Goal: Task Accomplishment & Management: Use online tool/utility

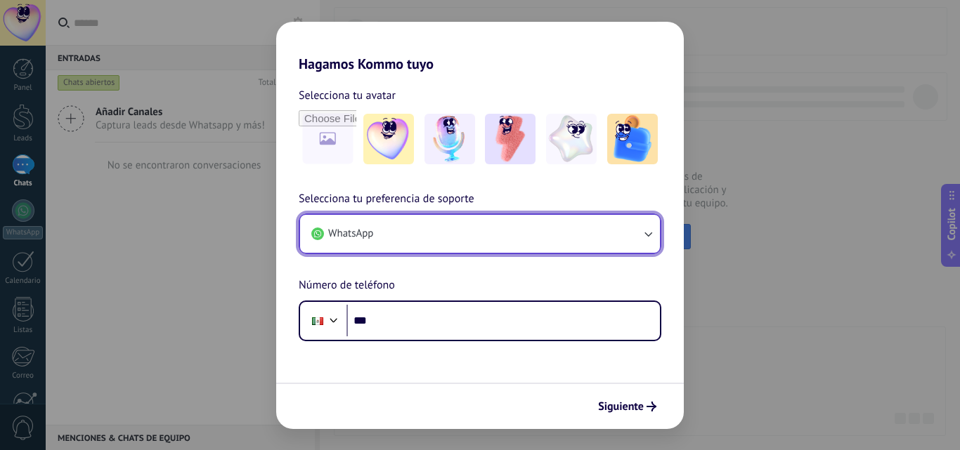
click at [448, 227] on button "WhatsApp" at bounding box center [480, 234] width 360 height 38
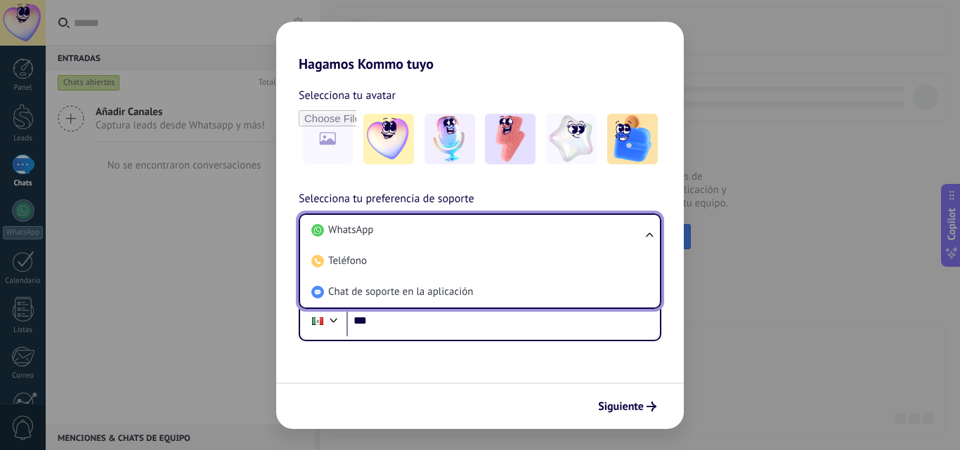
click at [448, 227] on li "WhatsApp" at bounding box center [477, 230] width 343 height 31
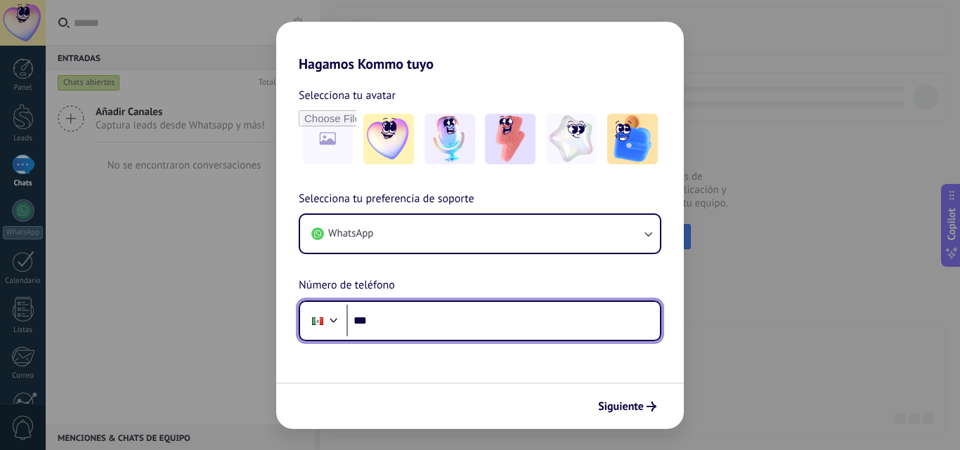
click at [408, 321] on input "***" at bounding box center [502, 321] width 313 height 32
paste input "**********"
type input "**********"
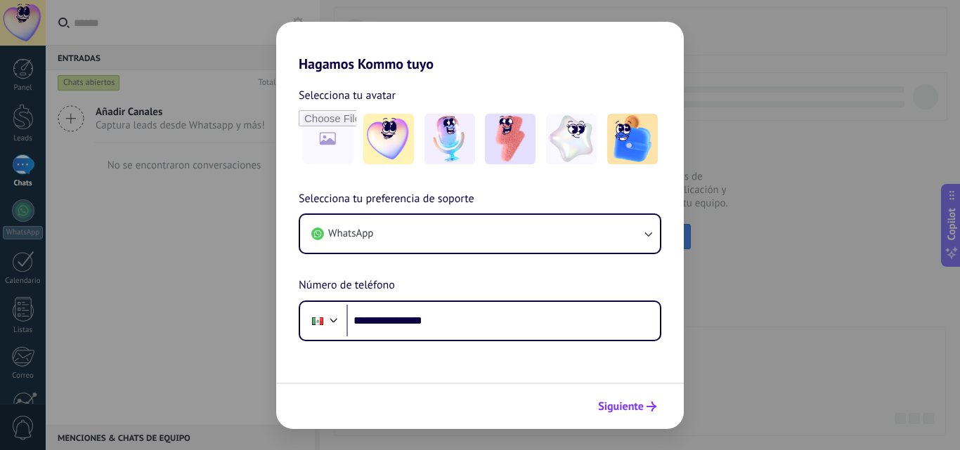
click at [610, 398] on button "Siguiente" at bounding box center [627, 407] width 71 height 24
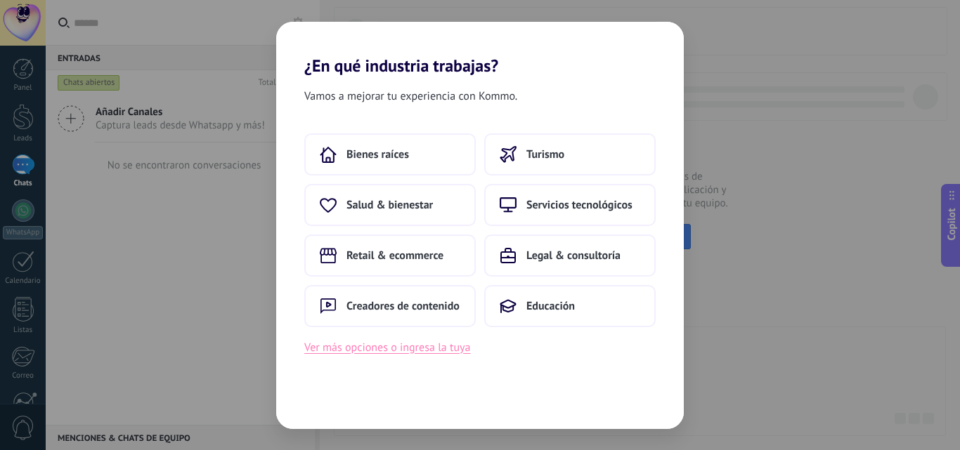
click at [452, 354] on button "Ver más opciones o ingresa la tuya" at bounding box center [387, 348] width 166 height 18
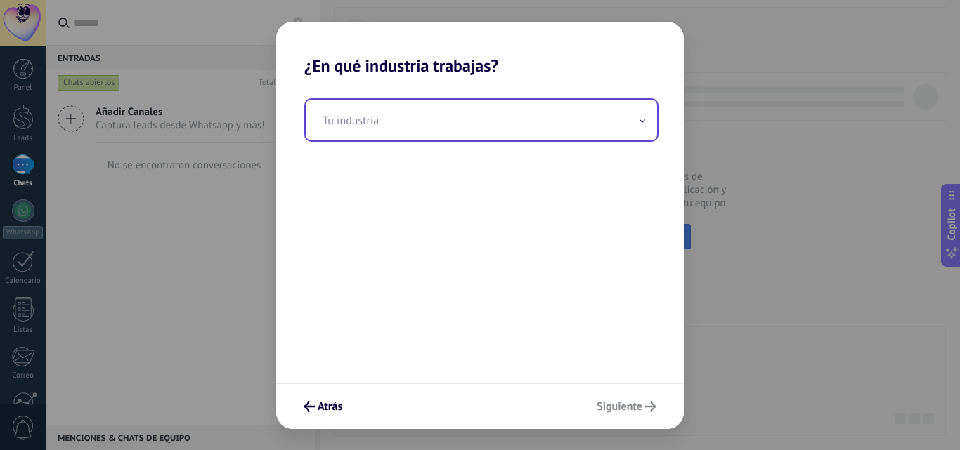
click at [411, 127] on input "text" at bounding box center [481, 120] width 351 height 41
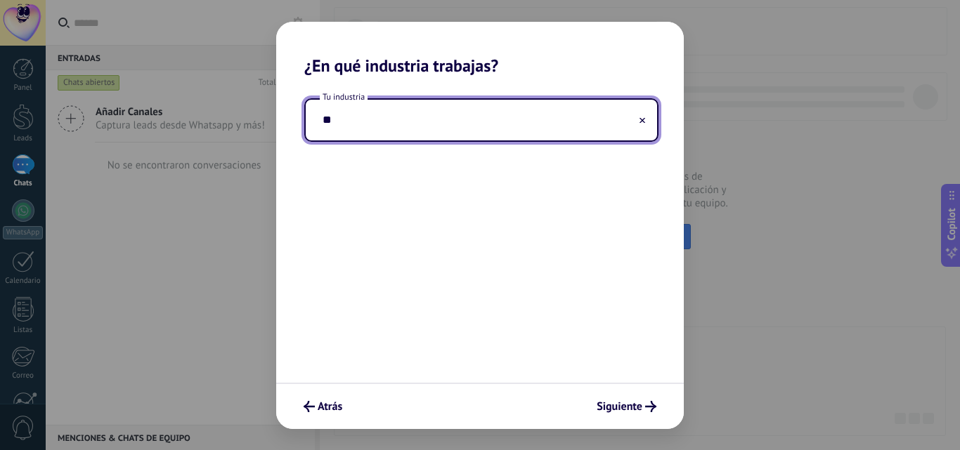
type input "*"
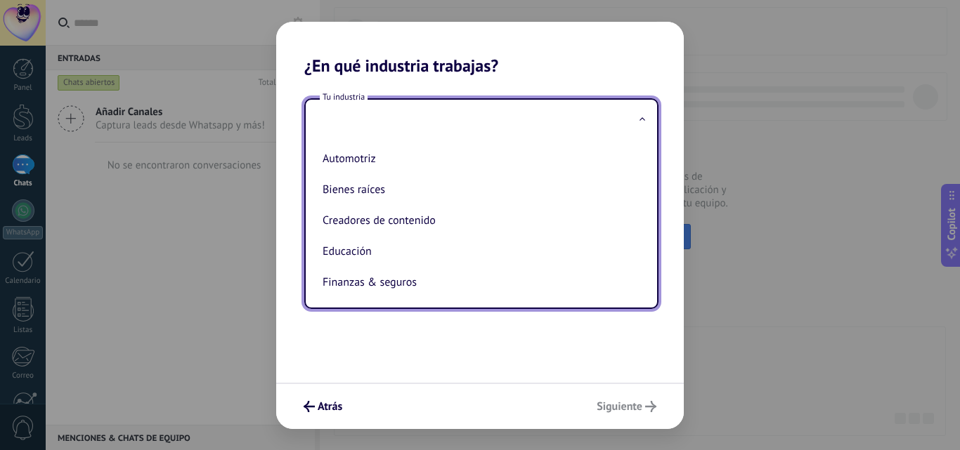
click at [405, 125] on input "text" at bounding box center [481, 120] width 351 height 41
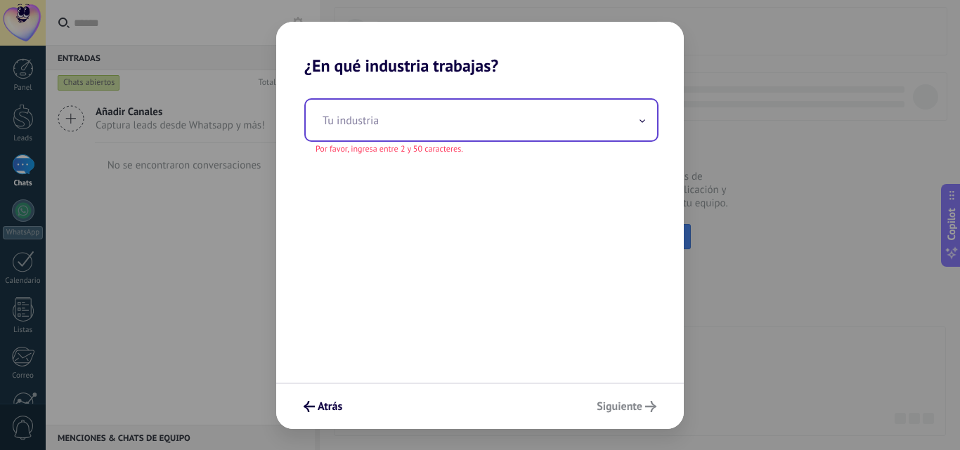
click at [402, 120] on input "text" at bounding box center [481, 120] width 351 height 41
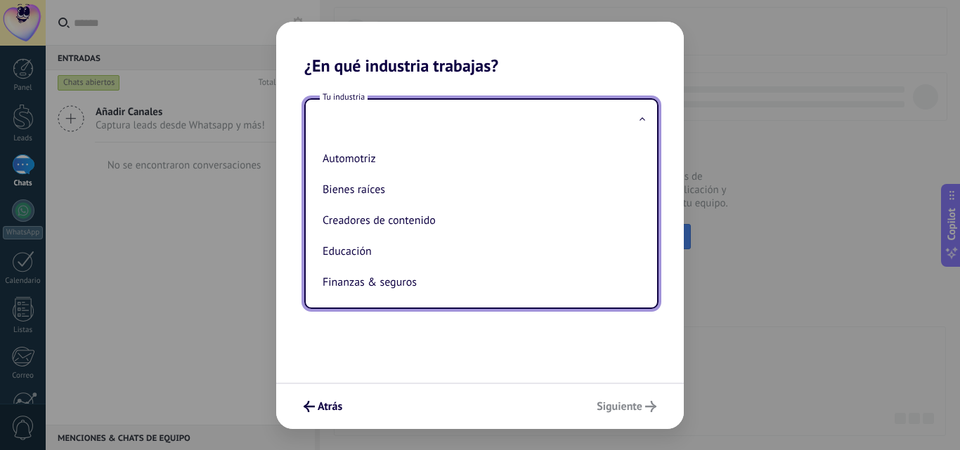
click at [402, 120] on input "text" at bounding box center [481, 120] width 351 height 41
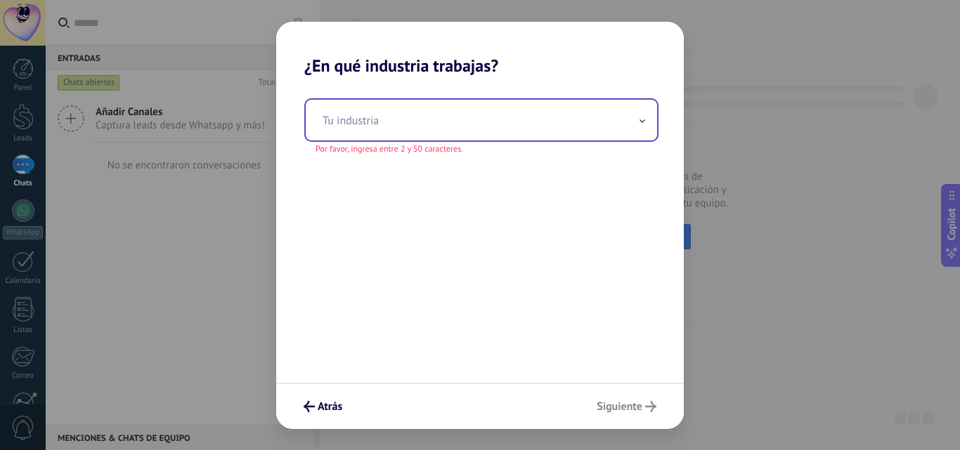
click at [405, 122] on input "text" at bounding box center [481, 120] width 351 height 41
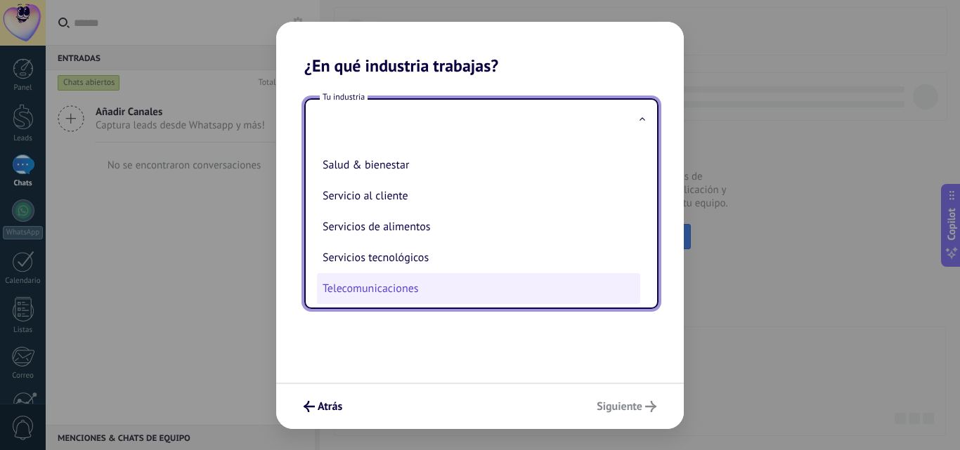
scroll to position [302, 0]
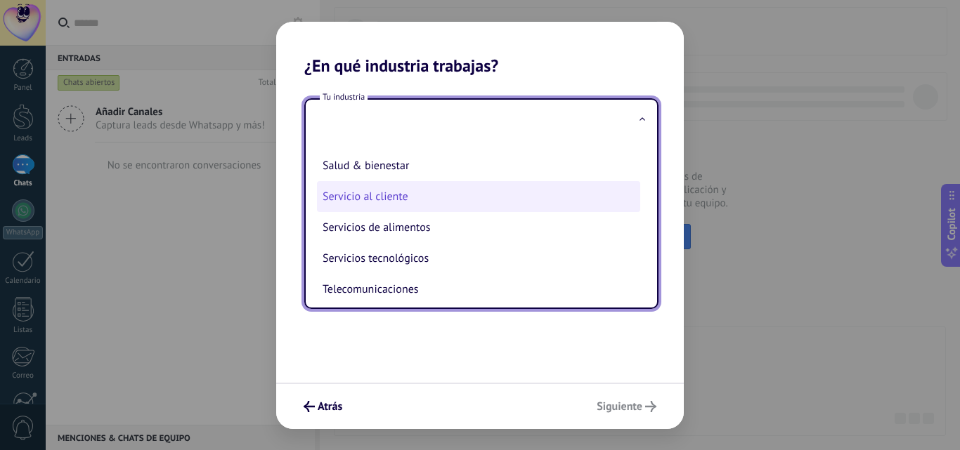
click at [403, 209] on li "Servicio al cliente" at bounding box center [478, 196] width 323 height 31
type input "**********"
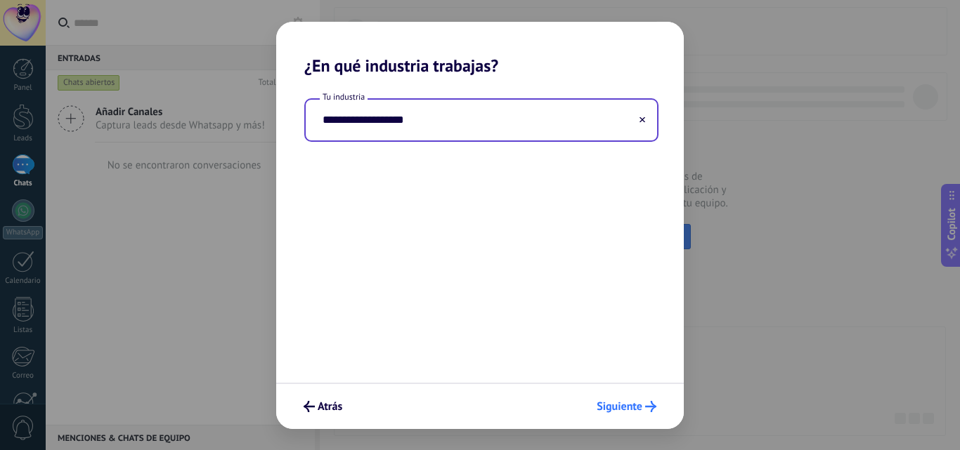
click at [620, 408] on span "Siguiente" at bounding box center [620, 407] width 46 height 10
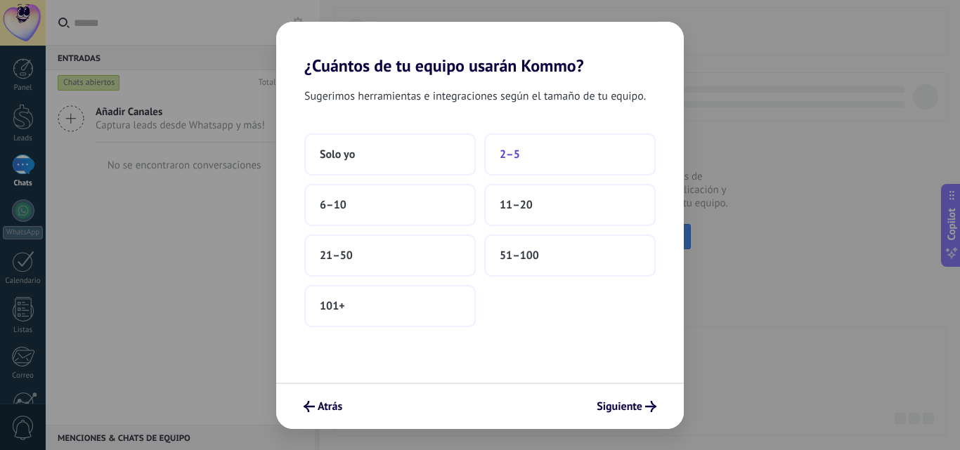
click at [564, 159] on button "2–5" at bounding box center [569, 154] width 171 height 42
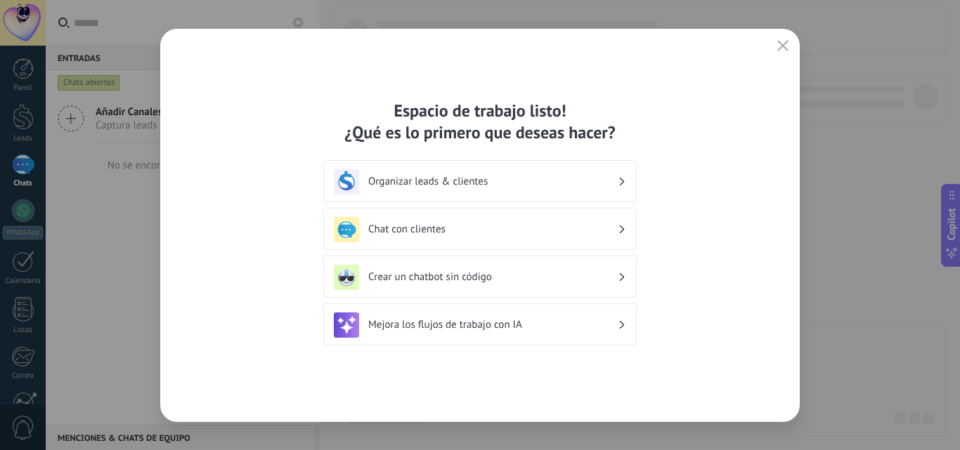
click at [528, 183] on h3 "Organizar leads & clientes" at bounding box center [492, 181] width 249 height 13
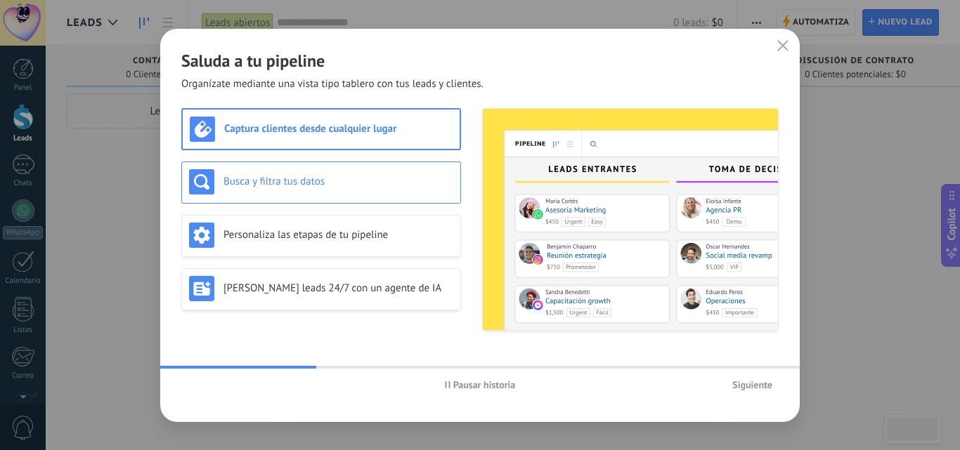
click at [342, 189] on div "Busca y filtra tus datos" at bounding box center [321, 181] width 264 height 25
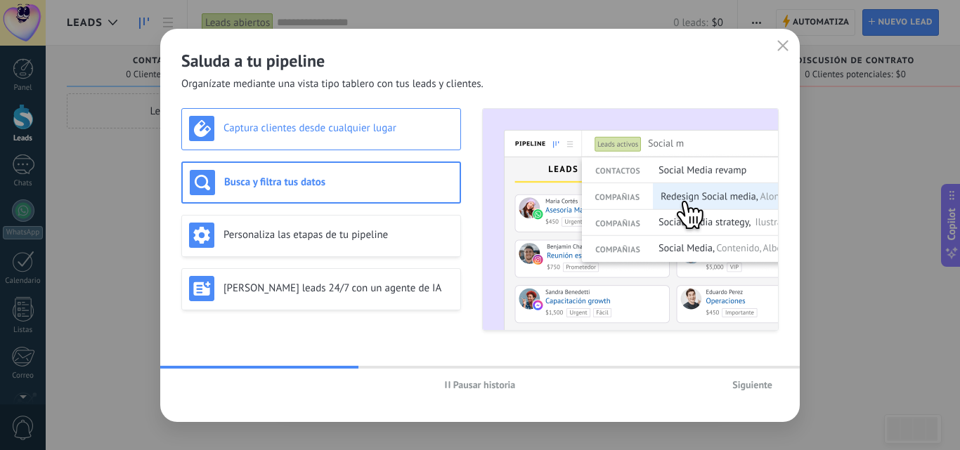
click at [361, 137] on div "Captura clientes desde cualquier lugar" at bounding box center [321, 128] width 264 height 25
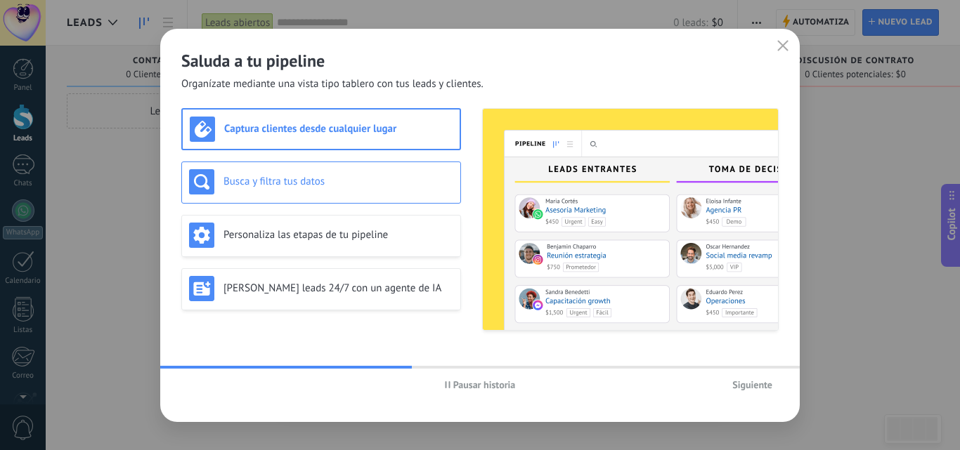
click at [355, 188] on h3 "Busca y filtra tus datos" at bounding box center [338, 181] width 230 height 13
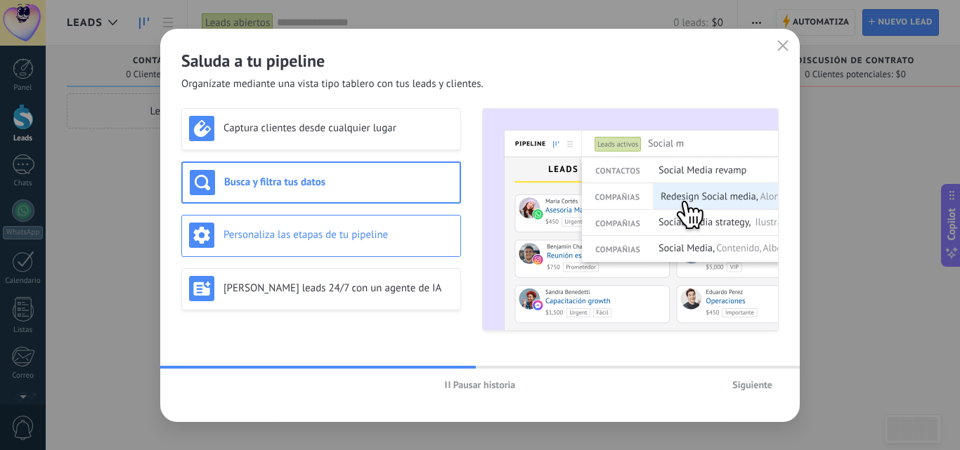
click at [353, 228] on h3 "Personaliza las etapas de tu pipeline" at bounding box center [338, 234] width 230 height 13
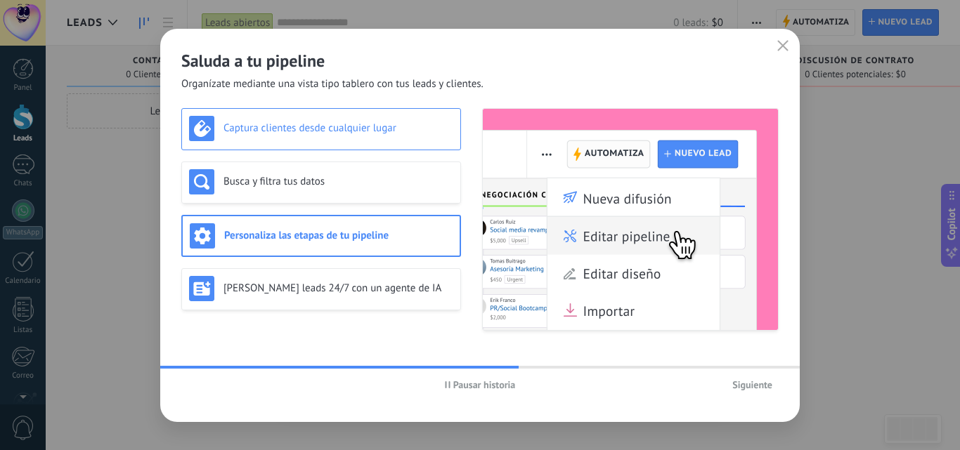
click at [365, 134] on h3 "Captura clientes desde cualquier lugar" at bounding box center [338, 128] width 230 height 13
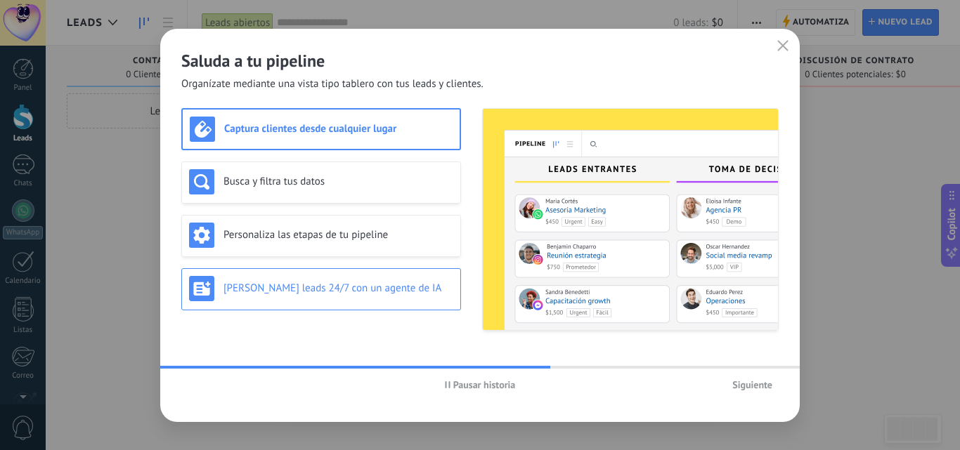
click at [334, 297] on div "Genera leads 24/7 con un agente de IA" at bounding box center [321, 288] width 264 height 25
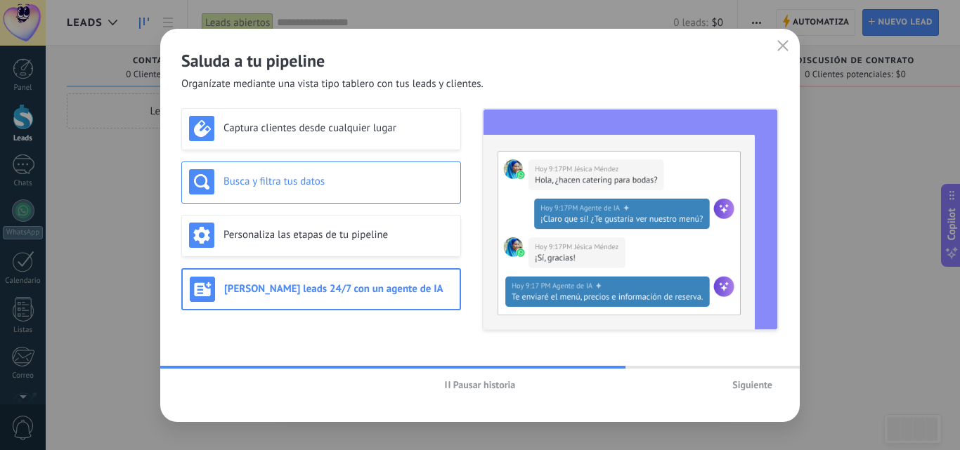
click at [365, 169] on div "Busca y filtra tus datos" at bounding box center [321, 181] width 264 height 25
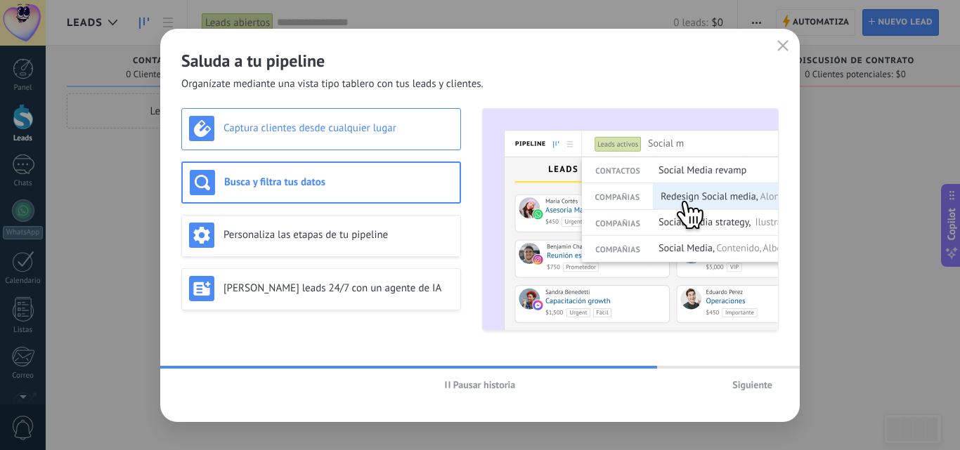
click at [374, 141] on div "Captura clientes desde cualquier lugar" at bounding box center [321, 128] width 264 height 25
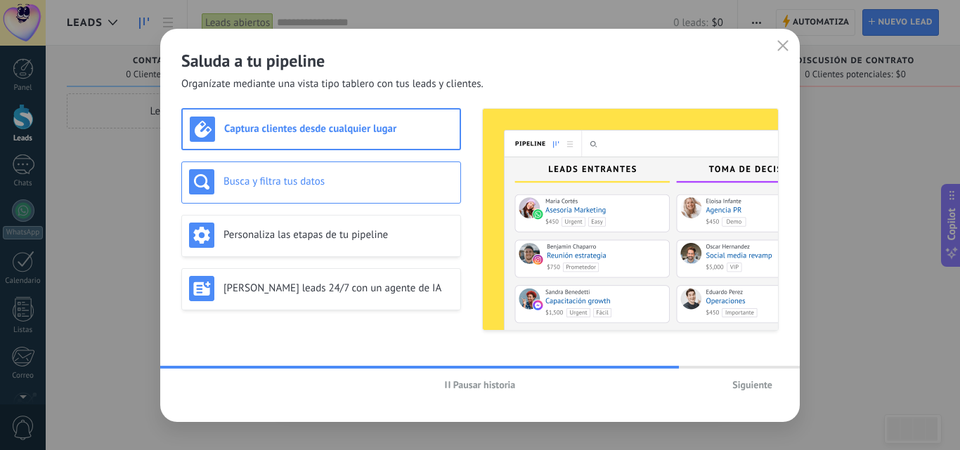
click at [363, 185] on h3 "Busca y filtra tus datos" at bounding box center [338, 181] width 230 height 13
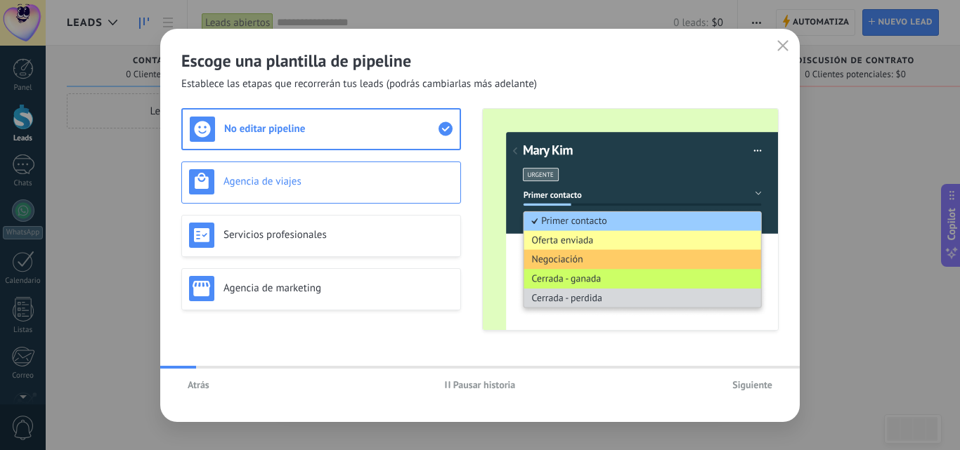
click at [355, 174] on div "Agencia de viajes" at bounding box center [321, 181] width 264 height 25
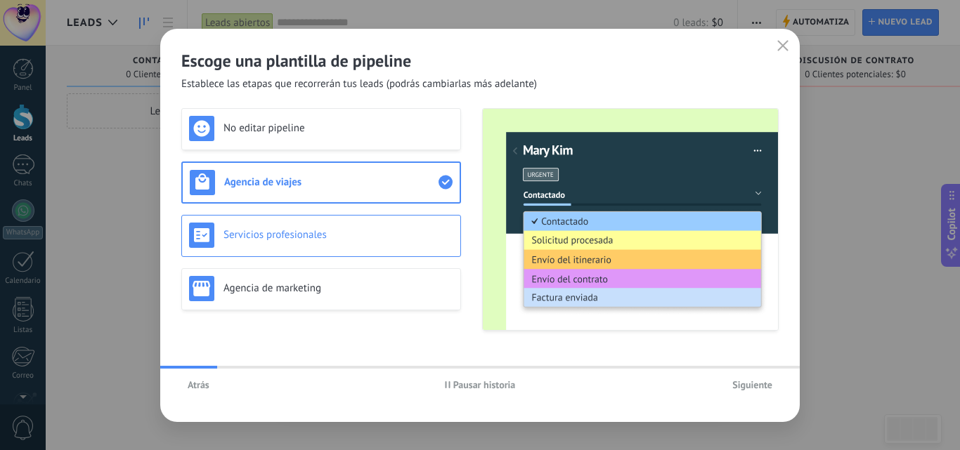
click at [349, 219] on div "Servicios profesionales" at bounding box center [321, 236] width 280 height 42
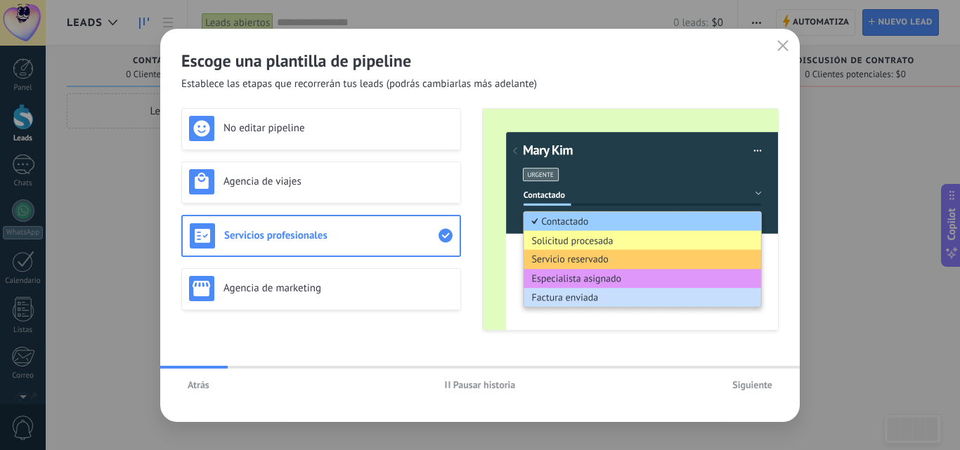
click at [348, 252] on div "Servicios profesionales" at bounding box center [321, 236] width 280 height 42
click at [341, 299] on div "Agencia de marketing" at bounding box center [321, 288] width 264 height 25
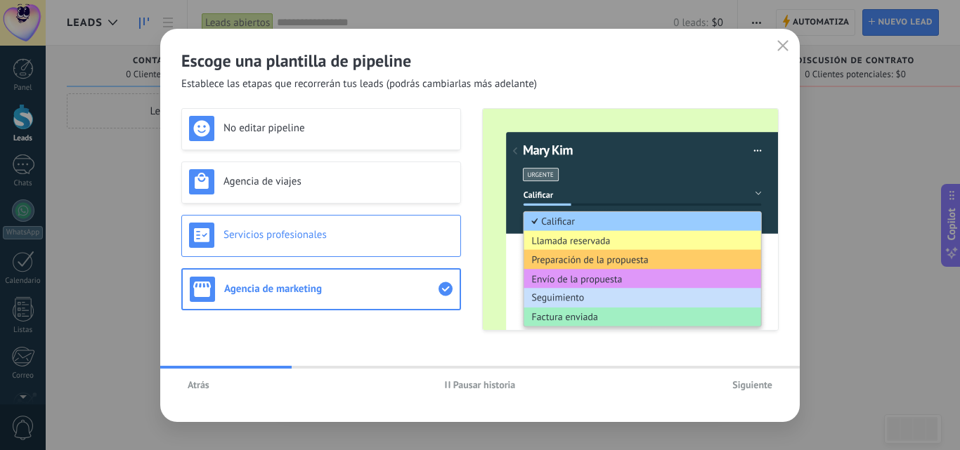
click at [351, 242] on div "Servicios profesionales" at bounding box center [321, 235] width 264 height 25
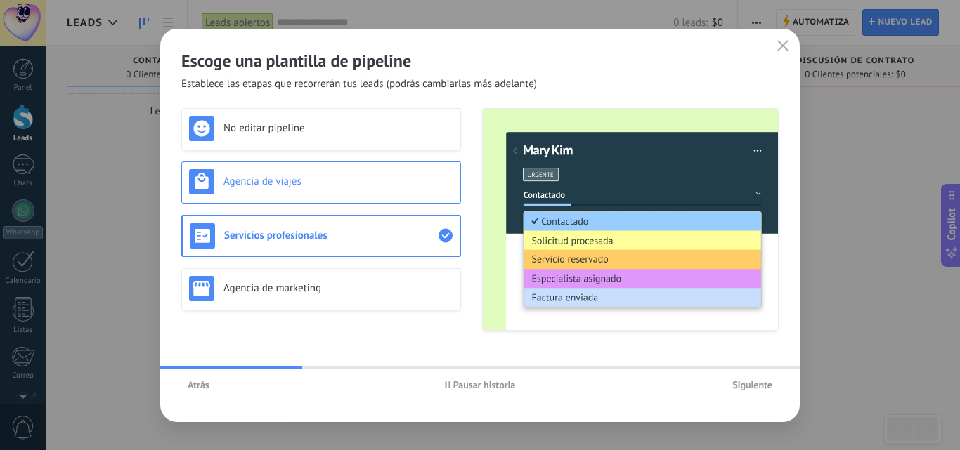
click at [357, 185] on h3 "Agencia de viajes" at bounding box center [338, 181] width 230 height 13
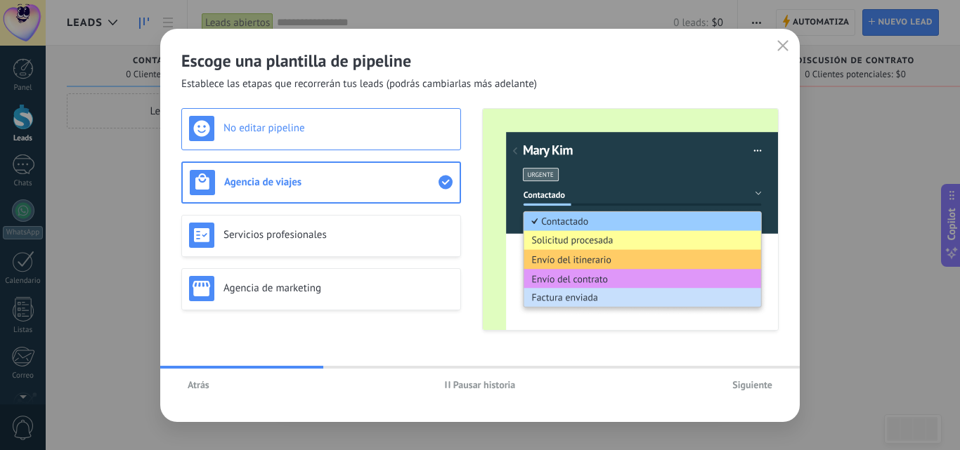
click at [360, 133] on h3 "No editar pipeline" at bounding box center [338, 128] width 230 height 13
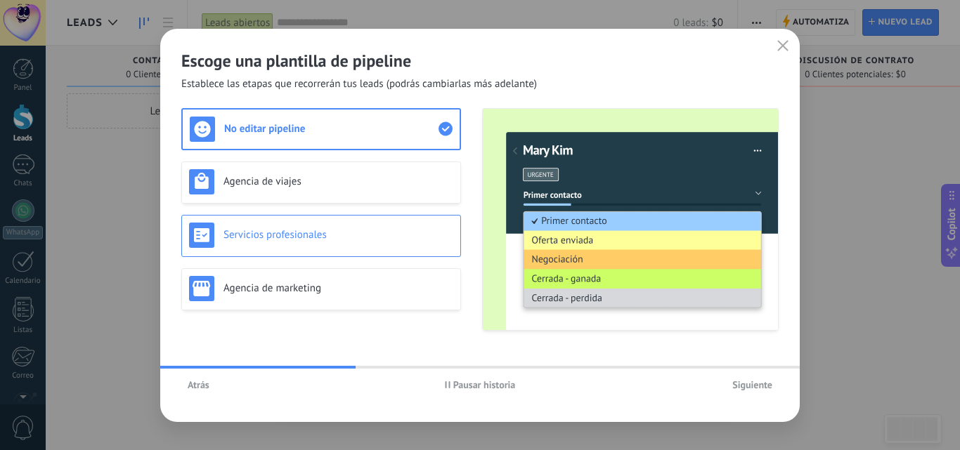
click at [349, 221] on div "Servicios profesionales" at bounding box center [321, 236] width 280 height 42
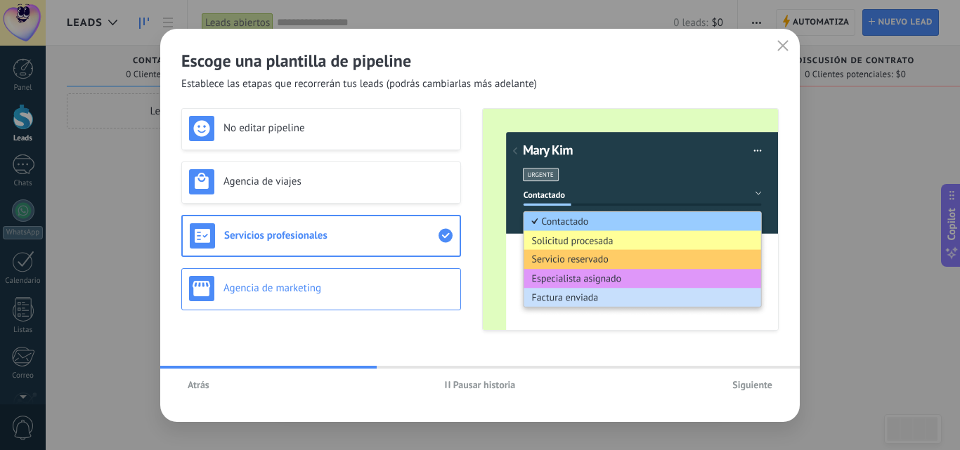
click at [336, 282] on h3 "Agencia de marketing" at bounding box center [338, 288] width 230 height 13
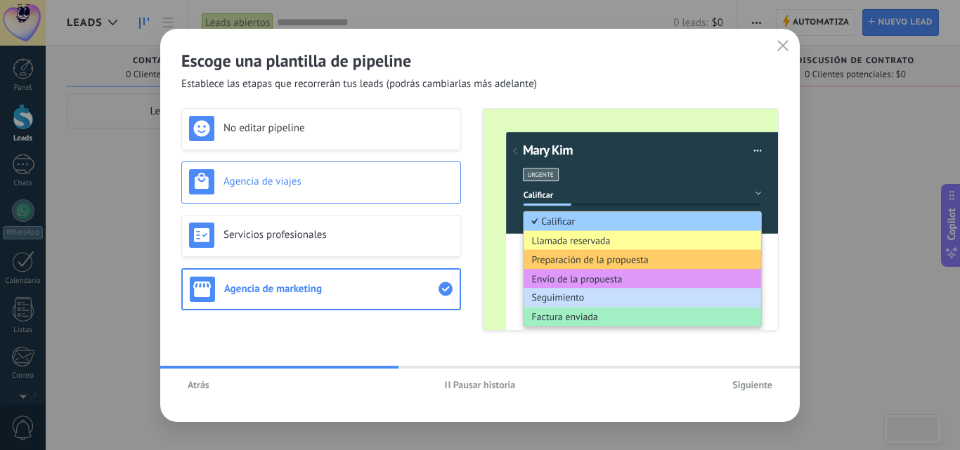
click at [349, 187] on h3 "Agencia de viajes" at bounding box center [338, 181] width 230 height 13
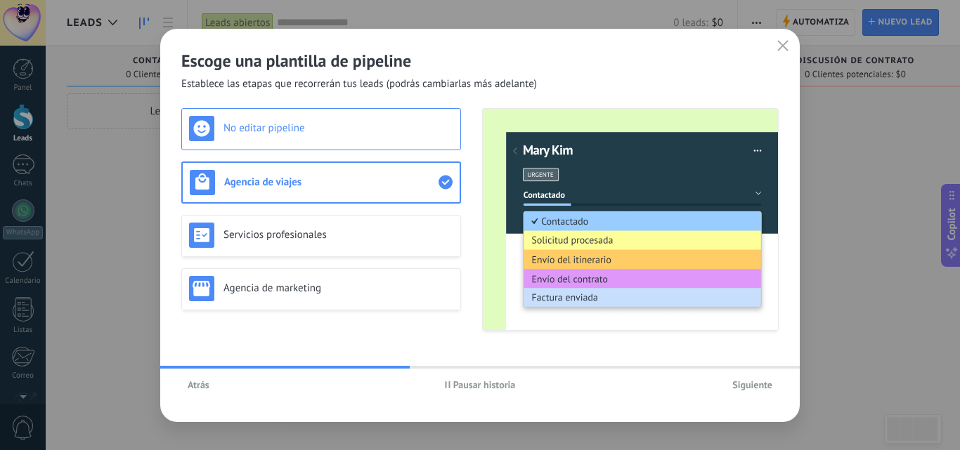
click at [359, 126] on h3 "No editar pipeline" at bounding box center [338, 128] width 230 height 13
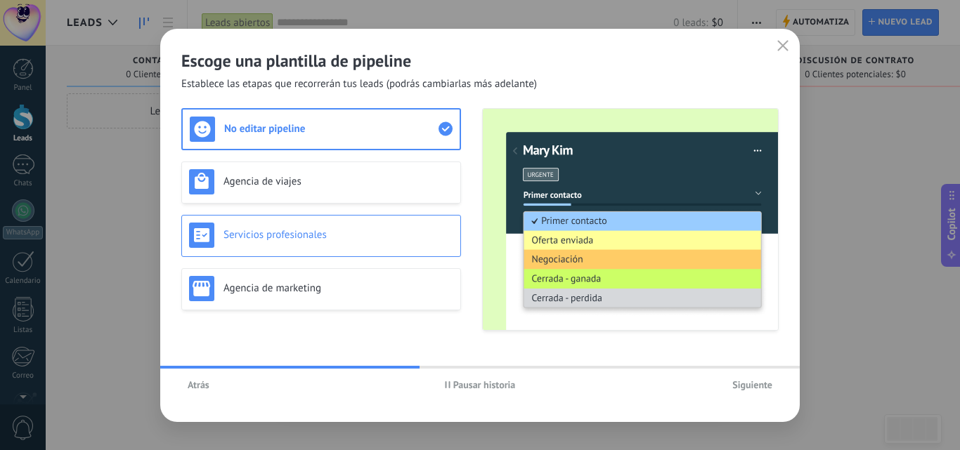
click at [356, 237] on h3 "Servicios profesionales" at bounding box center [338, 234] width 230 height 13
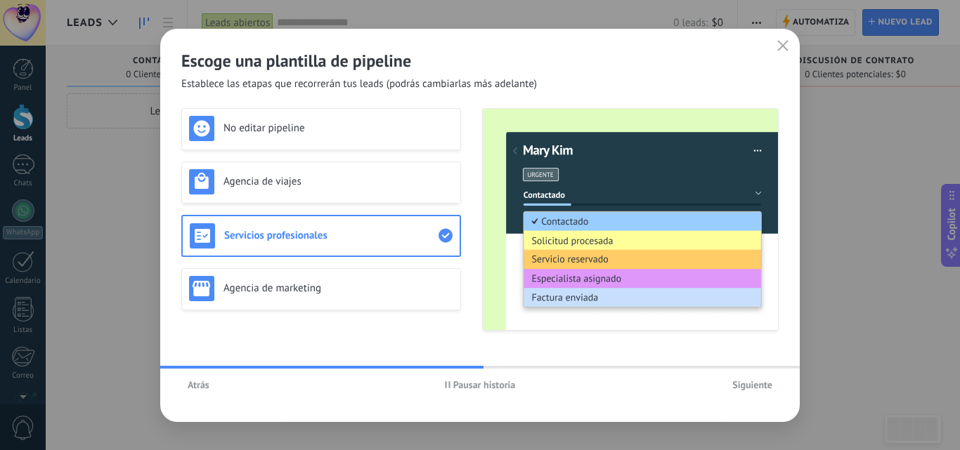
click at [743, 382] on span "Siguiente" at bounding box center [752, 385] width 40 height 10
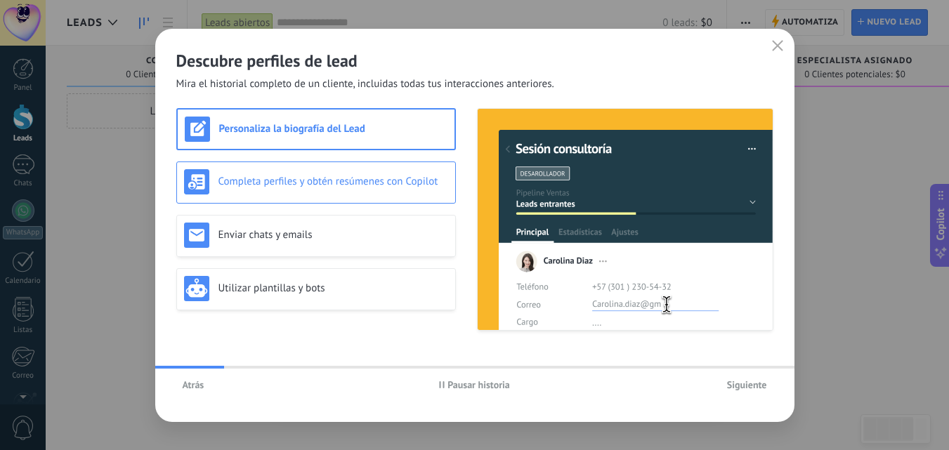
click at [360, 188] on h3 "Completa perfiles y obtén resúmenes con Copilot" at bounding box center [334, 181] width 230 height 13
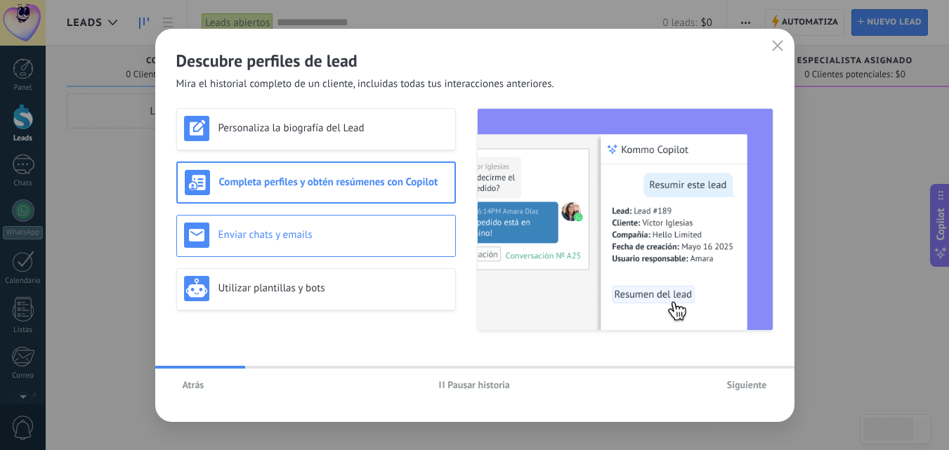
click at [346, 230] on h3 "Enviar chats y emails" at bounding box center [334, 234] width 230 height 13
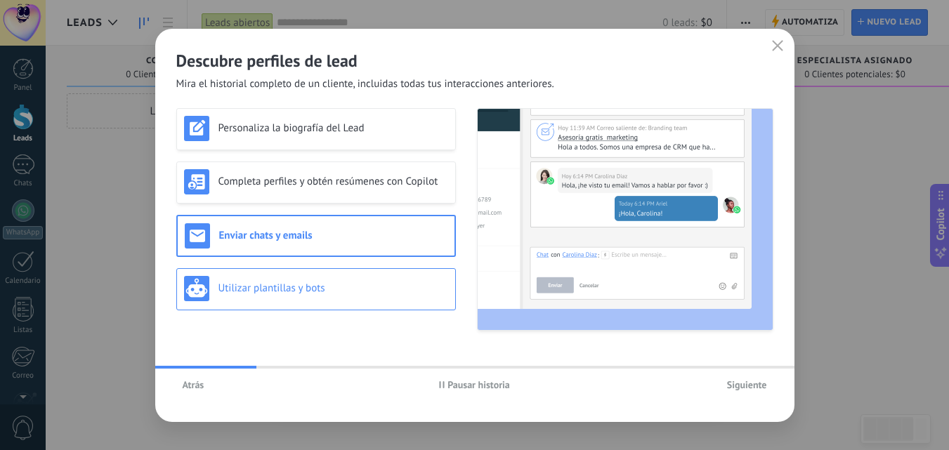
click at [333, 281] on div "Utilizar plantillas y bots" at bounding box center [316, 288] width 264 height 25
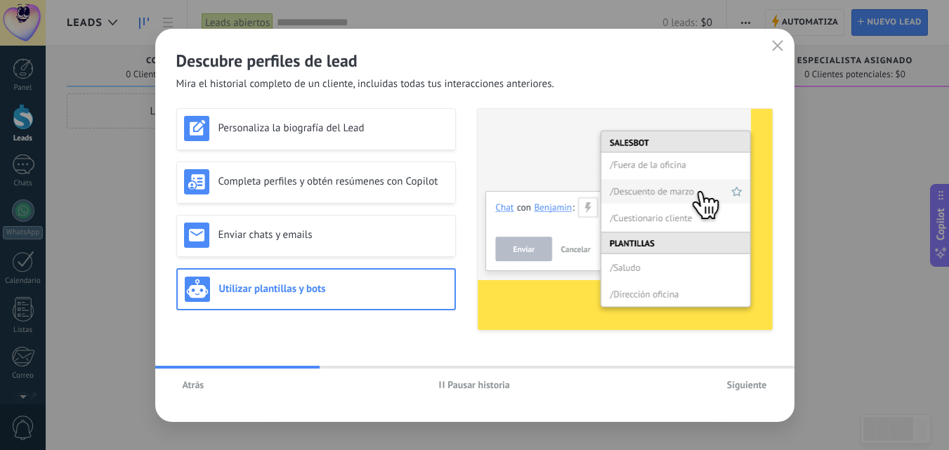
click at [755, 390] on span "Siguiente" at bounding box center [747, 385] width 40 height 10
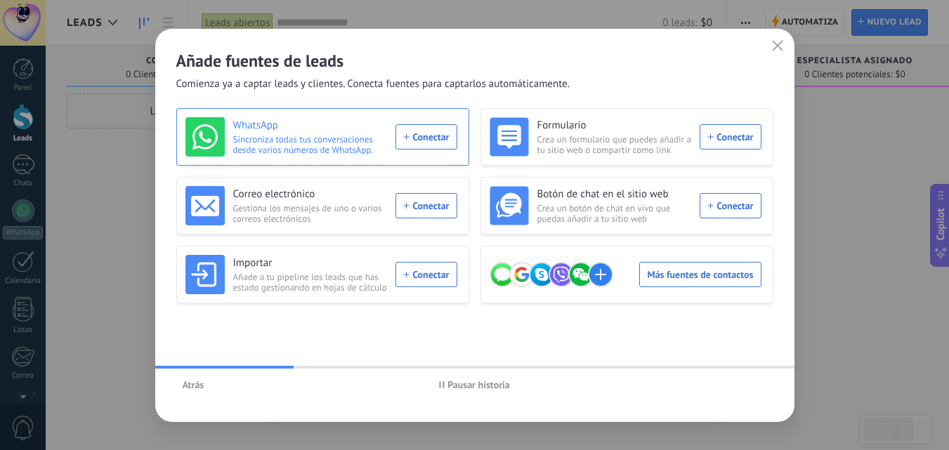
click at [426, 136] on div "WhatsApp Sincroniza todas tus conversaciones desde varios números de WhatsApp. …" at bounding box center [321, 136] width 272 height 39
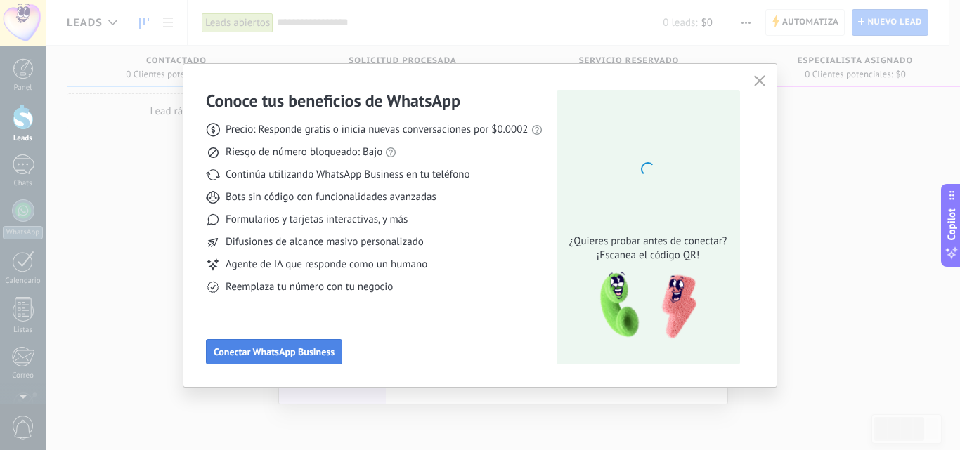
click at [289, 355] on span "Conectar WhatsApp Business" at bounding box center [274, 352] width 121 height 10
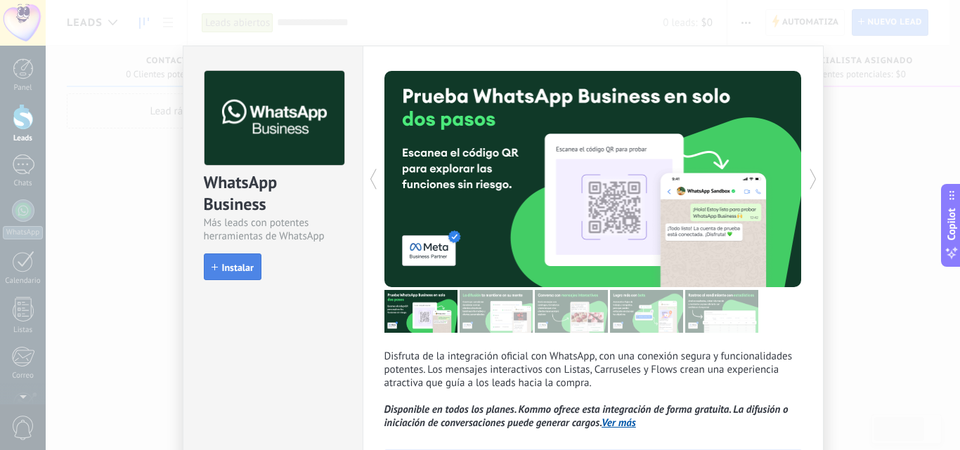
click at [238, 272] on span "Instalar" at bounding box center [238, 268] width 32 height 10
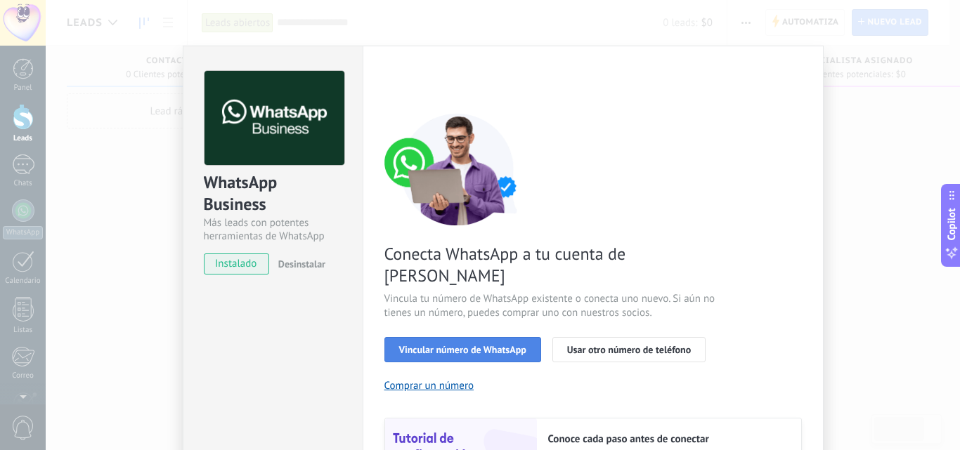
click at [472, 345] on span "Vincular número de WhatsApp" at bounding box center [462, 350] width 127 height 10
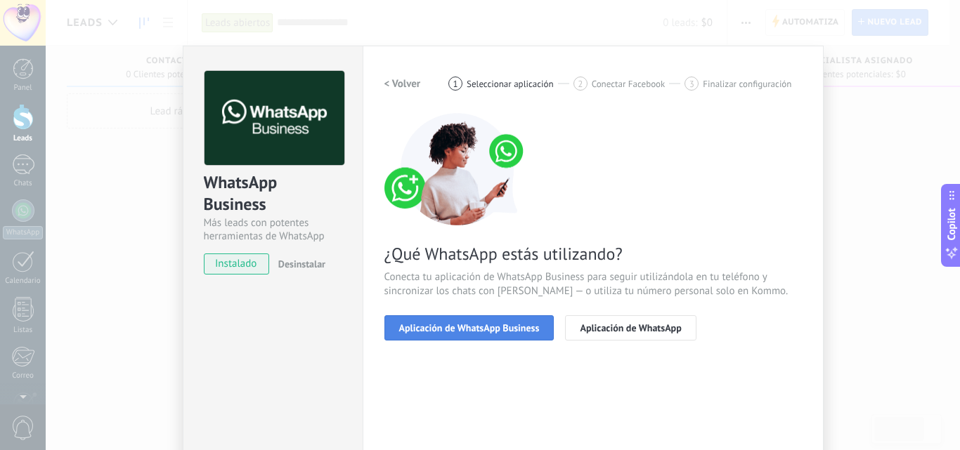
click at [507, 329] on span "Aplicación de WhatsApp Business" at bounding box center [469, 328] width 141 height 10
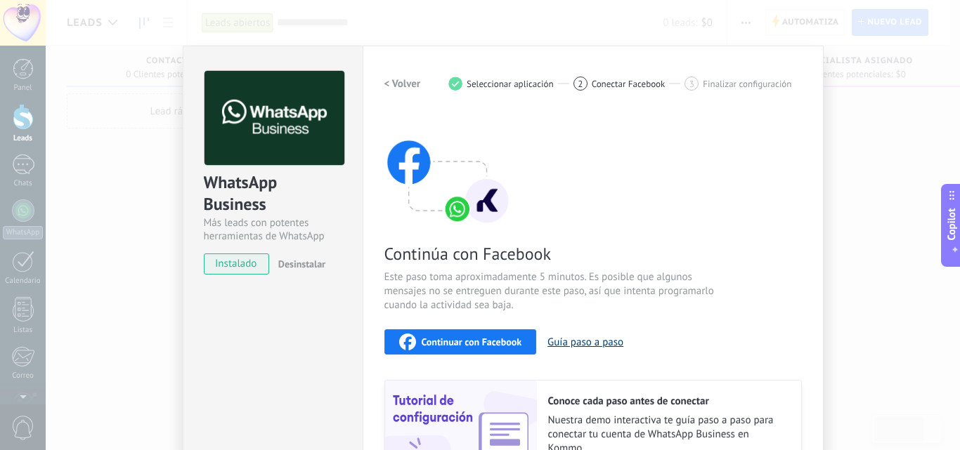
click at [567, 343] on button "Guía paso a paso" at bounding box center [585, 342] width 76 height 13
click at [405, 79] on h2 "< Volver" at bounding box center [402, 83] width 37 height 13
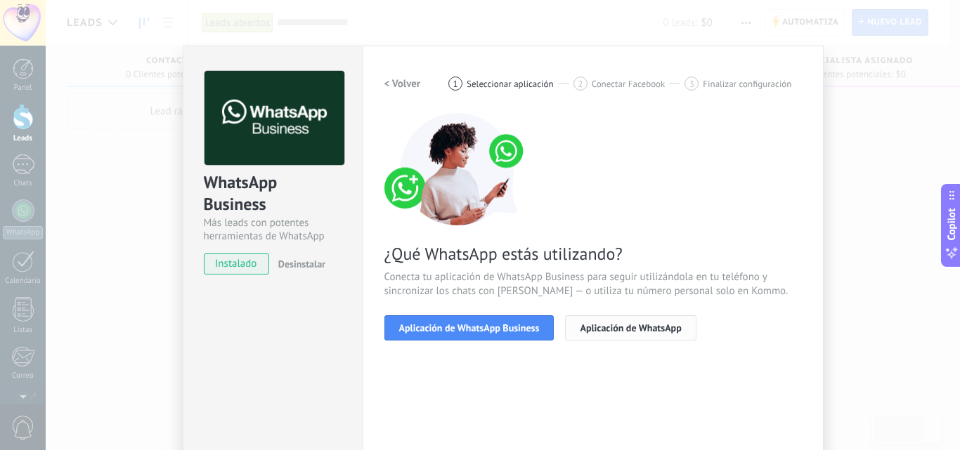
click at [614, 332] on span "Aplicación de WhatsApp" at bounding box center [630, 328] width 101 height 10
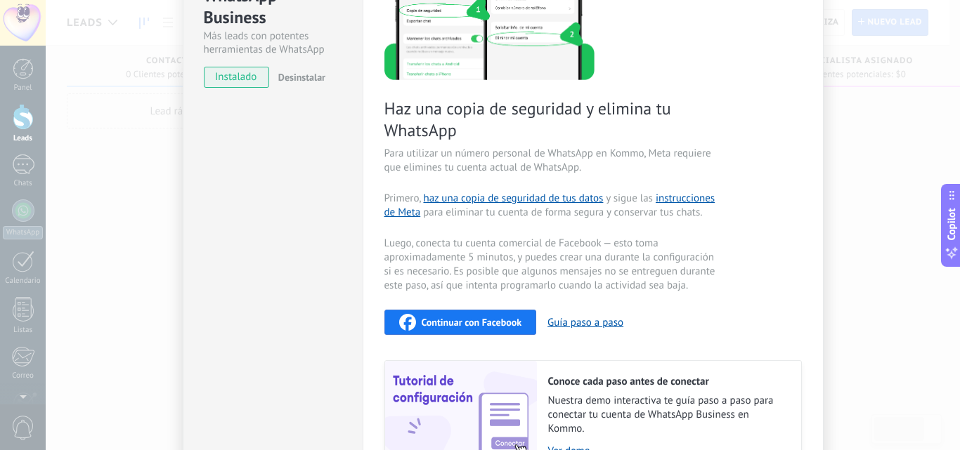
scroll to position [184, 0]
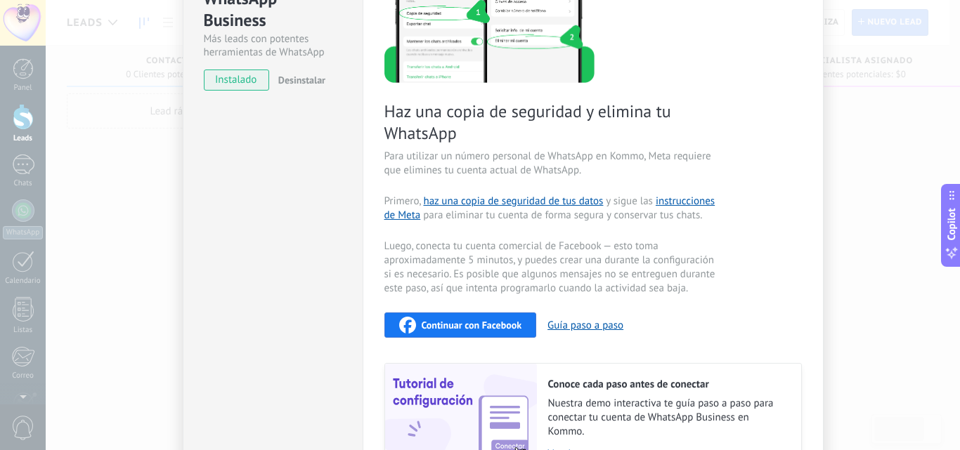
click at [920, 185] on div "WhatsApp Business Más leads con potentes herramientas de WhatsApp instalado Des…" at bounding box center [503, 225] width 914 height 450
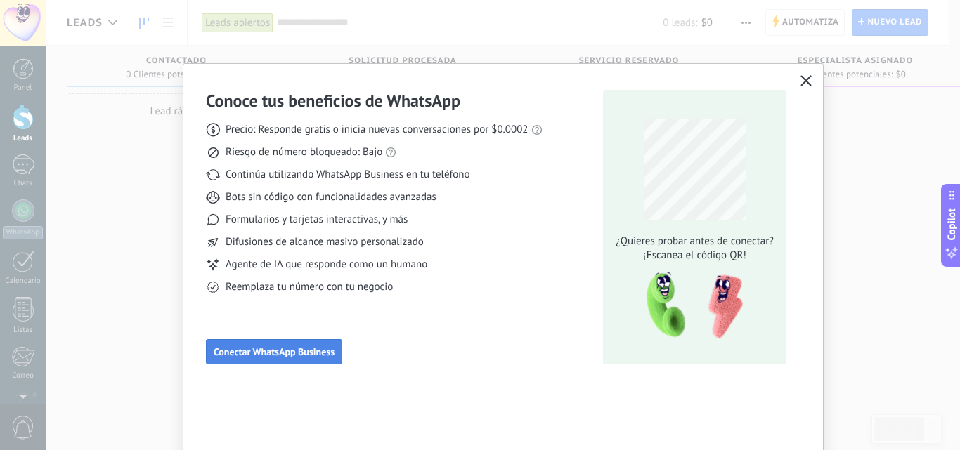
click at [309, 347] on span "Conectar WhatsApp Business" at bounding box center [274, 352] width 121 height 10
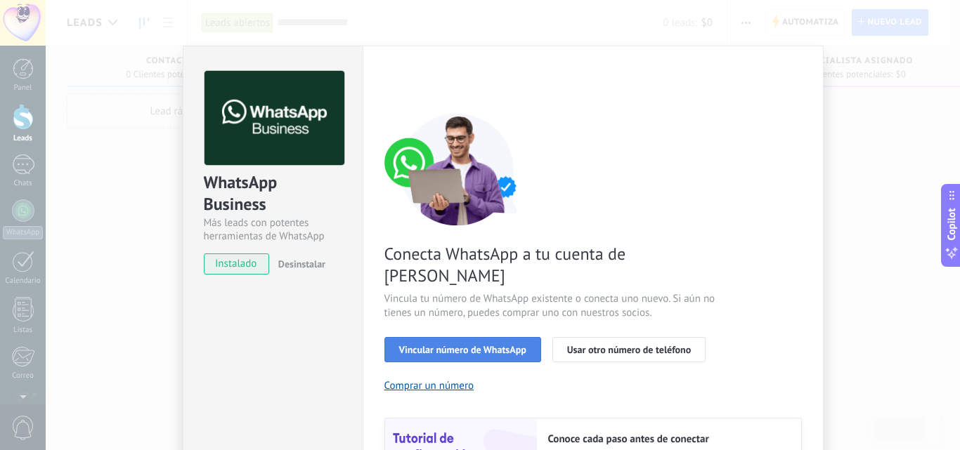
click at [530, 337] on button "Vincular número de WhatsApp" at bounding box center [462, 349] width 157 height 25
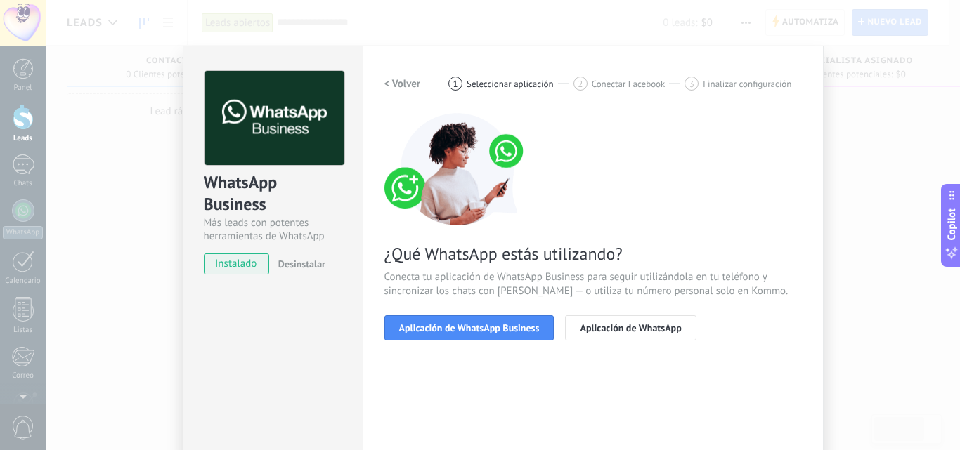
click at [530, 318] on button "Aplicación de WhatsApp Business" at bounding box center [469, 327] width 170 height 25
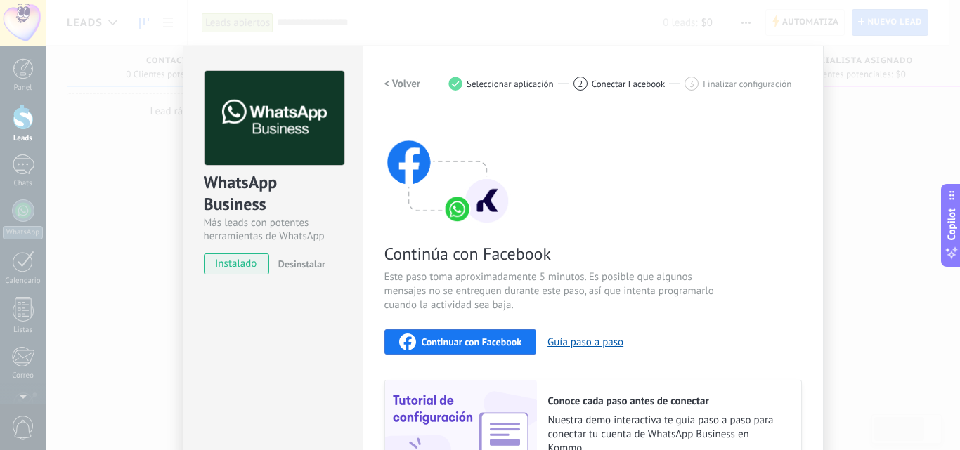
click at [523, 334] on button "Continuar con Facebook" at bounding box center [460, 342] width 152 height 25
click at [615, 87] on span "Conectar Facebook" at bounding box center [629, 84] width 74 height 11
click at [391, 77] on h2 "< Volver" at bounding box center [402, 83] width 37 height 13
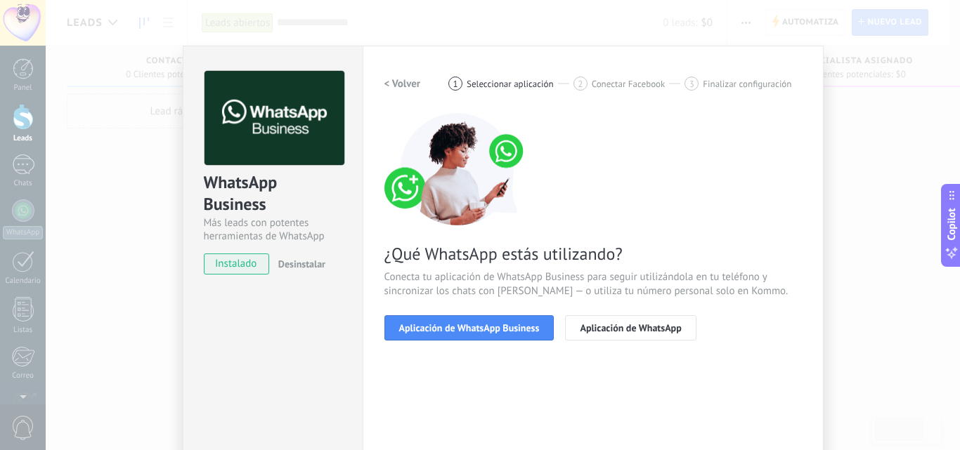
click at [391, 77] on h2 "< Volver" at bounding box center [402, 83] width 37 height 13
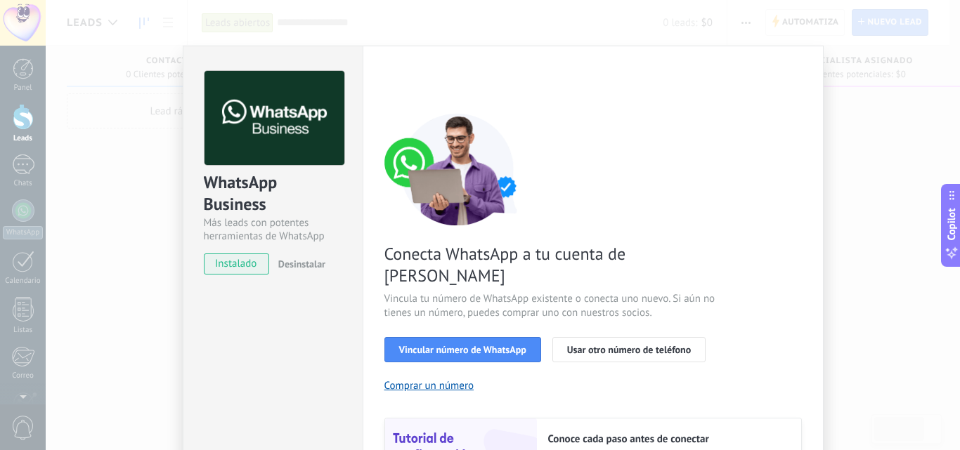
click at [864, 121] on div "WhatsApp Business Más leads con potentes herramientas de WhatsApp instalado Des…" at bounding box center [503, 225] width 914 height 450
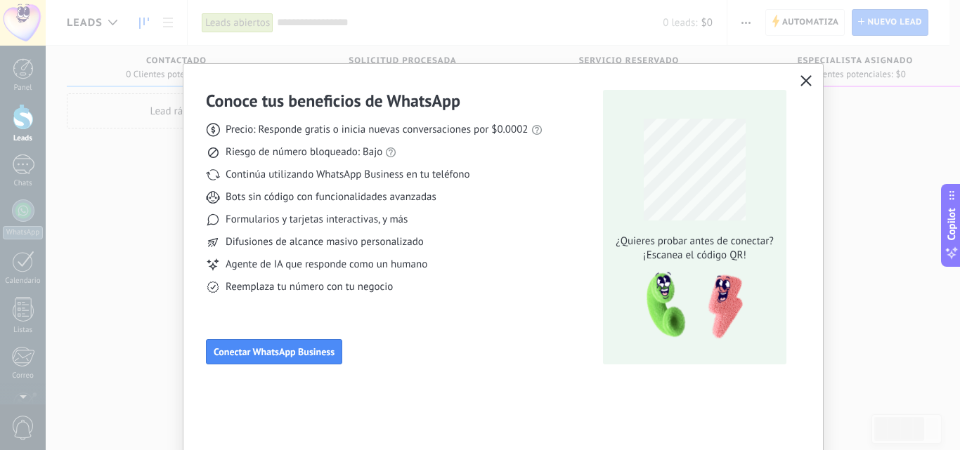
click at [804, 83] on icon "button" at bounding box center [805, 80] width 11 height 11
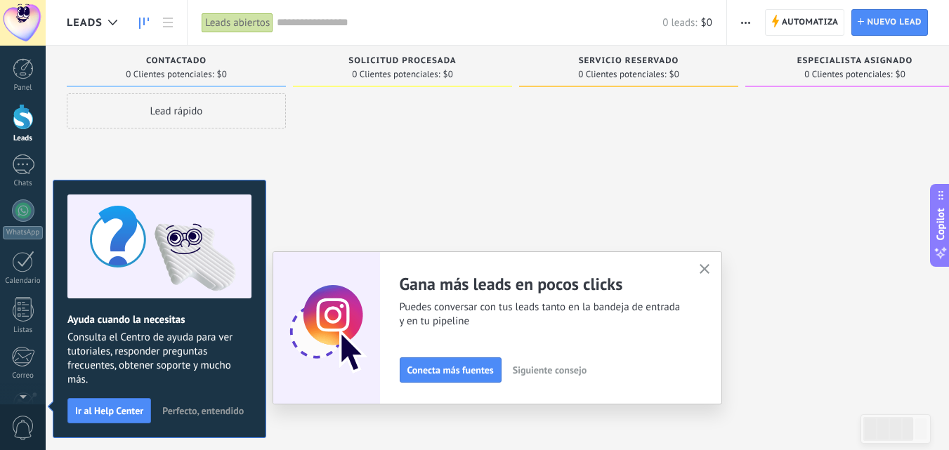
click at [710, 276] on button "button" at bounding box center [705, 270] width 18 height 19
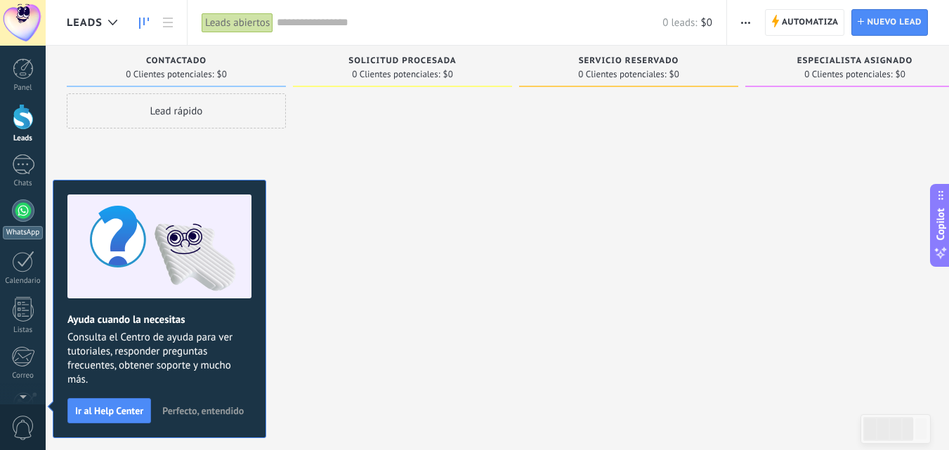
click at [23, 224] on link "WhatsApp" at bounding box center [23, 220] width 46 height 40
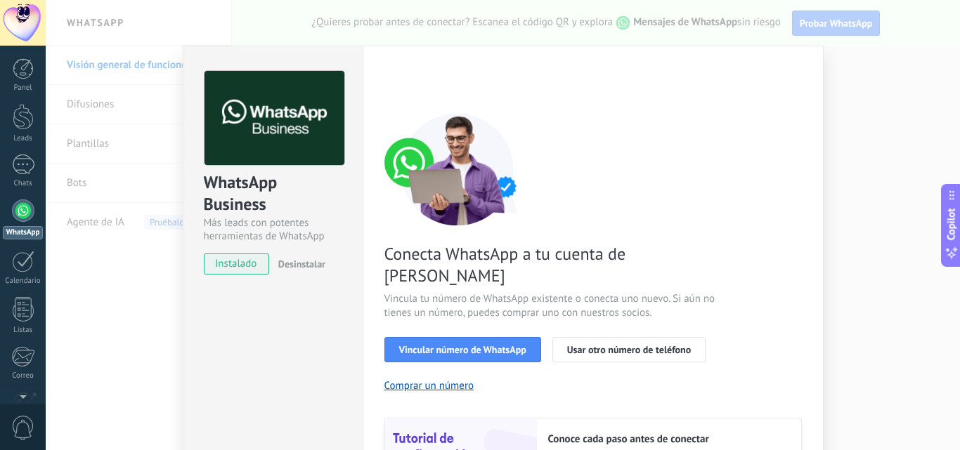
scroll to position [70, 0]
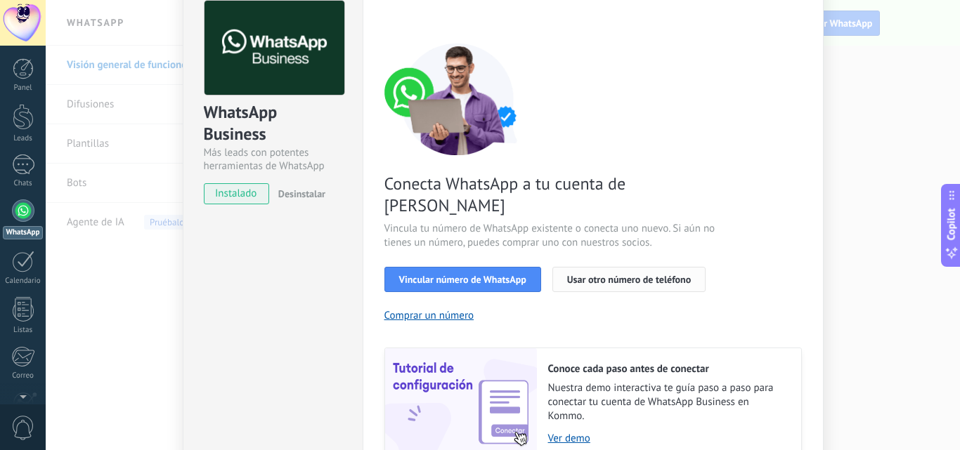
click at [599, 275] on span "Usar otro número de teléfono" at bounding box center [629, 280] width 124 height 10
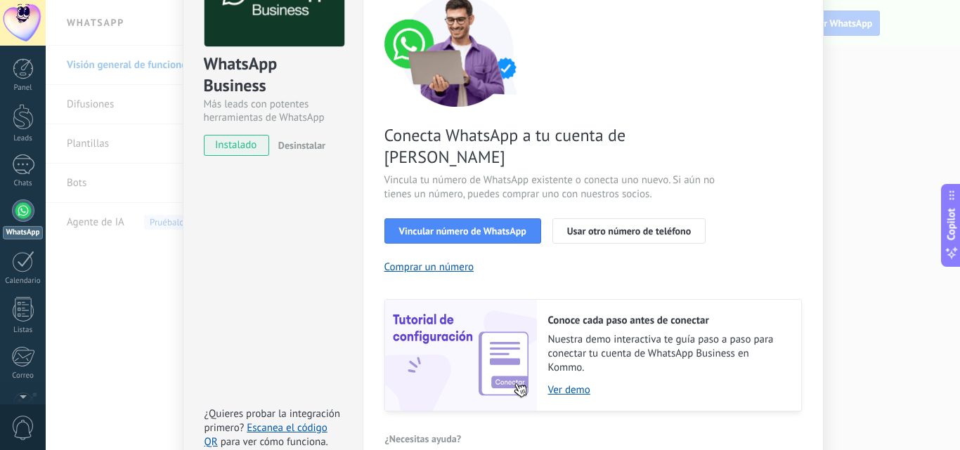
scroll to position [174, 0]
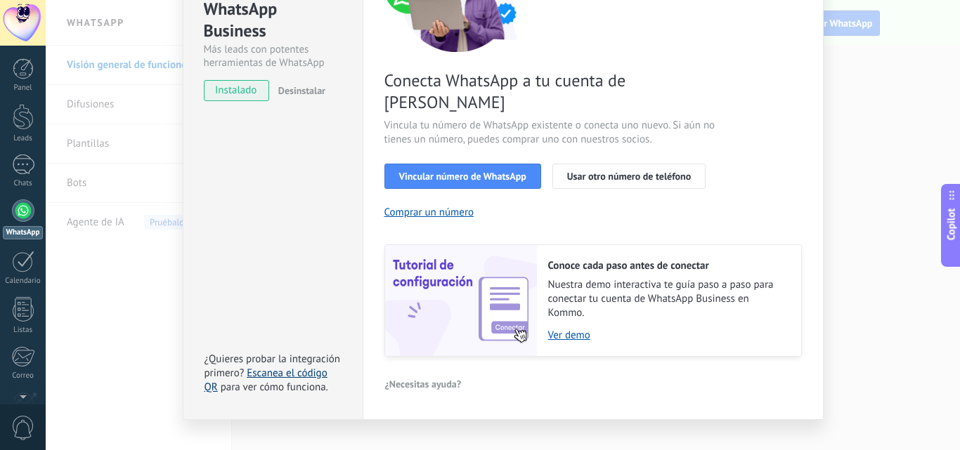
click at [309, 367] on link "Escanea el código QR" at bounding box center [265, 380] width 123 height 27
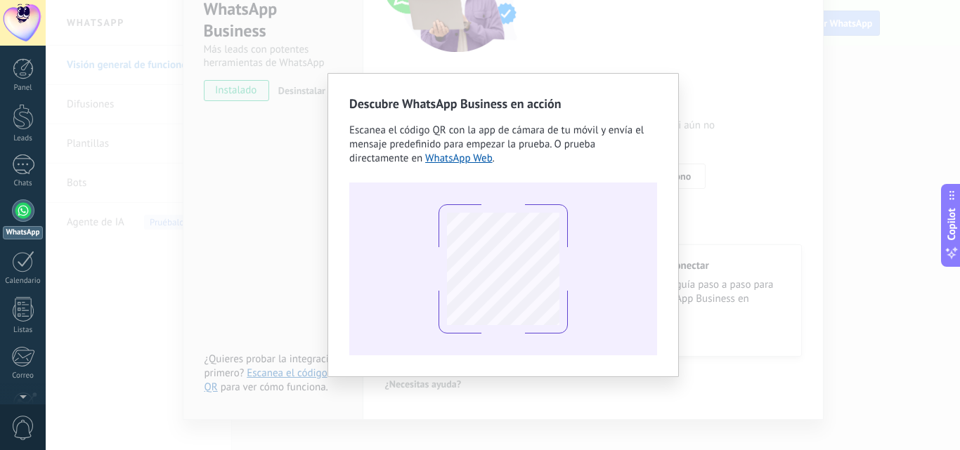
click at [755, 144] on div "Descubre WhatsApp Business en acción Escanea el código QR con la app de cámara …" at bounding box center [503, 225] width 914 height 450
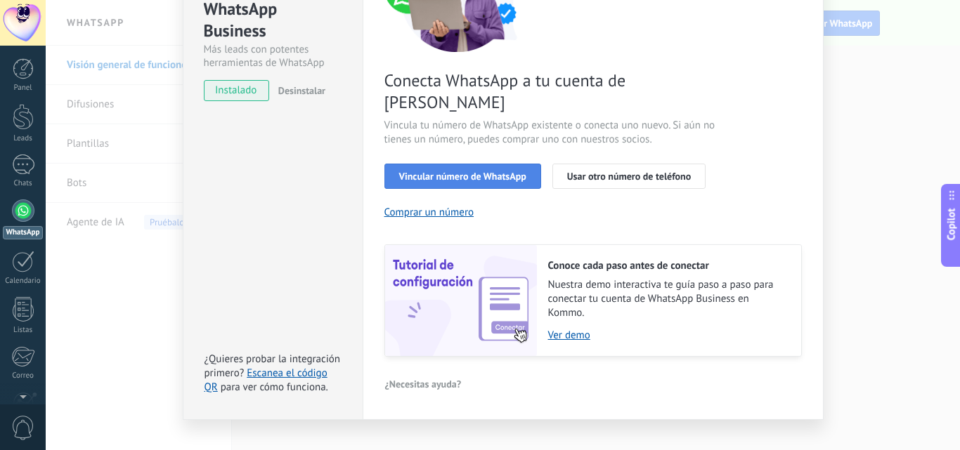
click at [500, 171] on span "Vincular número de WhatsApp" at bounding box center [462, 176] width 127 height 10
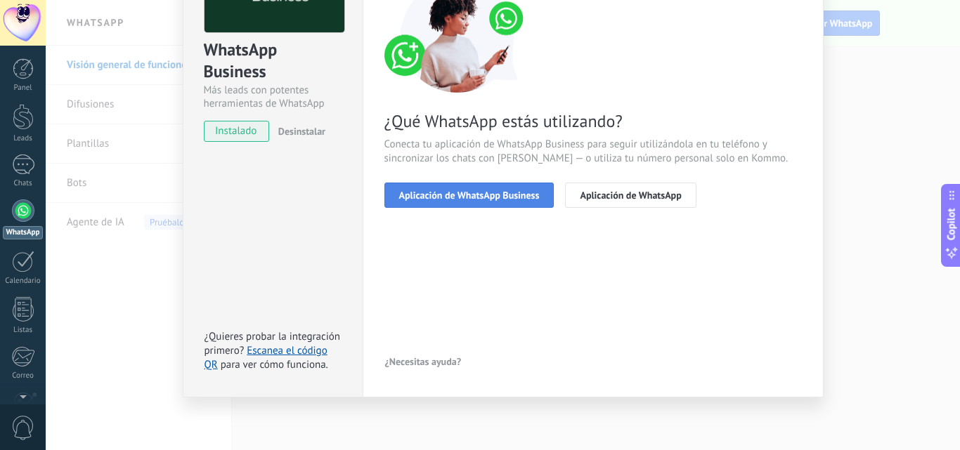
click at [486, 194] on span "Aplicación de WhatsApp Business" at bounding box center [469, 195] width 141 height 10
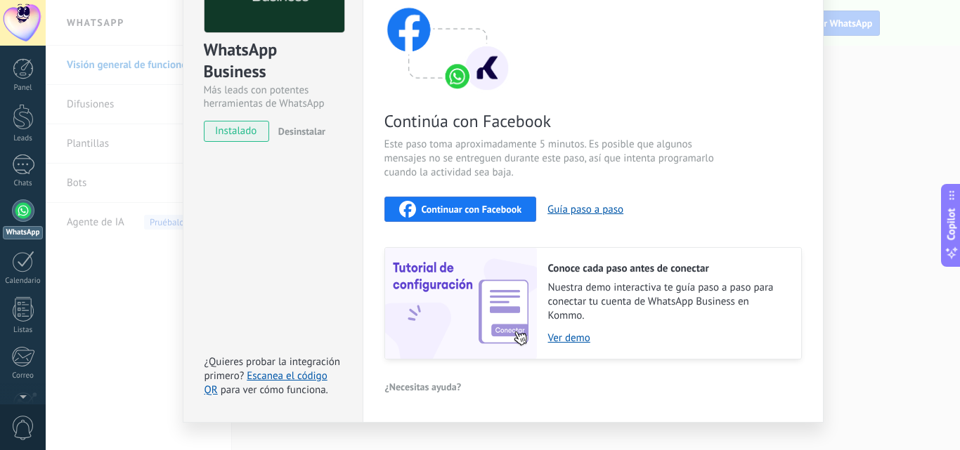
click at [483, 208] on span "Continuar con Facebook" at bounding box center [472, 209] width 100 height 10
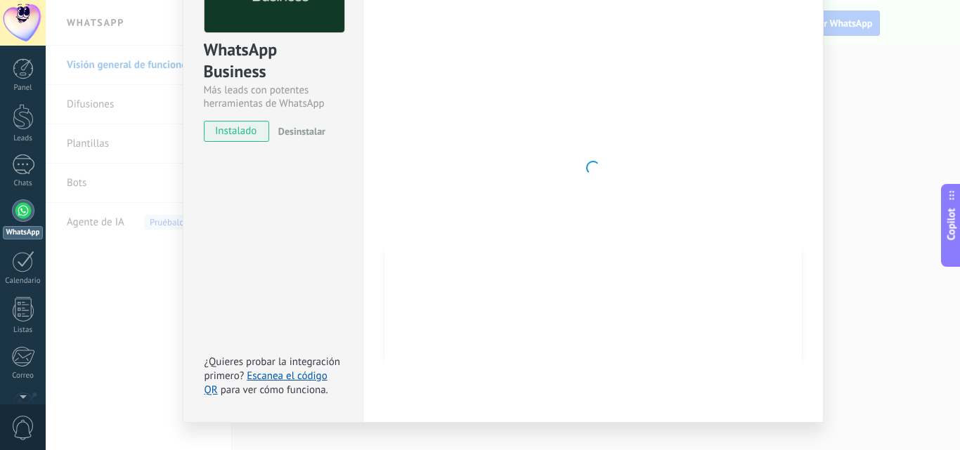
click at [256, 138] on span "instalado" at bounding box center [236, 131] width 64 height 21
click at [252, 131] on span "instalado" at bounding box center [236, 131] width 64 height 21
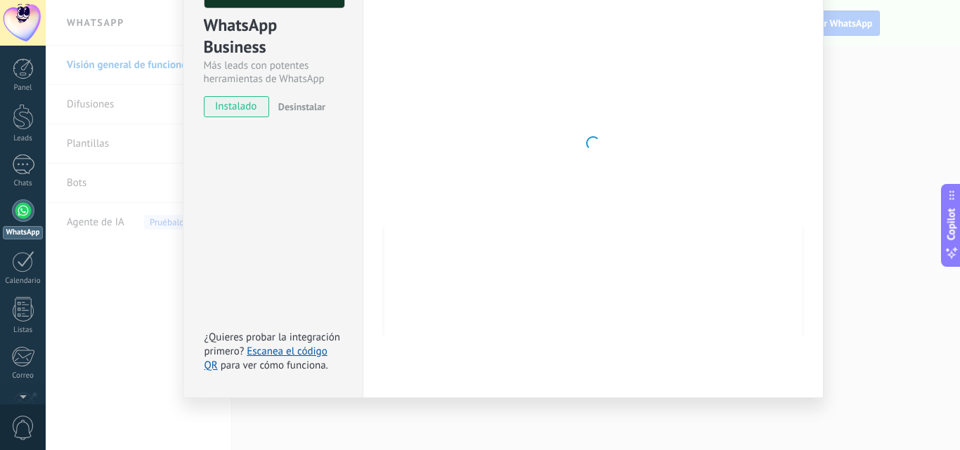
scroll to position [0, 0]
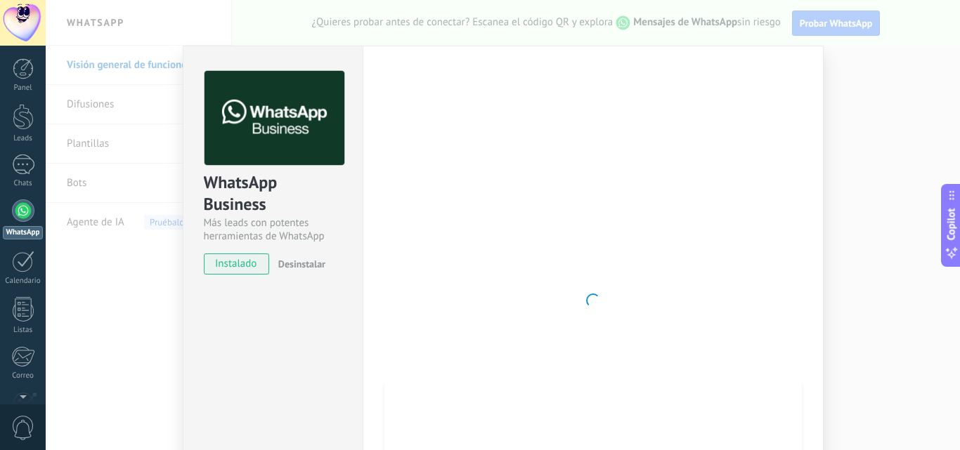
click at [595, 195] on div at bounding box center [592, 301] width 417 height 460
click at [590, 306] on span at bounding box center [593, 301] width 14 height 14
click at [594, 280] on div at bounding box center [592, 301] width 417 height 460
click at [865, 129] on div "WhatsApp Business Más leads con potentes herramientas de WhatsApp instalado Des…" at bounding box center [503, 225] width 914 height 450
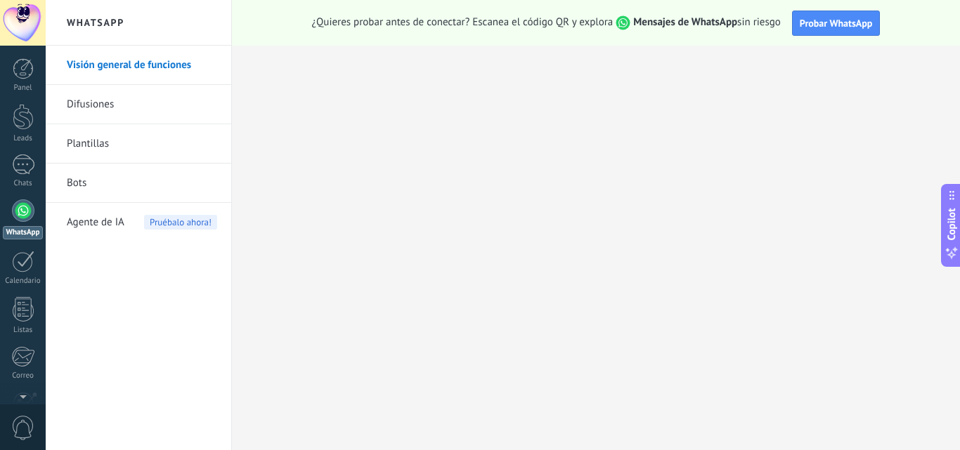
click at [6, 207] on link "WhatsApp" at bounding box center [23, 220] width 46 height 40
click at [108, 124] on link "Plantillas" at bounding box center [142, 143] width 150 height 39
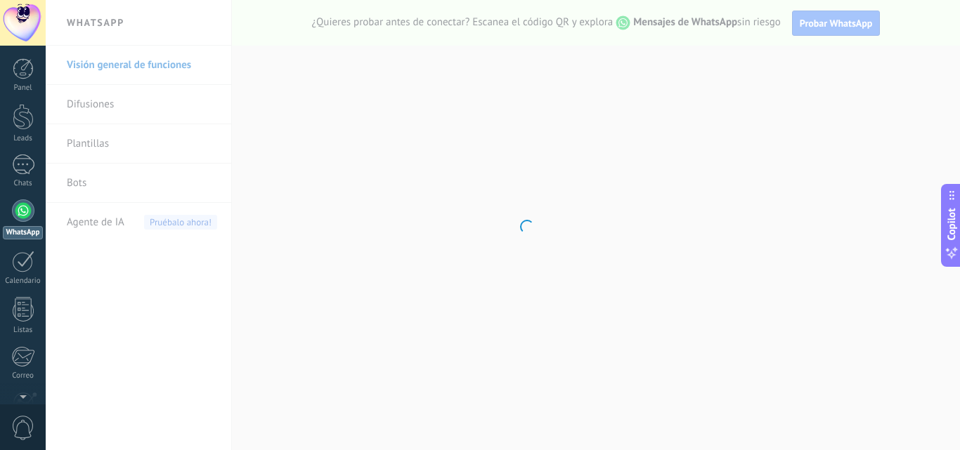
click at [100, 145] on body ".abccls-1,.abccls-2{fill-rule:evenodd}.abccls-2{fill:#fff} .abfcls-1{fill:none}…" at bounding box center [480, 225] width 960 height 450
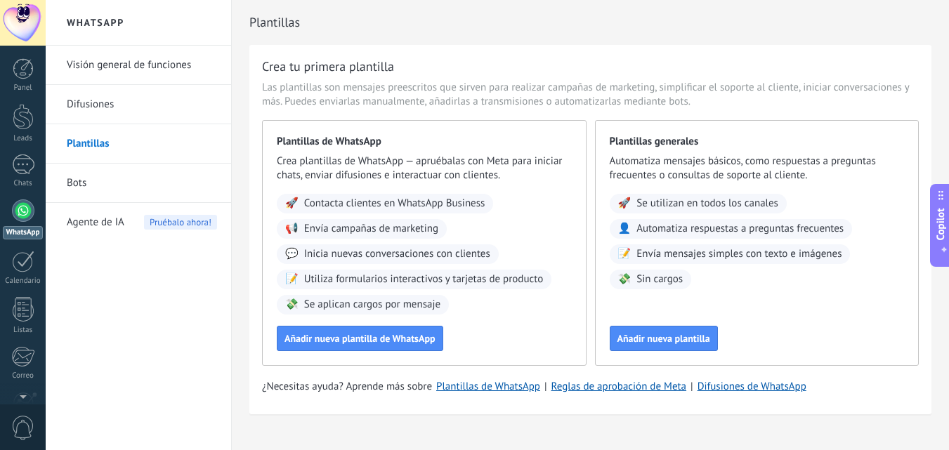
click at [100, 145] on link "Plantillas" at bounding box center [142, 143] width 150 height 39
click at [407, 341] on span "Añadir nueva plantilla de WhatsApp" at bounding box center [360, 339] width 151 height 10
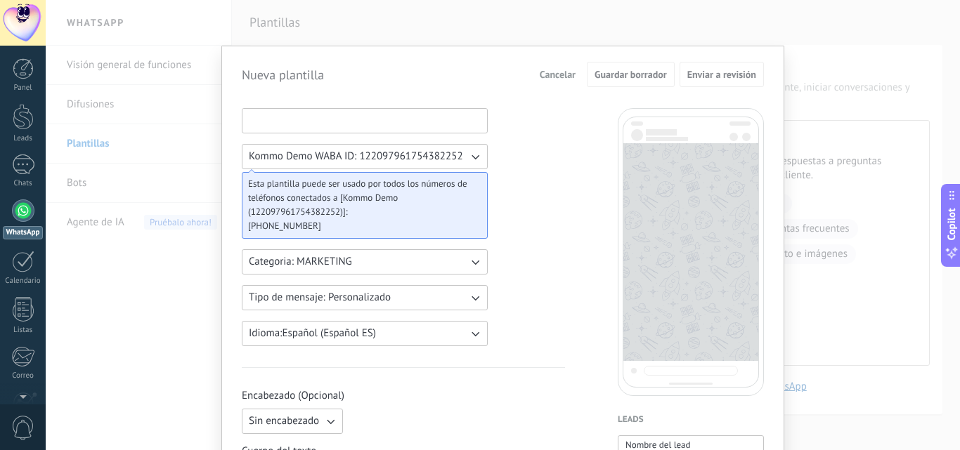
click at [347, 121] on input at bounding box center [364, 120] width 245 height 22
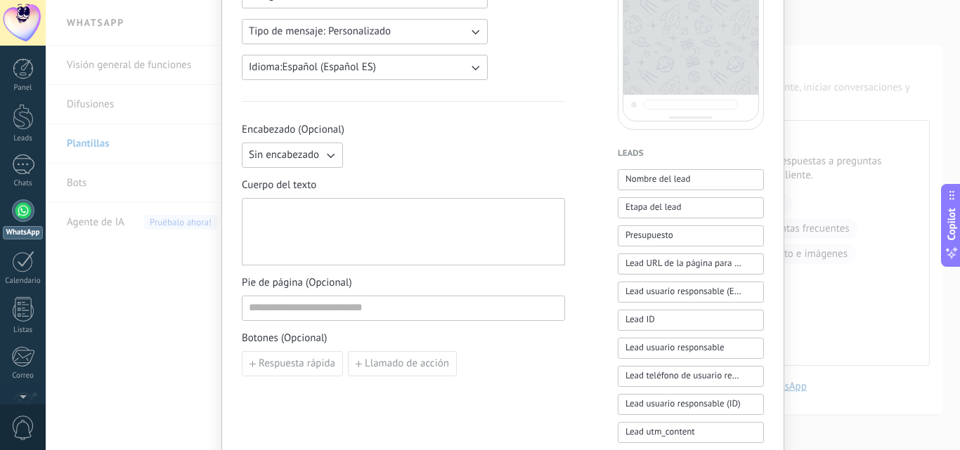
scroll to position [281, 0]
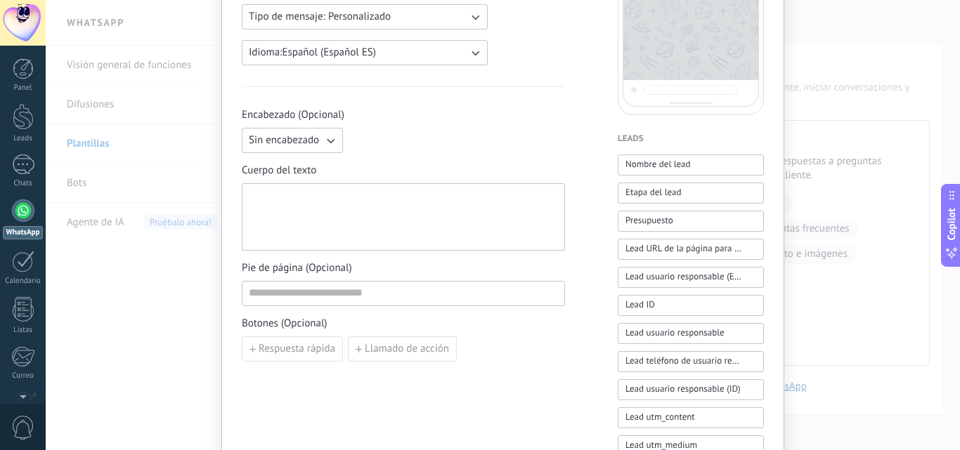
type input "******"
click at [327, 304] on input at bounding box center [403, 293] width 322 height 22
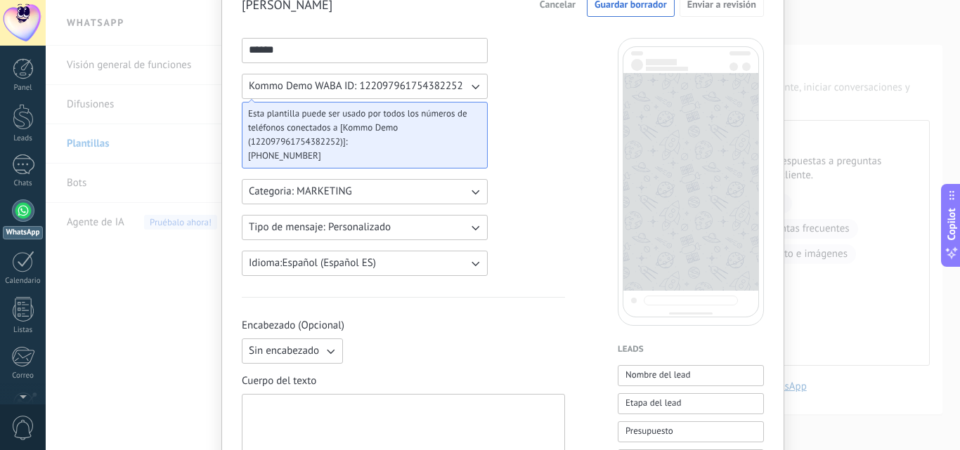
scroll to position [0, 0]
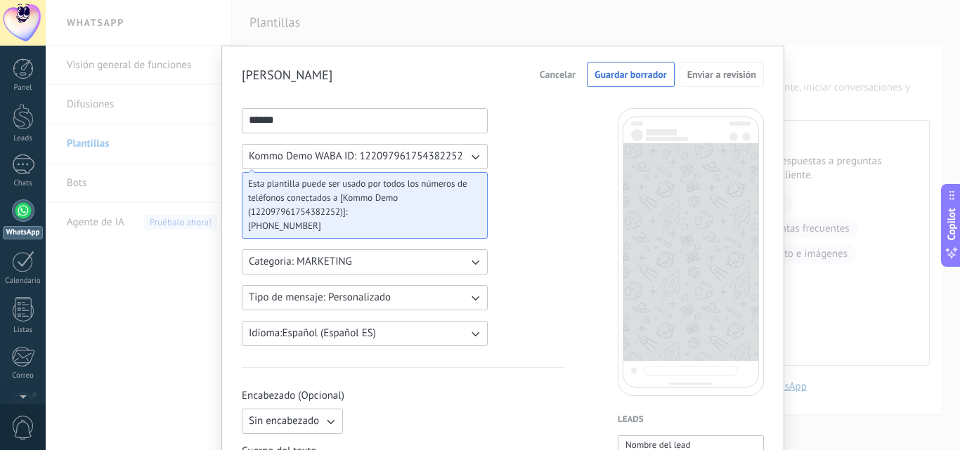
click at [448, 158] on span "Kommo Demo WABA ID: 122097961754382252" at bounding box center [356, 157] width 214 height 14
click at [443, 297] on button "Tipo de mensaje: Personalizado" at bounding box center [365, 297] width 246 height 25
click at [443, 297] on li "Personalizado" at bounding box center [360, 298] width 254 height 24
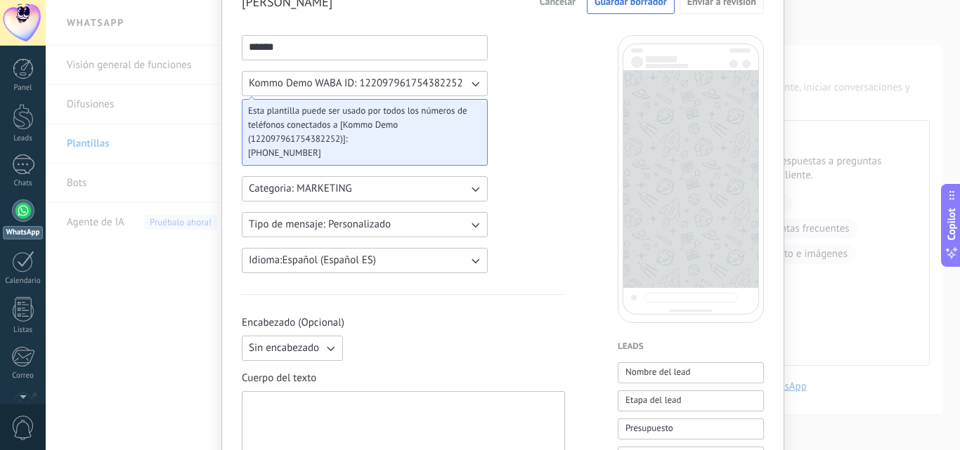
scroll to position [141, 0]
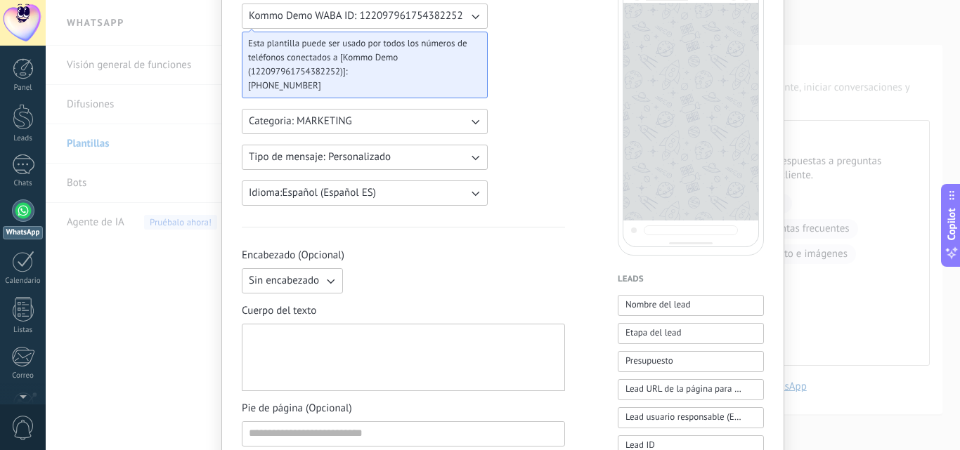
click at [312, 286] on span "Sin encabezado" at bounding box center [284, 281] width 70 height 14
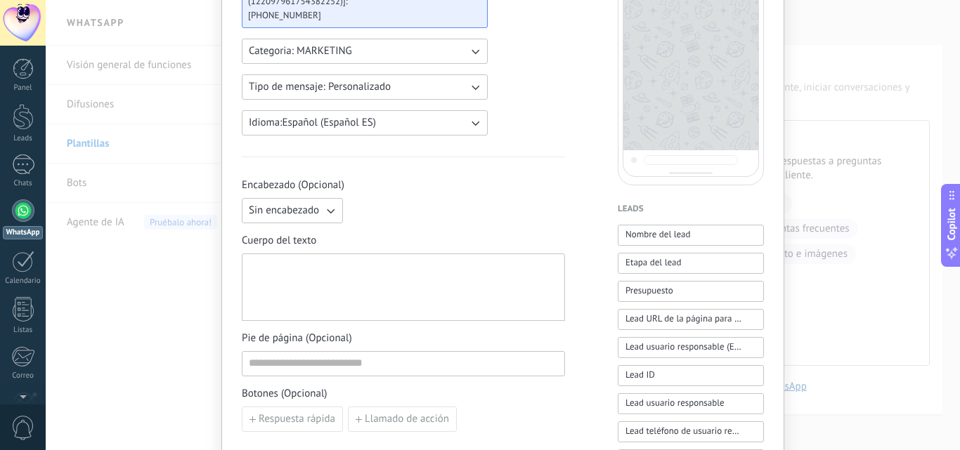
click at [339, 259] on div at bounding box center [403, 287] width 323 height 67
click at [344, 281] on div at bounding box center [403, 288] width 309 height 56
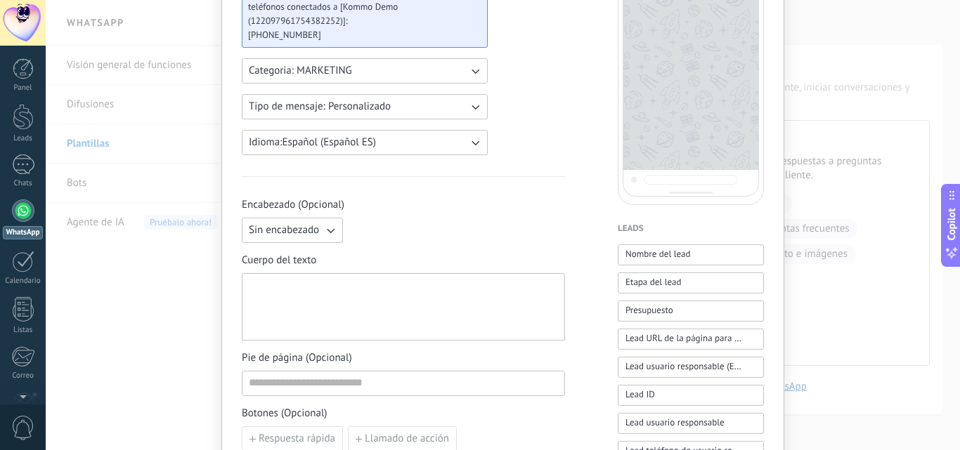
scroll to position [49, 0]
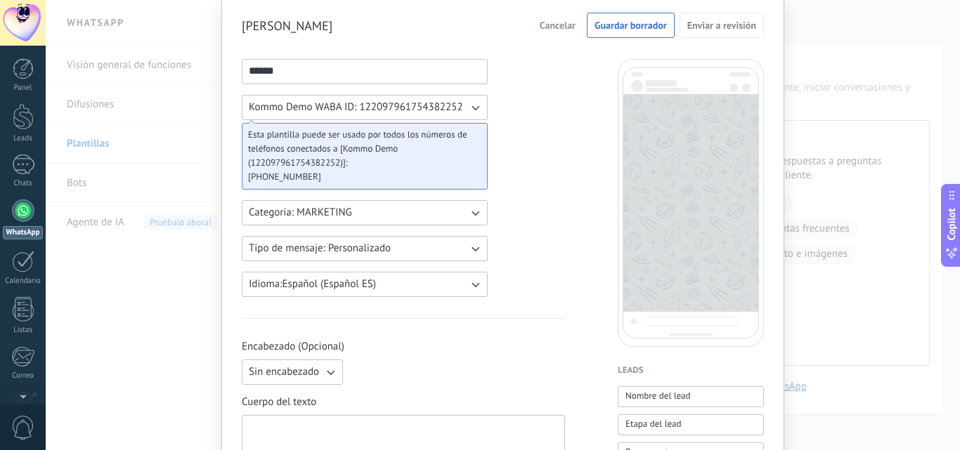
click at [57, 263] on div "Sergio Cancelar Guardar borrador Enviar a revisión ****** Kommo Demo WABA ID: 1…" at bounding box center [503, 225] width 914 height 450
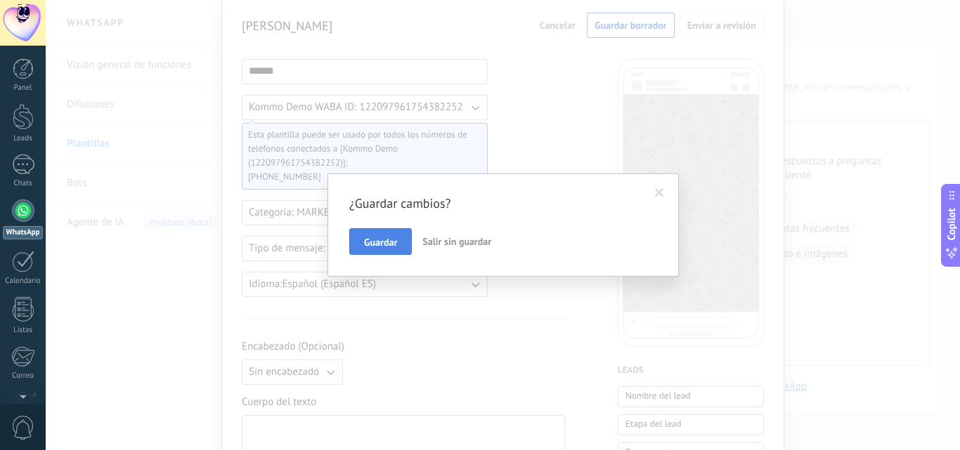
click at [365, 240] on span "Guardar" at bounding box center [380, 242] width 33 height 10
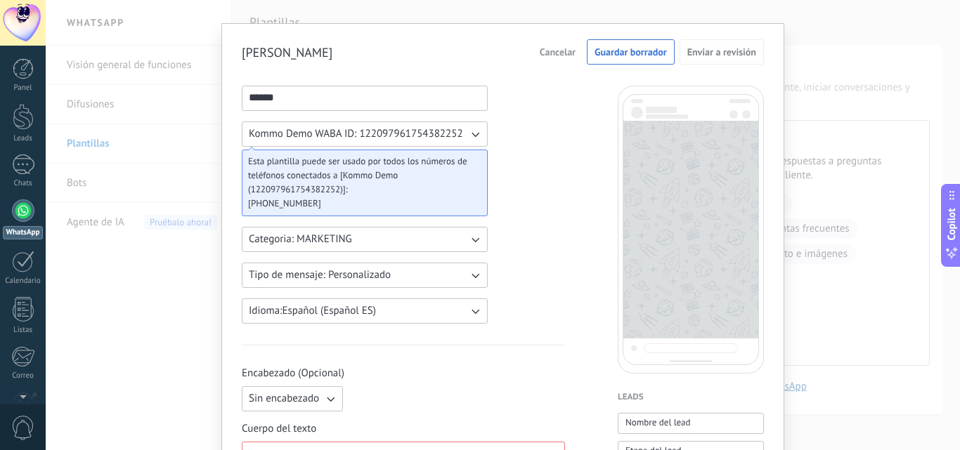
scroll to position [0, 0]
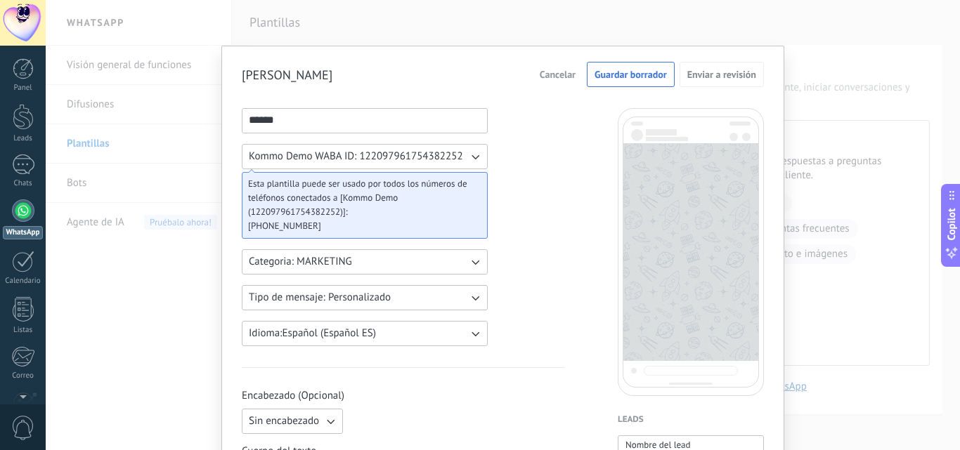
click at [551, 77] on span "Cancelar" at bounding box center [558, 75] width 36 height 10
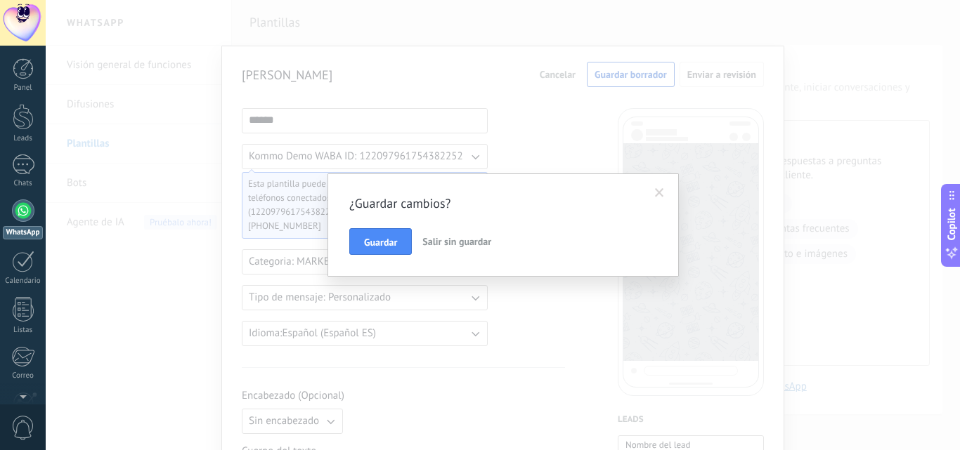
click at [451, 245] on span "Salir sin guardar" at bounding box center [456, 241] width 69 height 13
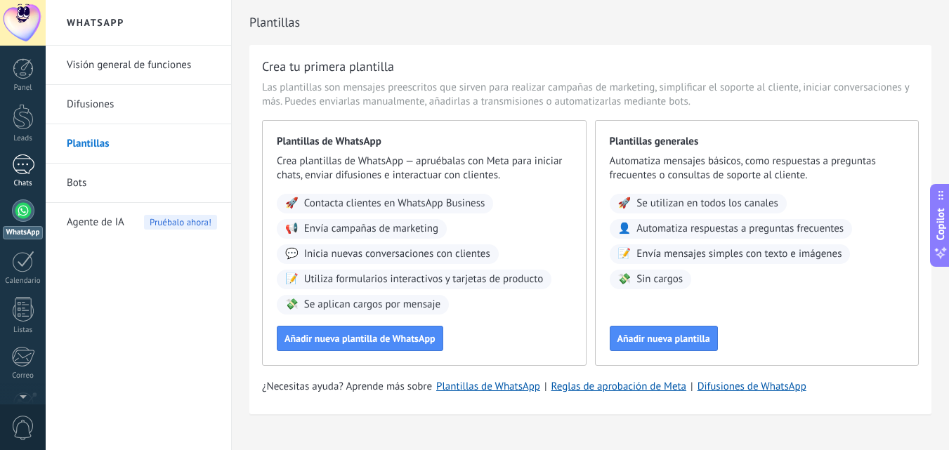
click at [22, 176] on link "Chats" at bounding box center [23, 172] width 46 height 34
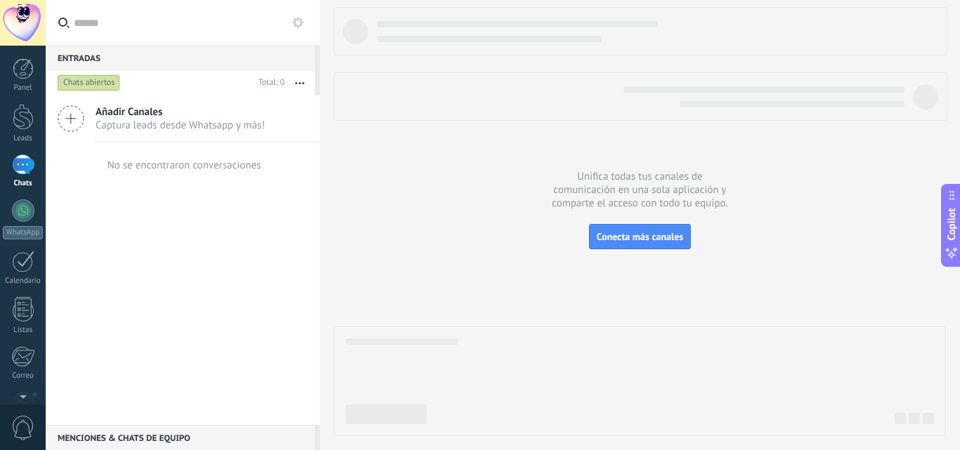
click at [85, 83] on div "Chats abiertos" at bounding box center [89, 82] width 63 height 17
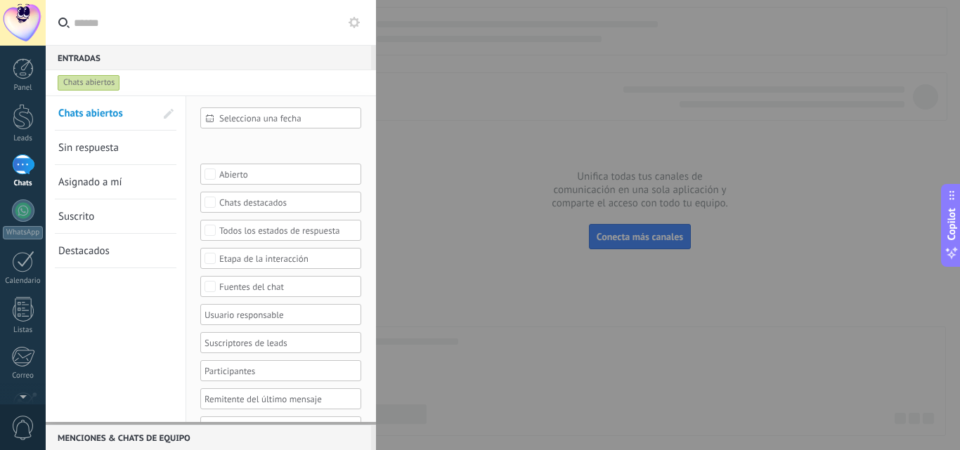
click at [460, 61] on div at bounding box center [480, 225] width 960 height 450
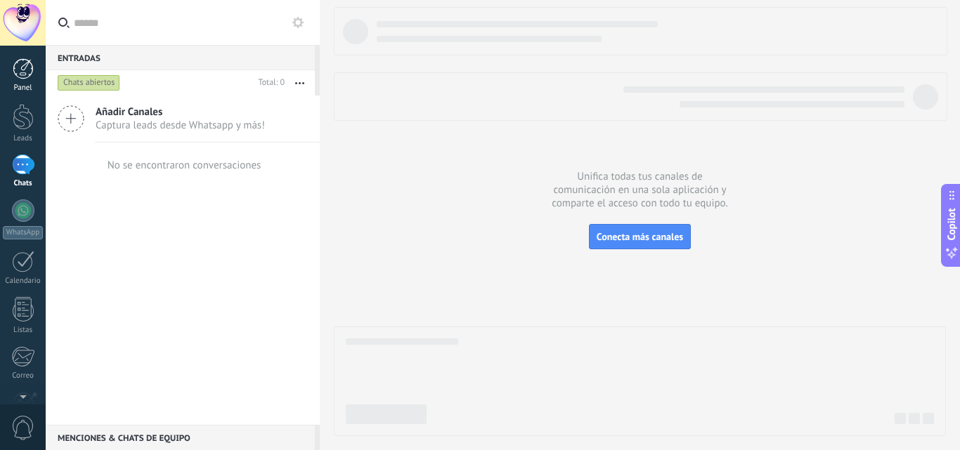
click at [22, 77] on div at bounding box center [23, 68] width 21 height 21
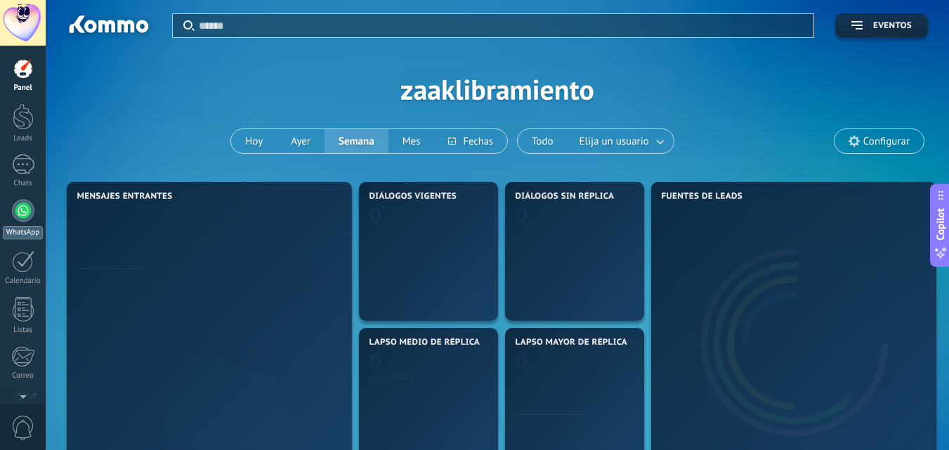
click at [20, 214] on div at bounding box center [23, 211] width 22 height 22
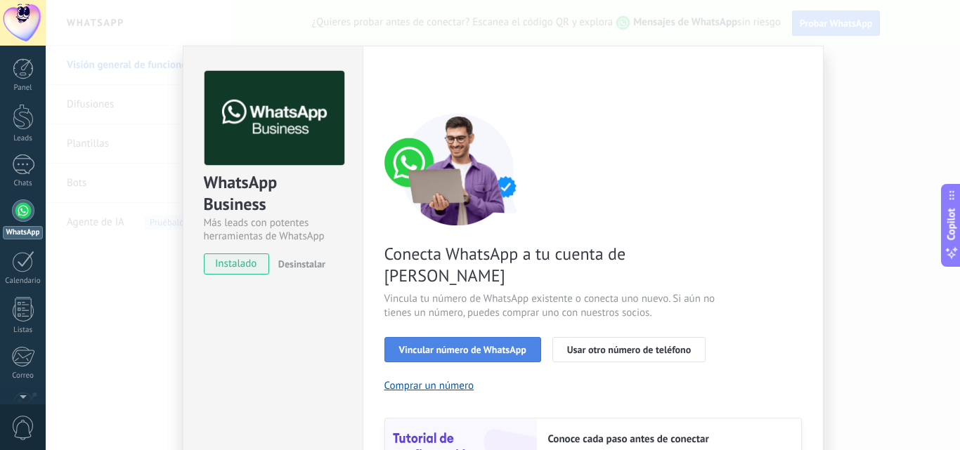
click at [490, 345] on span "Vincular número de WhatsApp" at bounding box center [462, 350] width 127 height 10
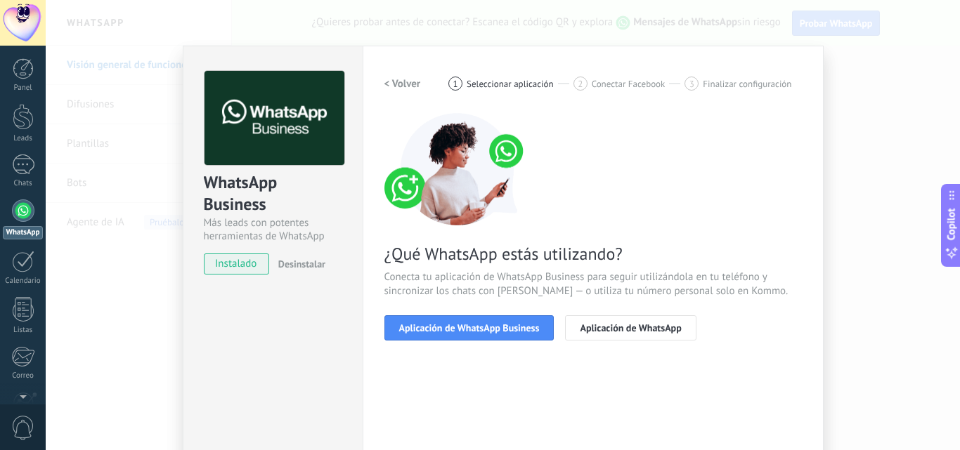
click at [490, 323] on span "Aplicación de WhatsApp Business" at bounding box center [469, 328] width 141 height 10
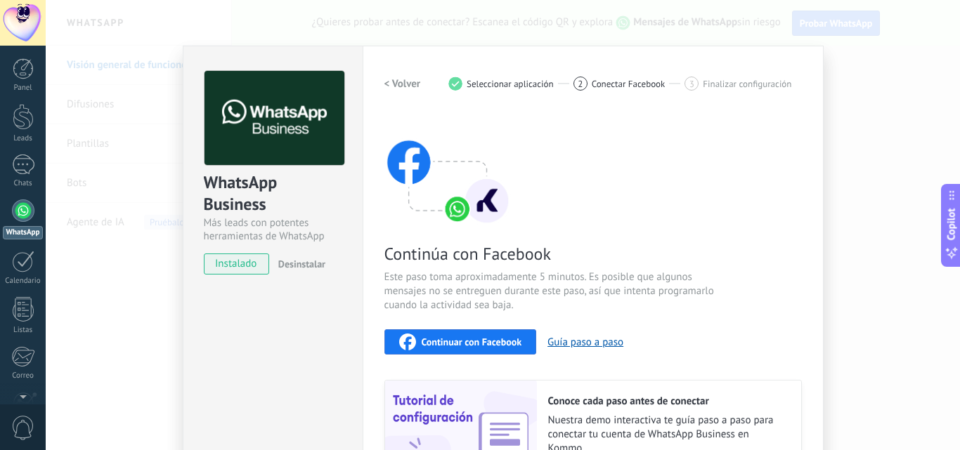
click at [512, 330] on div "Continuar con Facebook Guía paso a paso" at bounding box center [592, 342] width 417 height 25
click at [580, 343] on button "Guía paso a paso" at bounding box center [585, 342] width 76 height 13
click at [467, 340] on span "Continuar con Facebook" at bounding box center [472, 342] width 100 height 10
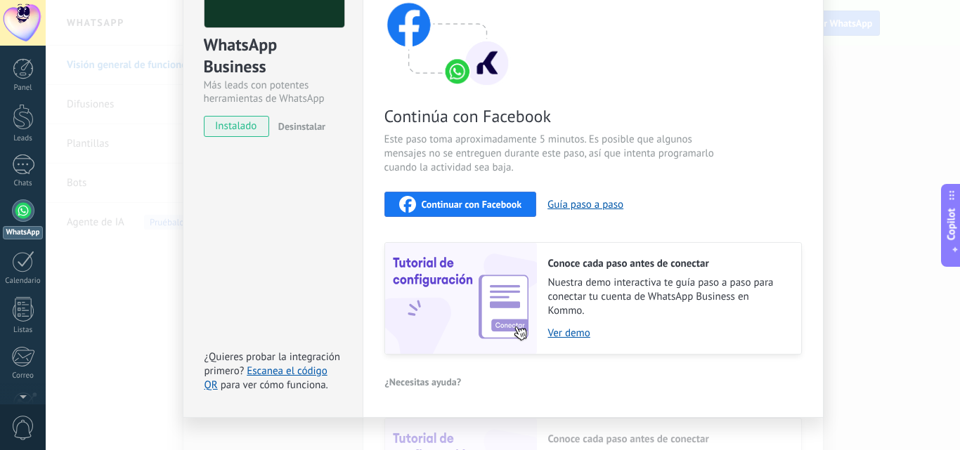
scroll to position [157, 0]
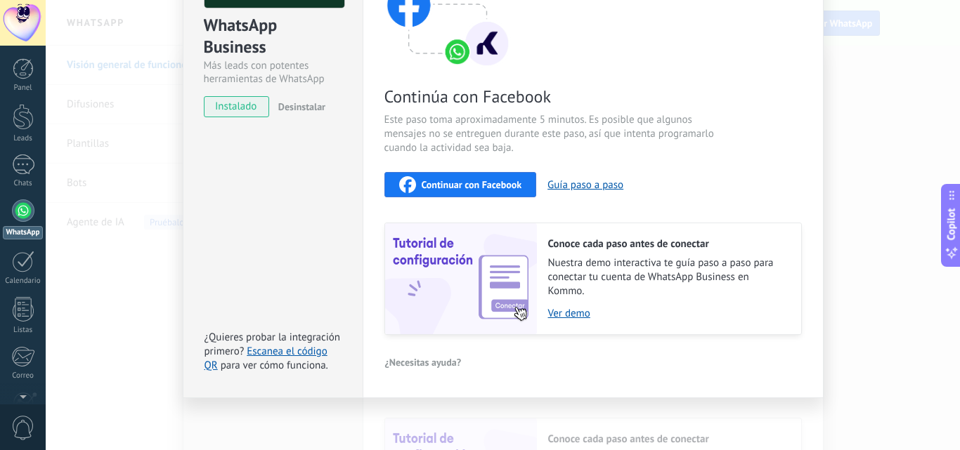
click at [852, 155] on div "WhatsApp Business Más leads con potentes herramientas de WhatsApp instalado Des…" at bounding box center [503, 225] width 914 height 450
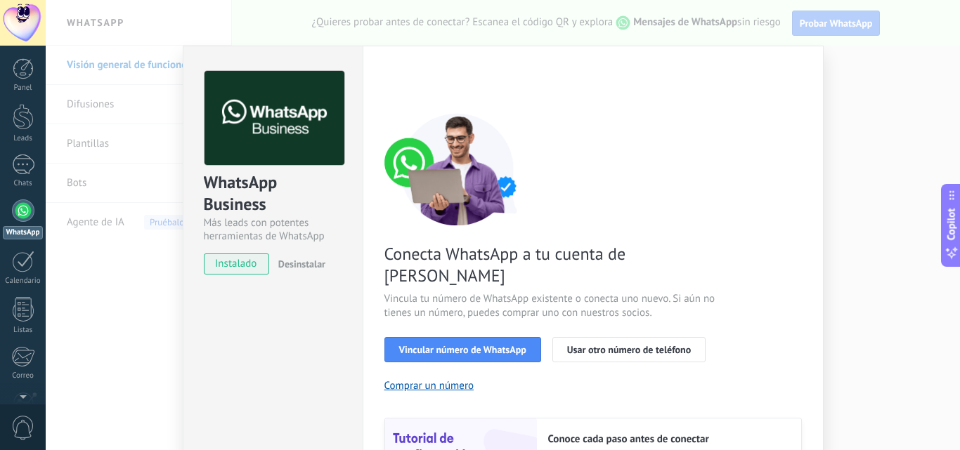
click at [927, 126] on div "WhatsApp Business Más leads con potentes herramientas de WhatsApp instalado Des…" at bounding box center [503, 225] width 914 height 450
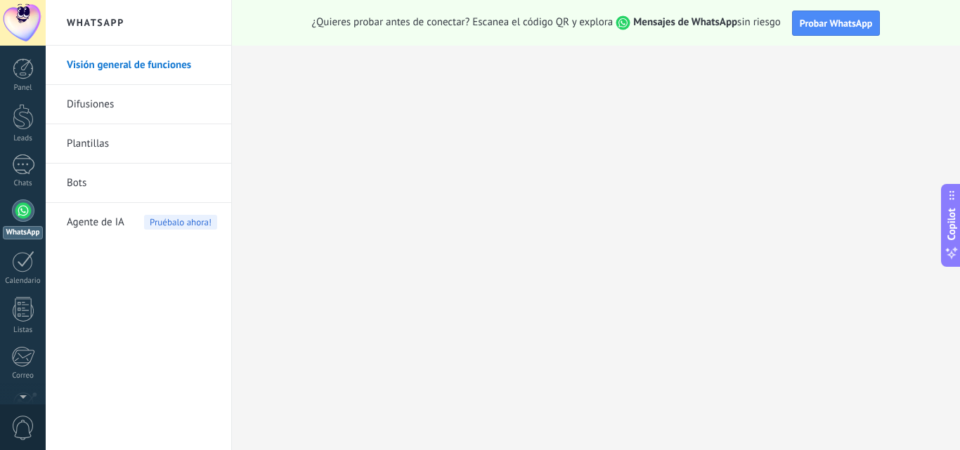
click at [22, 213] on div at bounding box center [23, 211] width 22 height 22
click at [22, 171] on div at bounding box center [23, 165] width 22 height 20
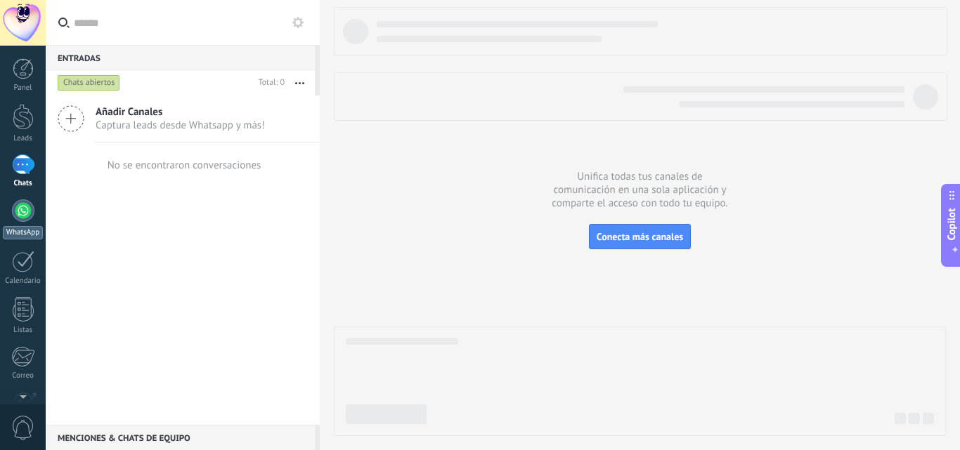
click at [21, 215] on div at bounding box center [23, 211] width 22 height 22
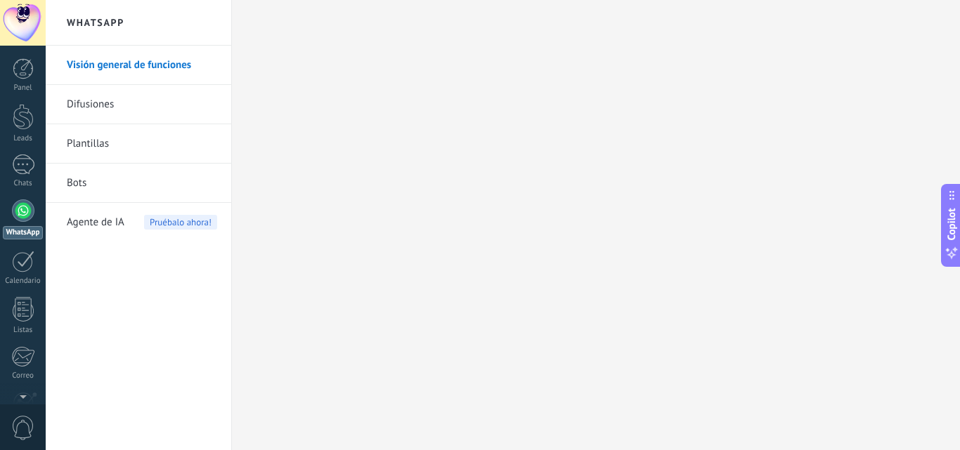
click at [73, 108] on link "Difusiones" at bounding box center [142, 104] width 150 height 39
click at [25, 82] on link "Panel" at bounding box center [23, 75] width 46 height 34
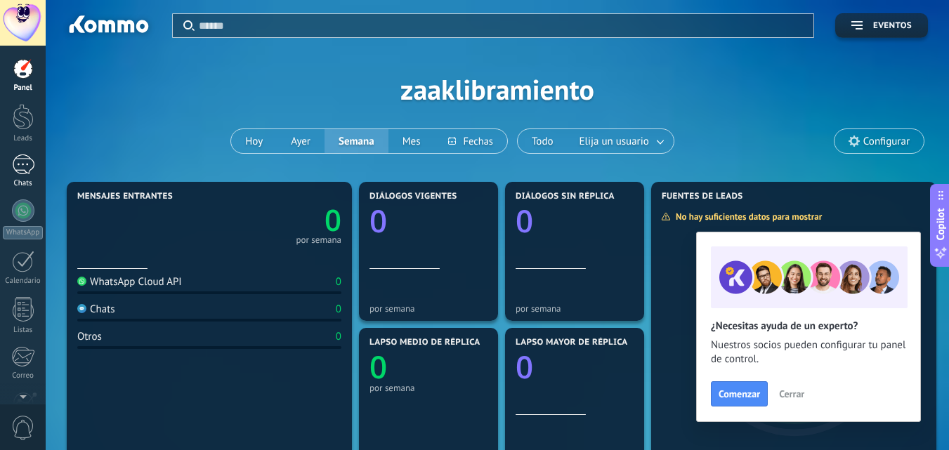
click at [24, 166] on div at bounding box center [23, 165] width 22 height 20
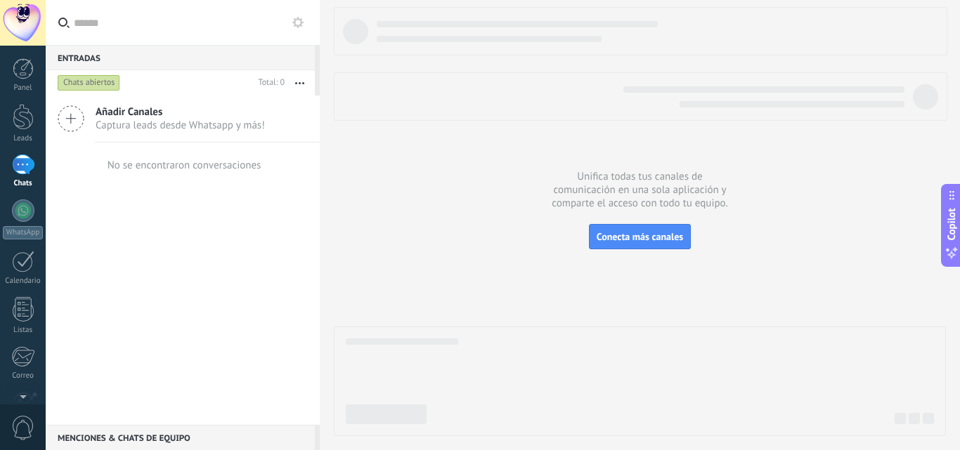
click at [162, 120] on span "Captura leads desde Whatsapp y más!" at bounding box center [180, 125] width 169 height 13
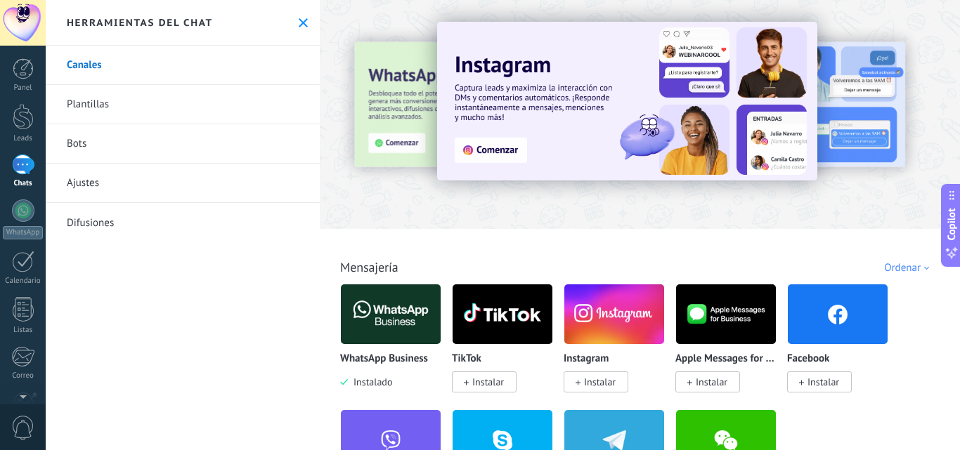
click at [913, 267] on div "Ordenar" at bounding box center [909, 267] width 50 height 13
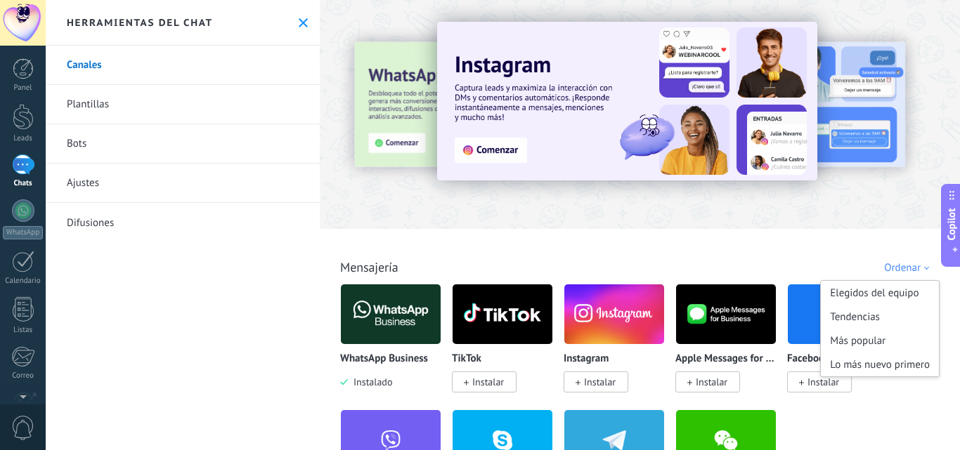
click at [786, 241] on div "Todo Bandeja de entrada Soluciones de IA Automatizaciones Fuentes de leads Inst…" at bounding box center [640, 252] width 632 height 46
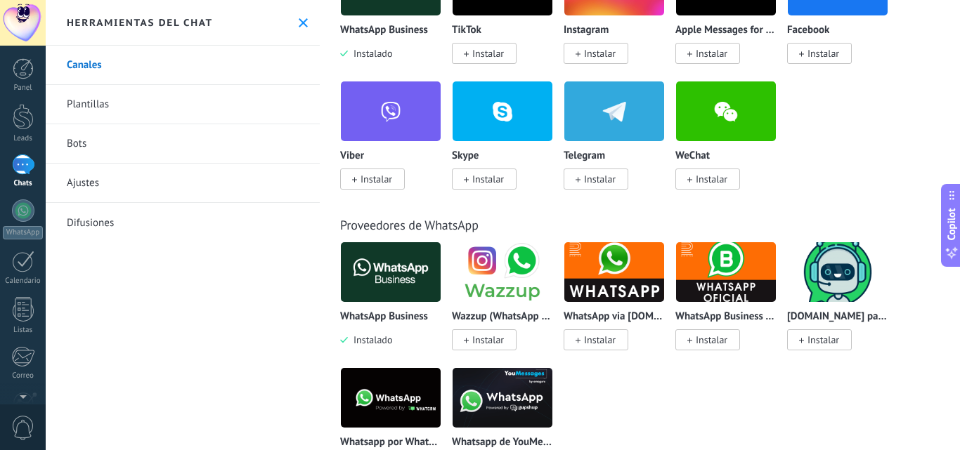
scroll to position [351, 0]
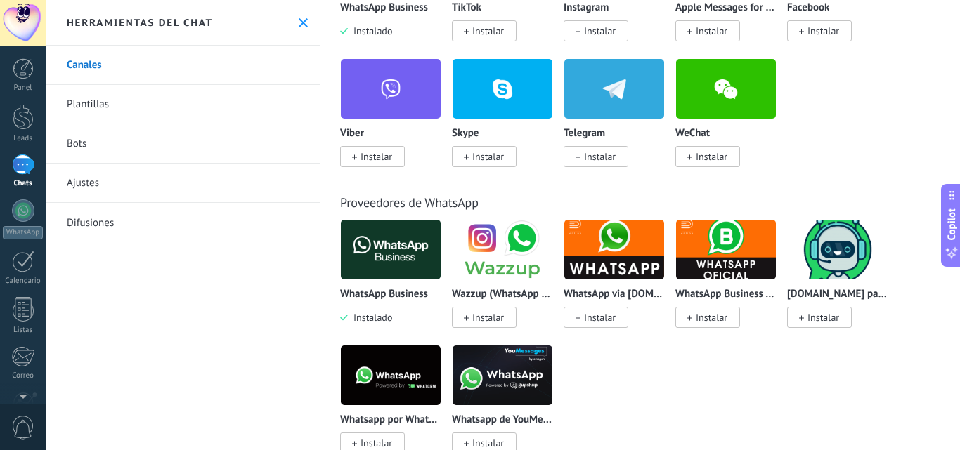
click at [386, 247] on img at bounding box center [391, 250] width 100 height 68
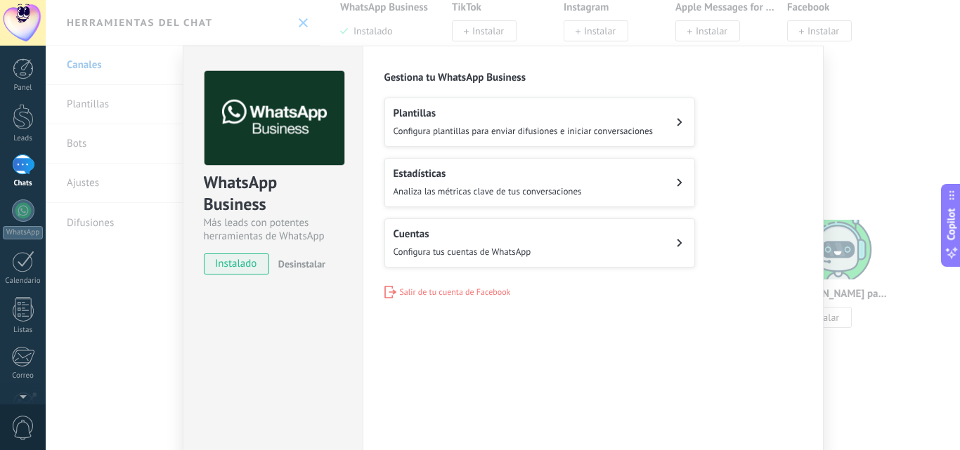
click at [592, 247] on button "Cuentas Configura tus cuentas de WhatsApp" at bounding box center [539, 243] width 311 height 49
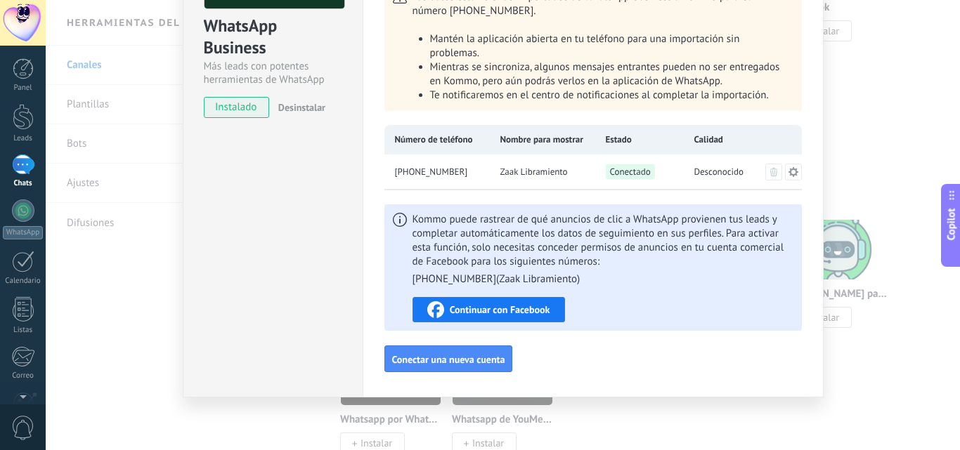
scroll to position [0, 0]
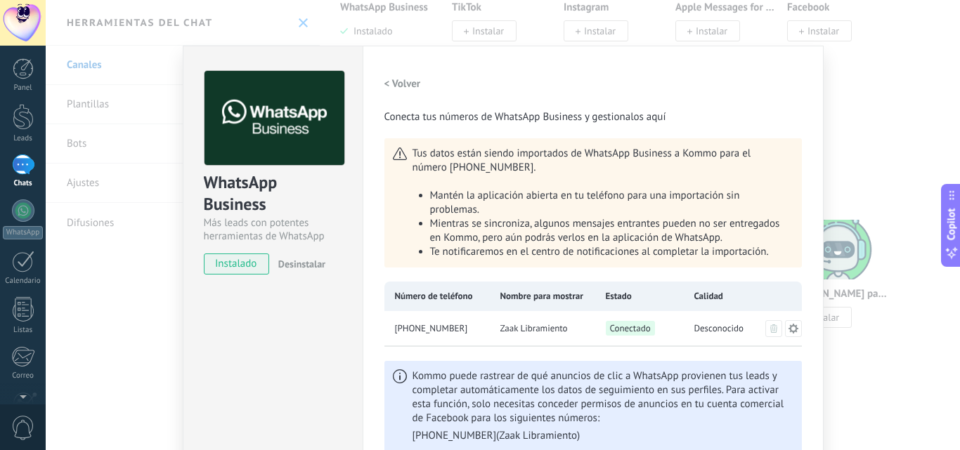
click at [866, 80] on div "WhatsApp Business Más leads con potentes herramientas de WhatsApp instalado Des…" at bounding box center [503, 225] width 914 height 450
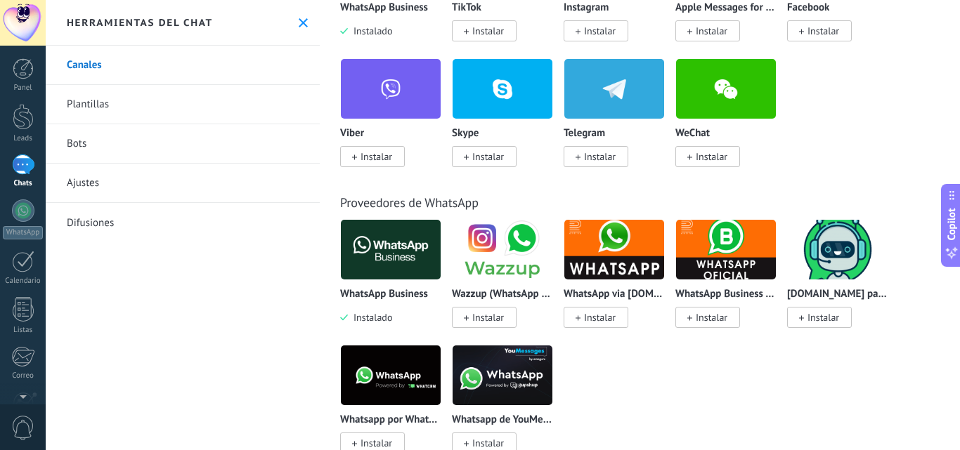
click at [143, 138] on link "Bots" at bounding box center [183, 143] width 274 height 39
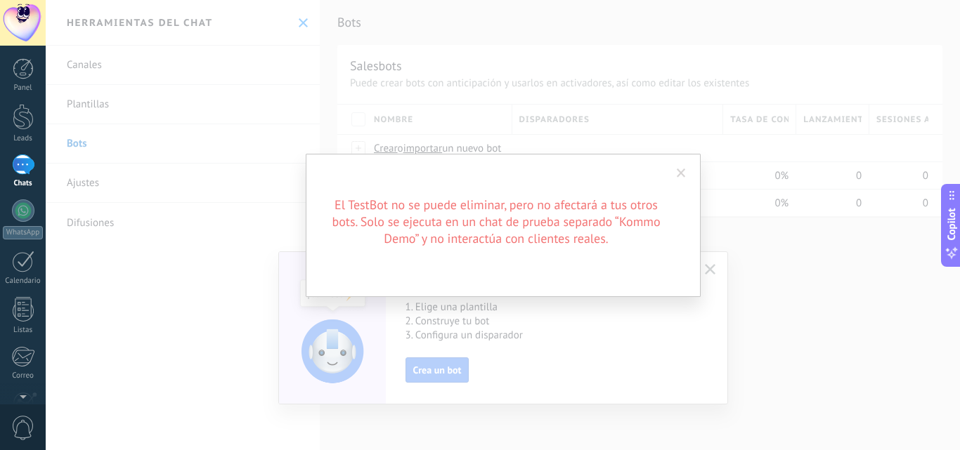
click at [686, 168] on span at bounding box center [681, 174] width 23 height 24
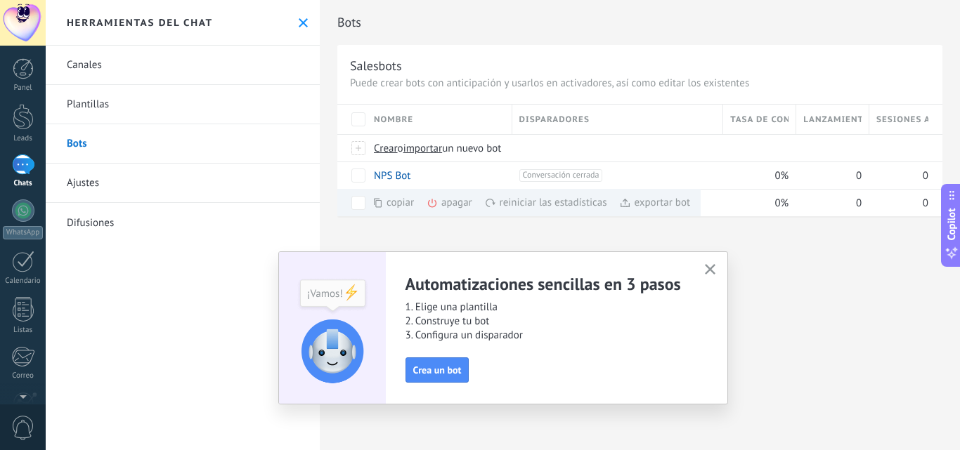
click at [709, 270] on use "button" at bounding box center [710, 269] width 11 height 11
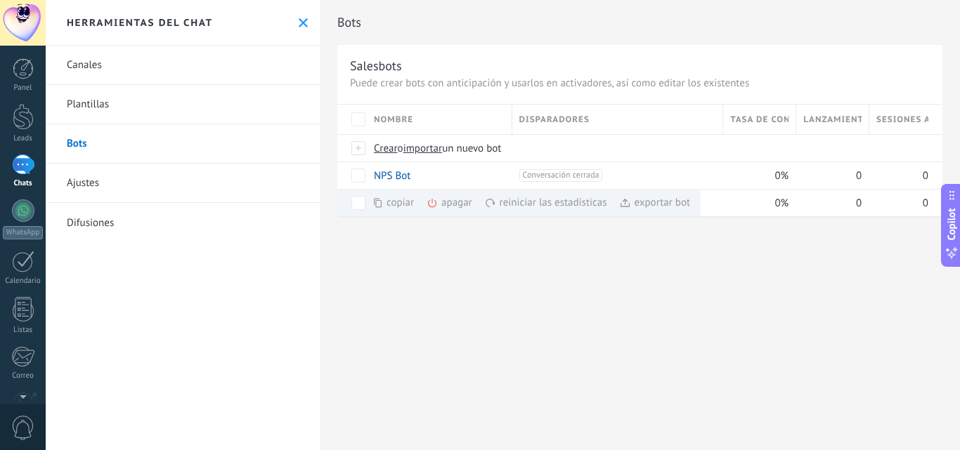
click at [73, 174] on link "Ajustes" at bounding box center [183, 183] width 274 height 39
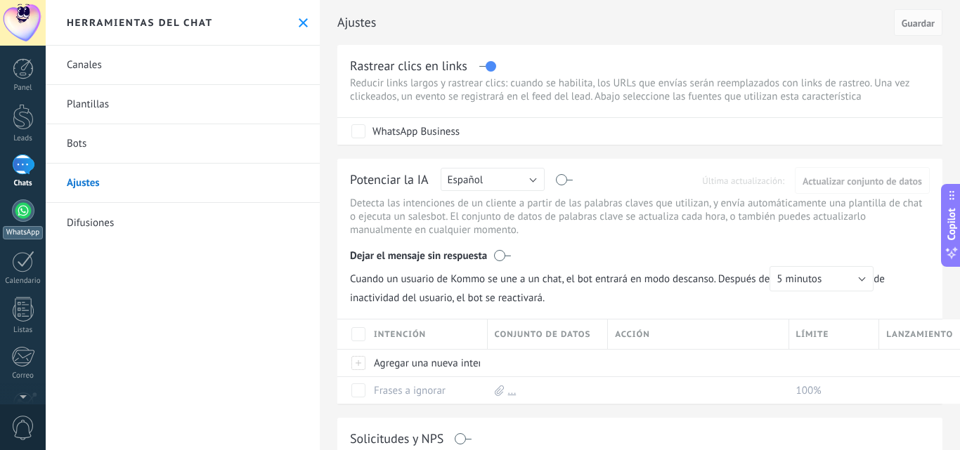
click at [19, 209] on div at bounding box center [23, 211] width 22 height 22
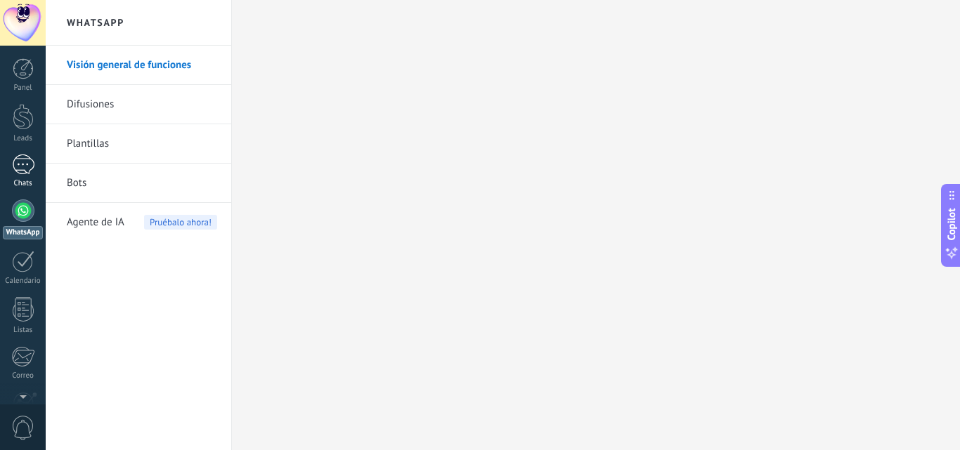
click at [28, 165] on div at bounding box center [23, 165] width 22 height 20
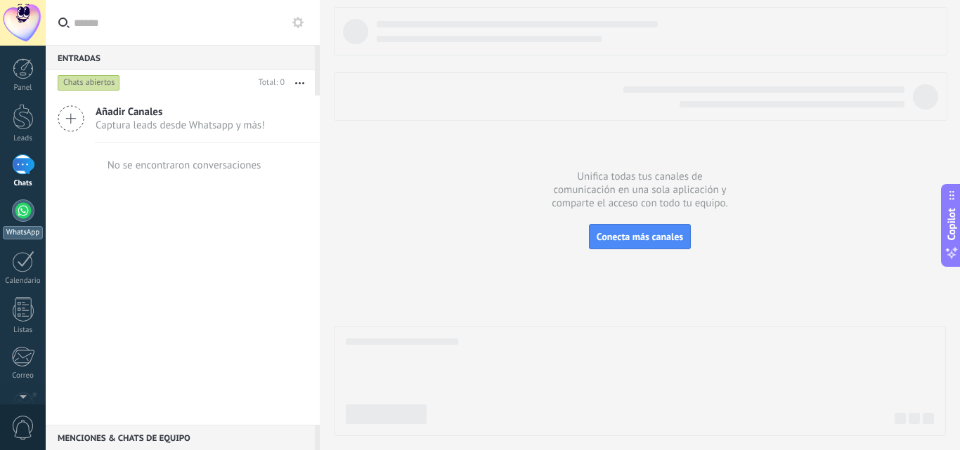
click at [13, 219] on link "WhatsApp" at bounding box center [23, 220] width 46 height 40
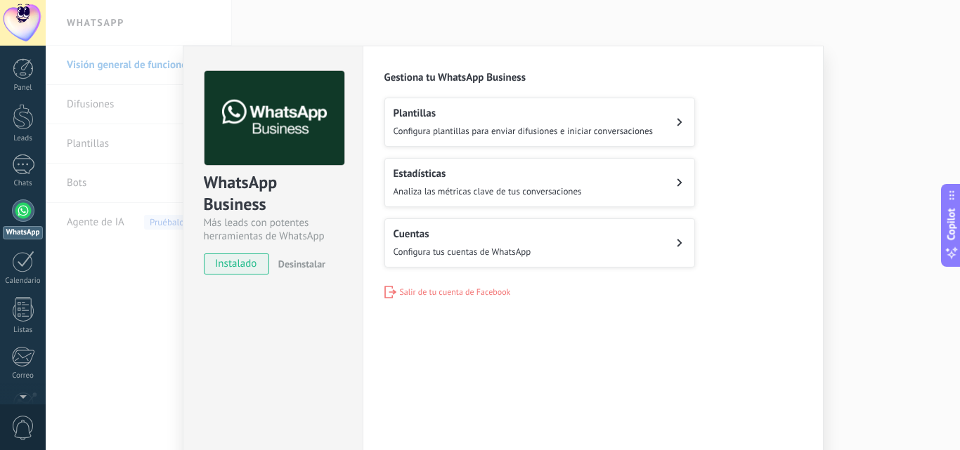
scroll to position [66, 0]
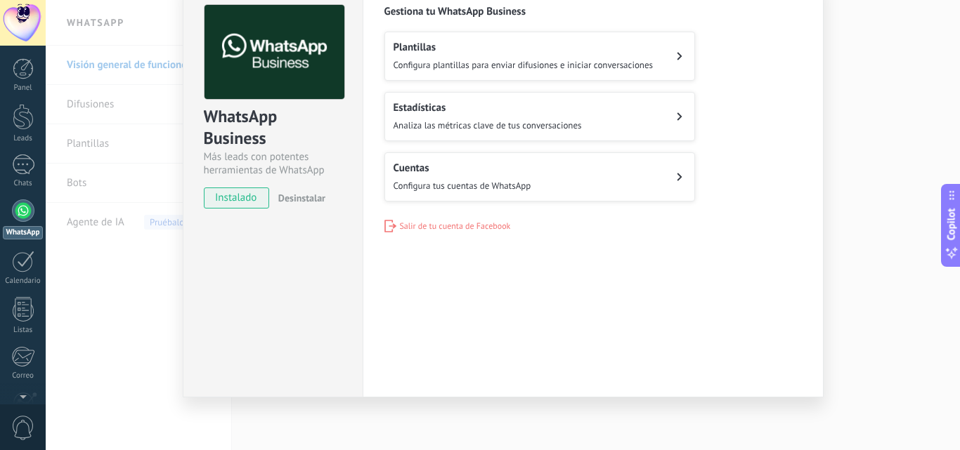
click at [540, 64] on span "Configura plantillas para enviar difusiones e iniciar conversaciones" at bounding box center [523, 65] width 260 height 12
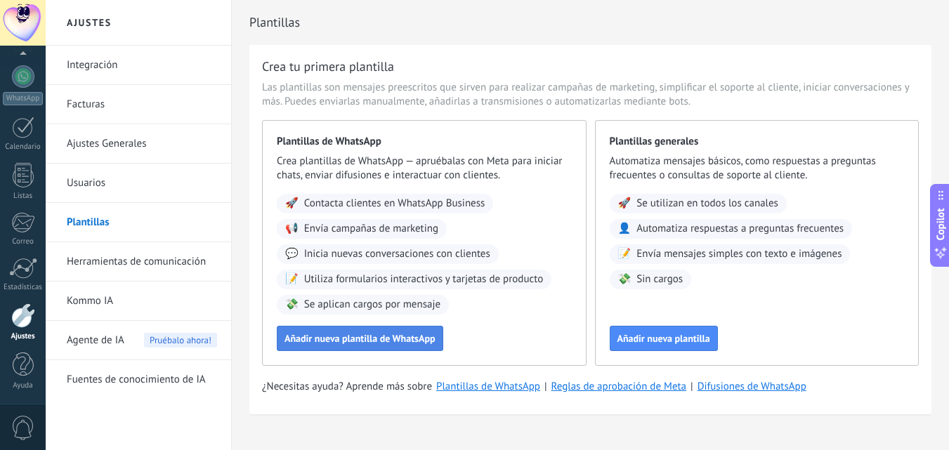
click at [385, 338] on span "Añadir nueva plantilla de WhatsApp" at bounding box center [360, 339] width 151 height 10
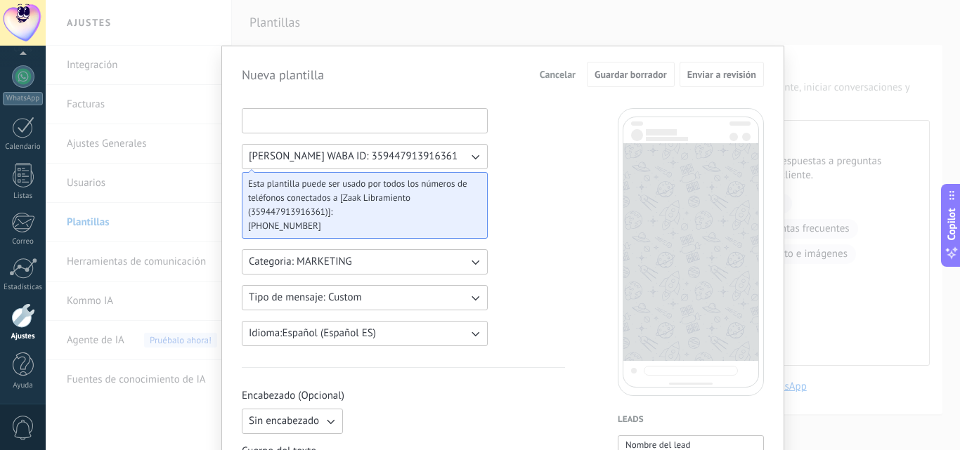
click at [342, 118] on input at bounding box center [364, 120] width 245 height 22
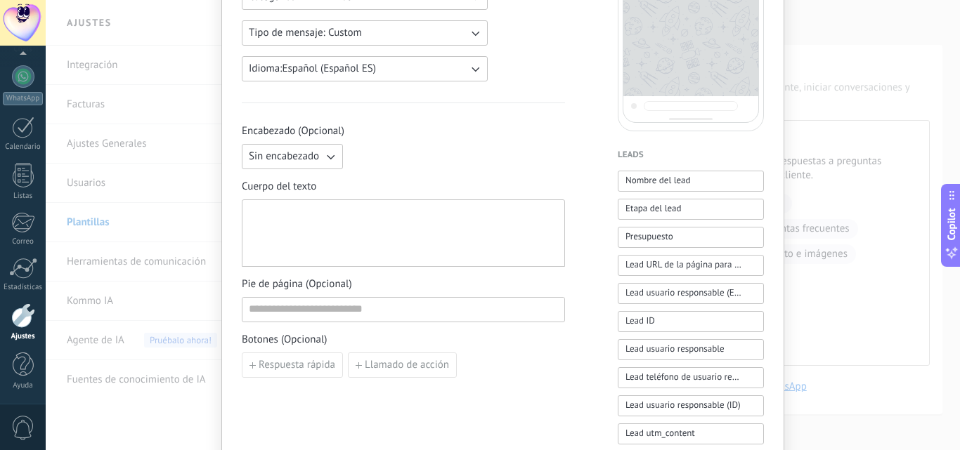
scroll to position [351, 0]
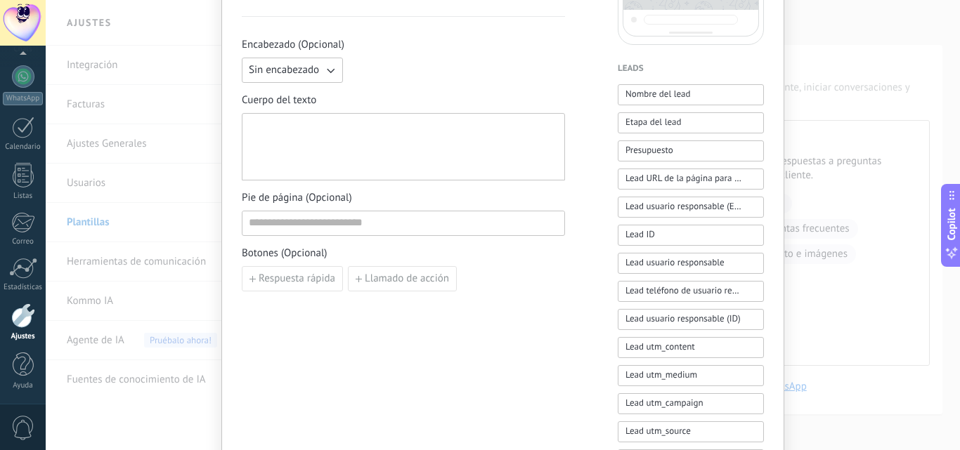
type input "**********"
click at [351, 132] on div at bounding box center [403, 147] width 309 height 56
click at [327, 232] on input at bounding box center [403, 222] width 322 height 22
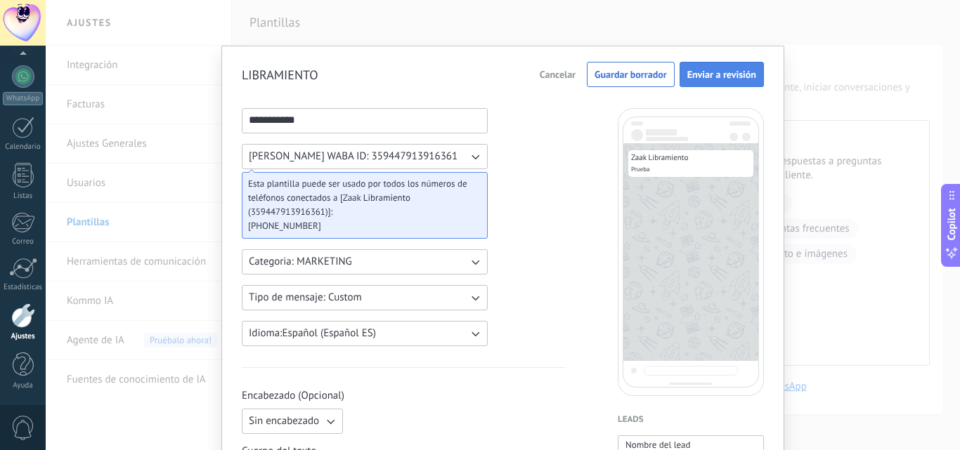
type input "******"
click at [703, 71] on span "Enviar a revisión" at bounding box center [721, 75] width 69 height 10
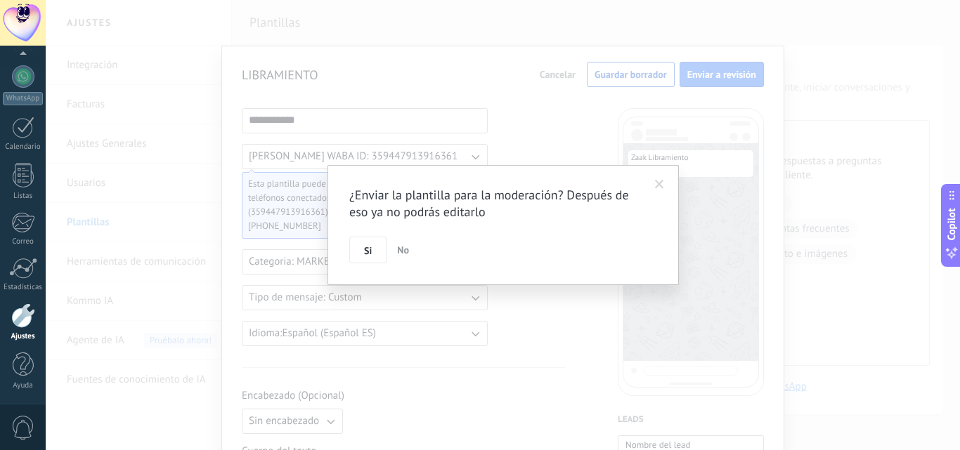
click at [365, 250] on span "Si" at bounding box center [368, 251] width 8 height 10
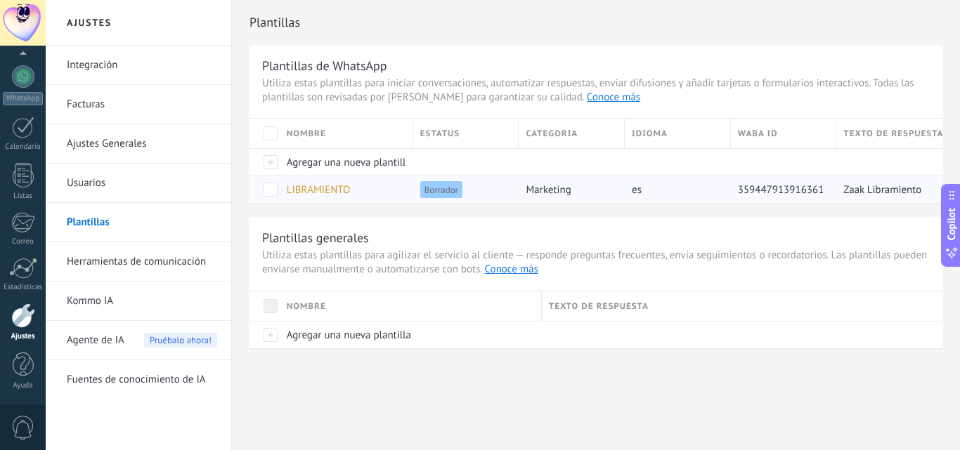
click at [277, 189] on span at bounding box center [270, 190] width 14 height 14
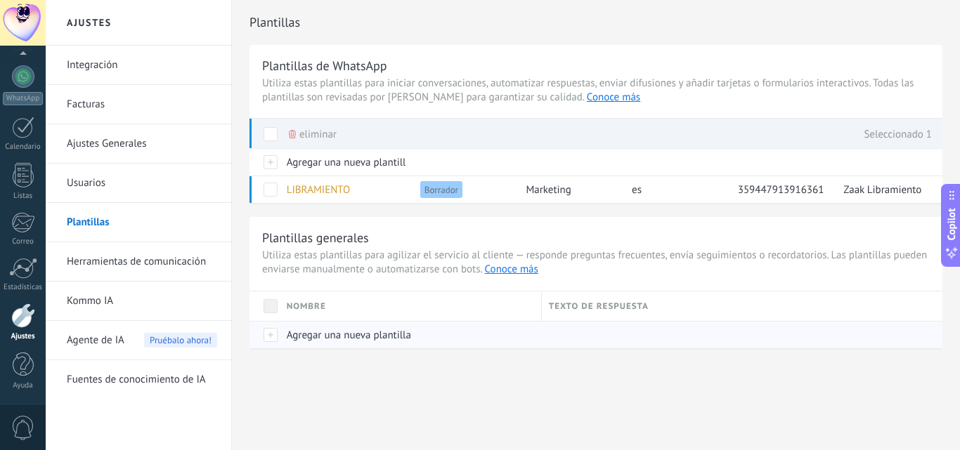
click at [485, 348] on div "Agregar una nueva plantilla" at bounding box center [407, 335] width 255 height 27
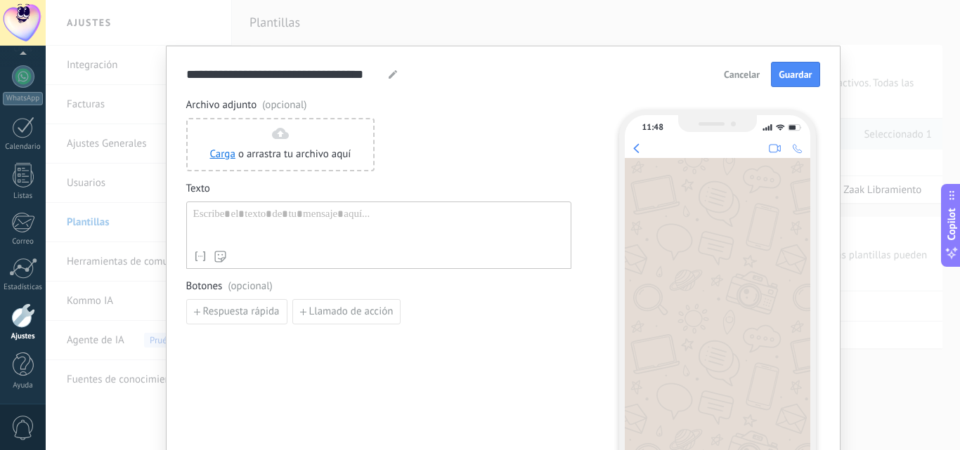
click at [760, 74] on button "Cancelar" at bounding box center [741, 74] width 48 height 21
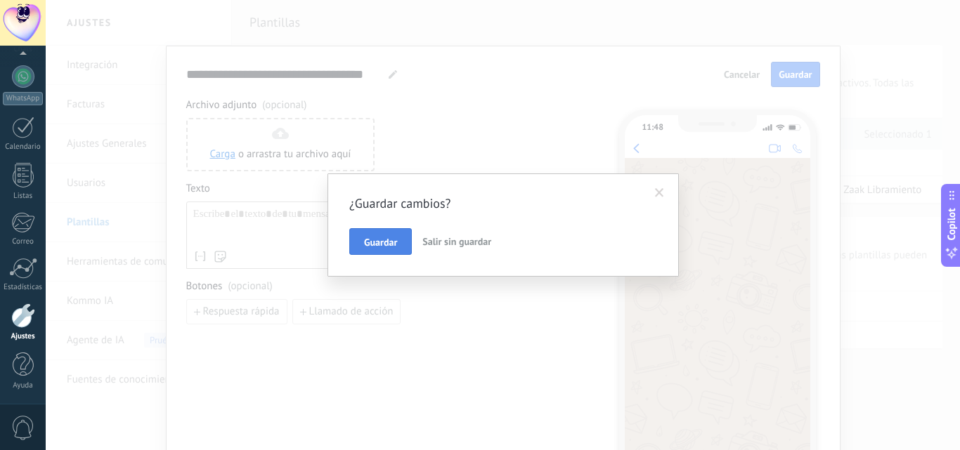
click at [366, 229] on button "Guardar" at bounding box center [380, 241] width 63 height 27
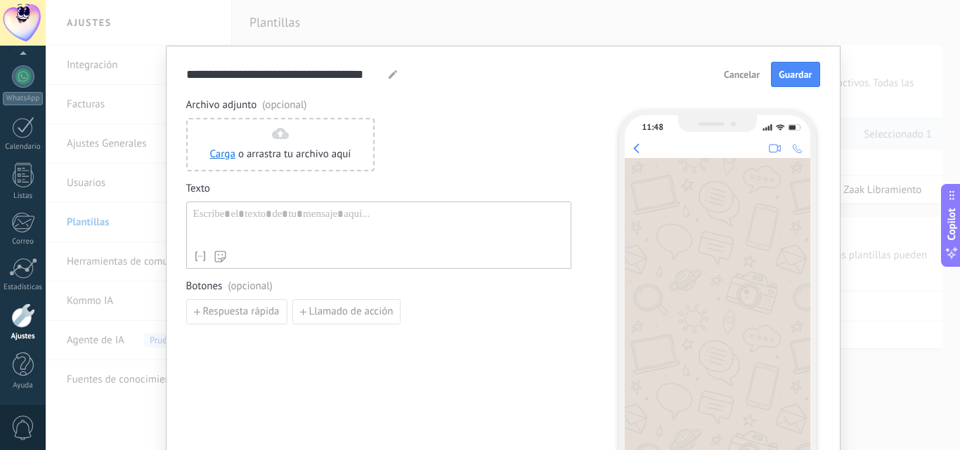
click at [724, 79] on span "Cancelar" at bounding box center [742, 75] width 36 height 10
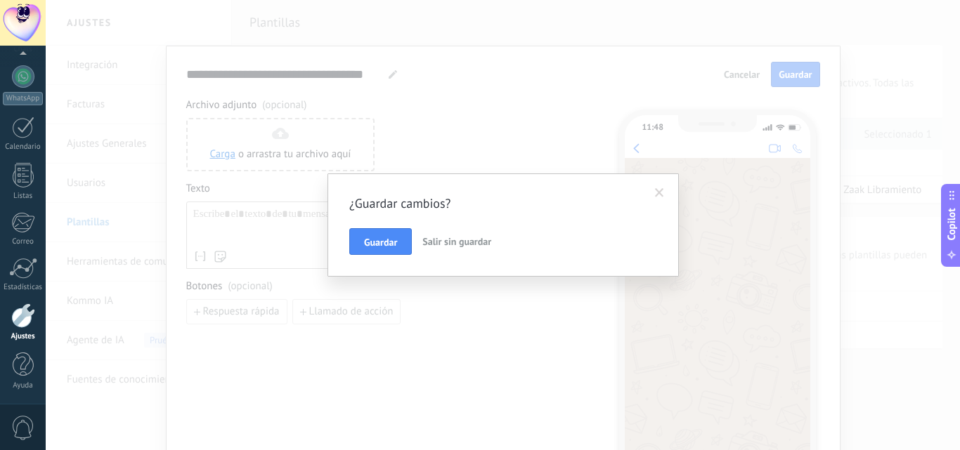
click at [474, 254] on button "Salir sin guardar" at bounding box center [457, 241] width 80 height 27
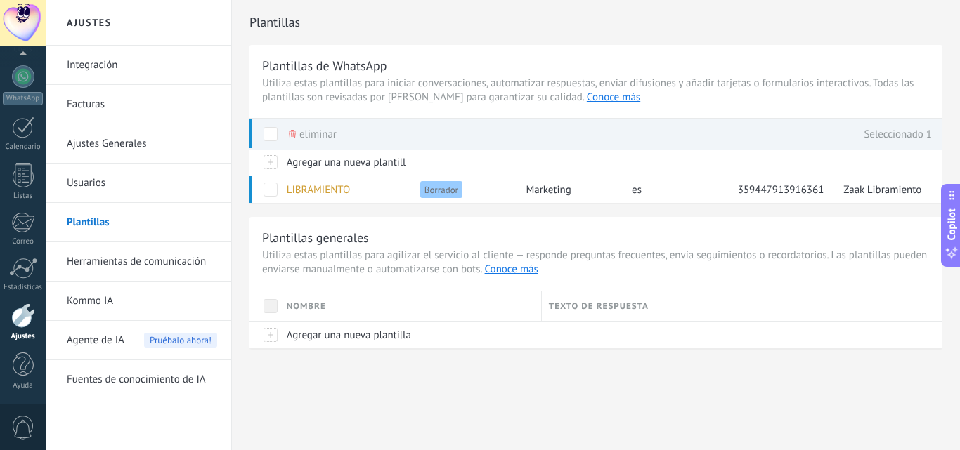
click at [97, 197] on link "Usuarios" at bounding box center [142, 183] width 150 height 39
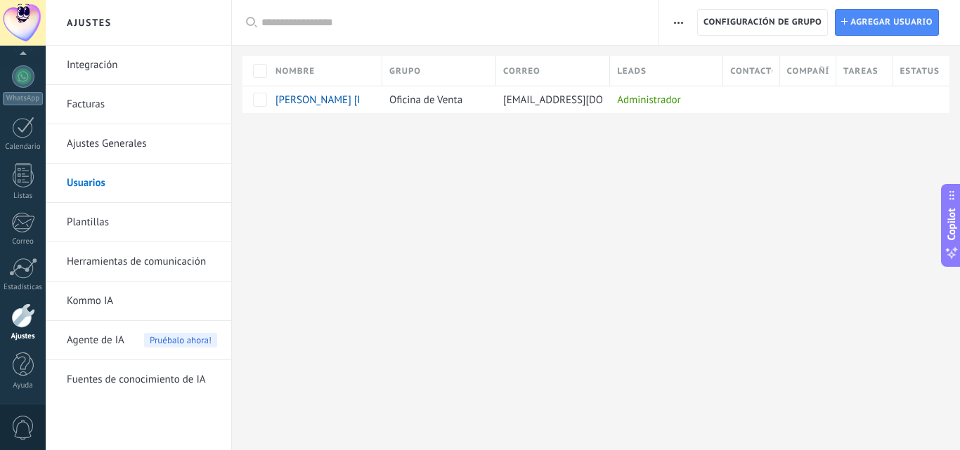
click at [106, 164] on link "Usuarios" at bounding box center [142, 183] width 150 height 39
click at [99, 136] on link "Ajustes Generales" at bounding box center [142, 143] width 150 height 39
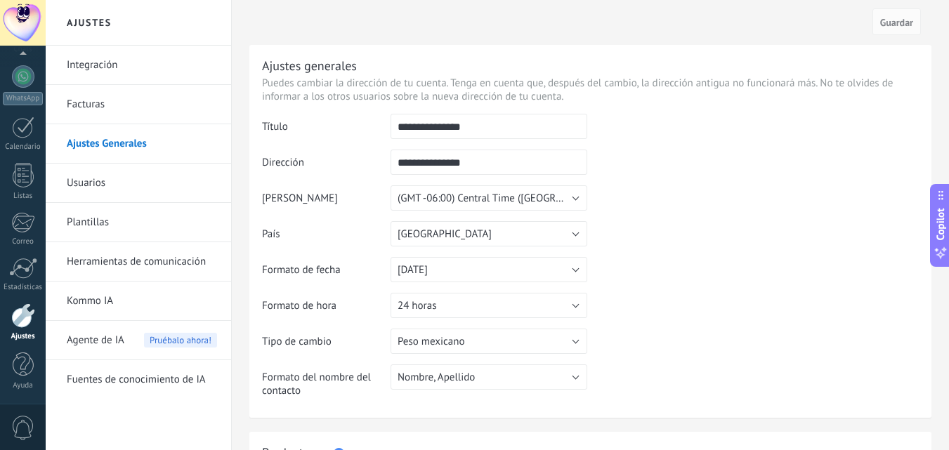
click at [102, 105] on link "Facturas" at bounding box center [142, 104] width 150 height 39
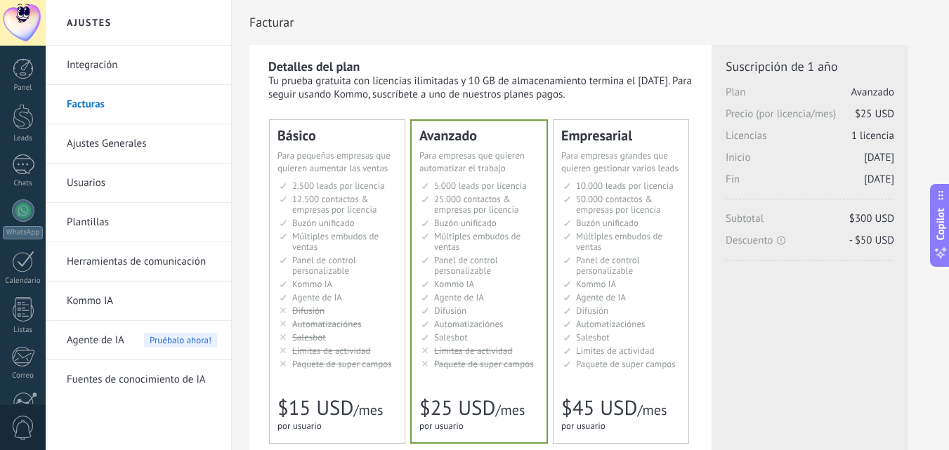
click at [25, 204] on div at bounding box center [23, 211] width 22 height 22
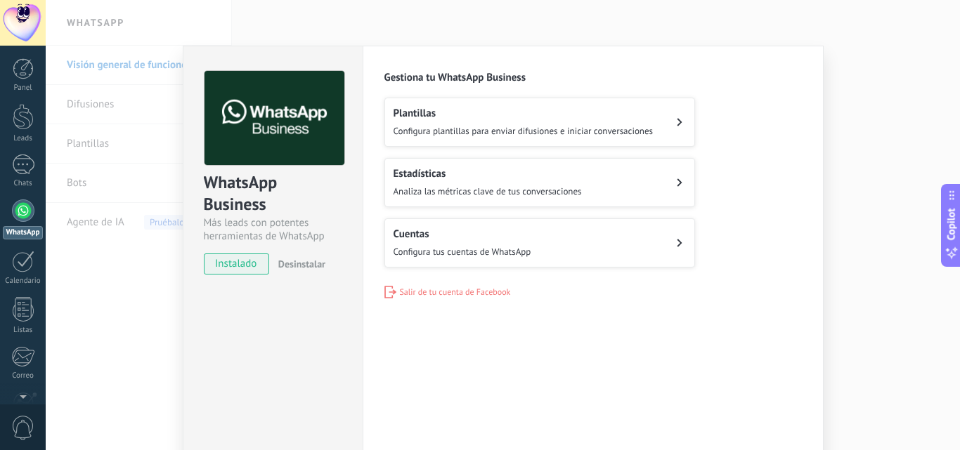
click at [499, 244] on div "Cuentas Configura tus cuentas de WhatsApp" at bounding box center [462, 243] width 138 height 31
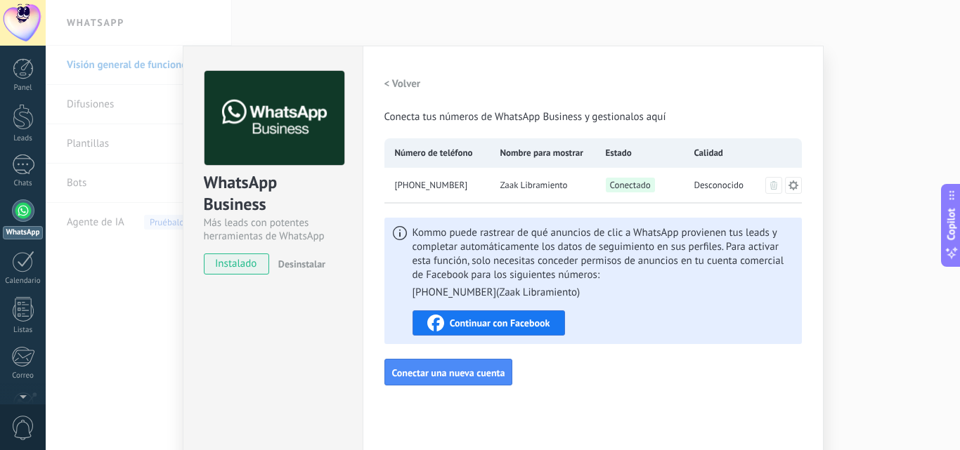
click at [788, 185] on icon at bounding box center [793, 185] width 10 height 10
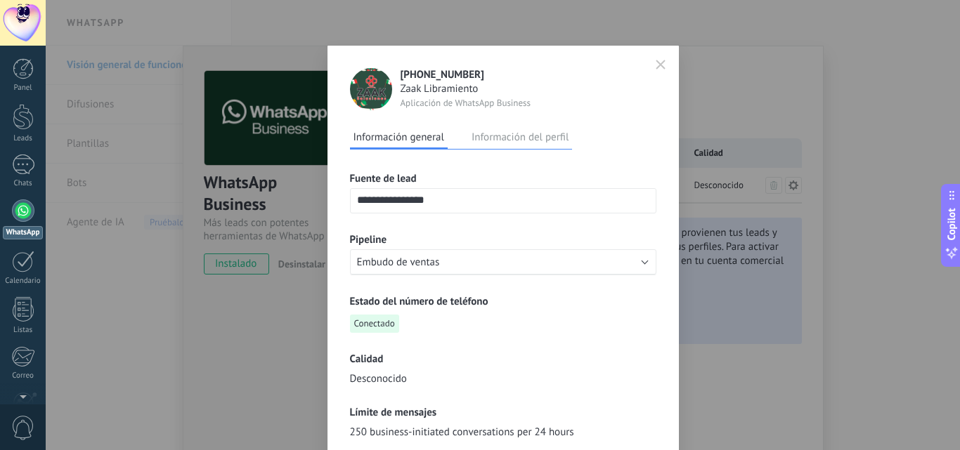
click at [878, 124] on div "**********" at bounding box center [503, 225] width 914 height 450
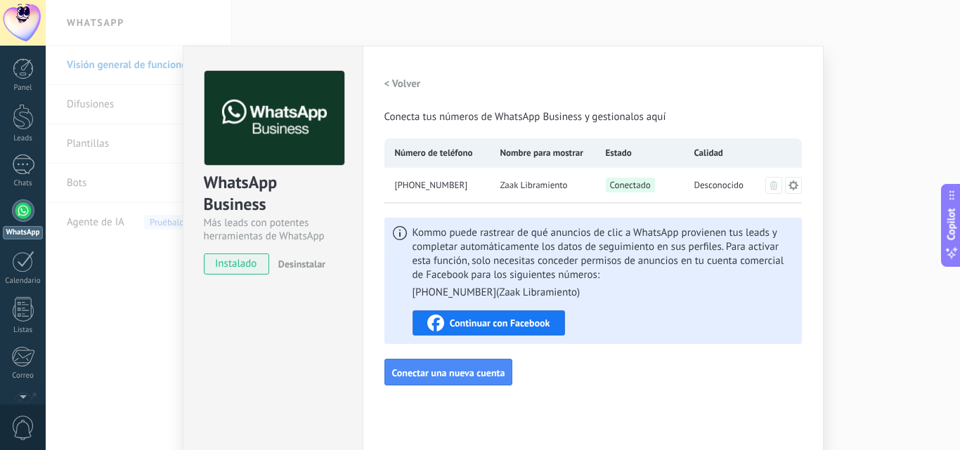
click at [936, 101] on div "WhatsApp Business Más leads con potentes herramientas de WhatsApp instalado Des…" at bounding box center [503, 225] width 914 height 450
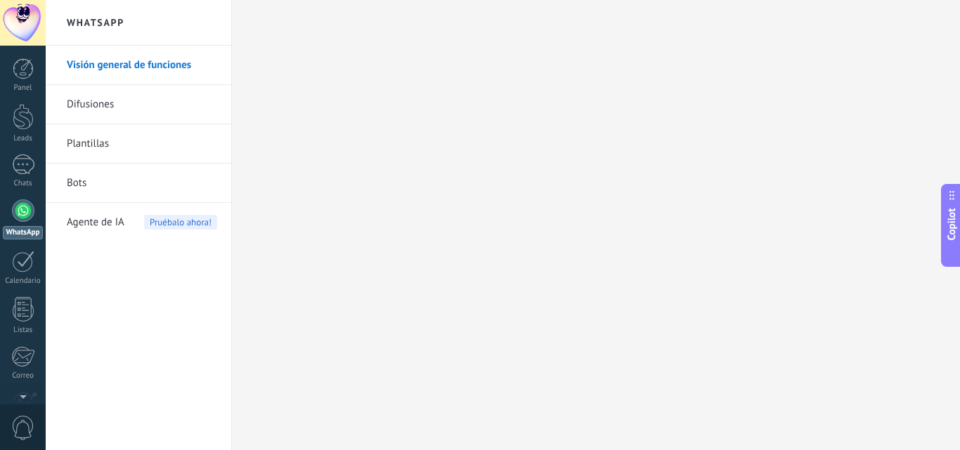
click at [86, 184] on link "Bots" at bounding box center [142, 183] width 150 height 39
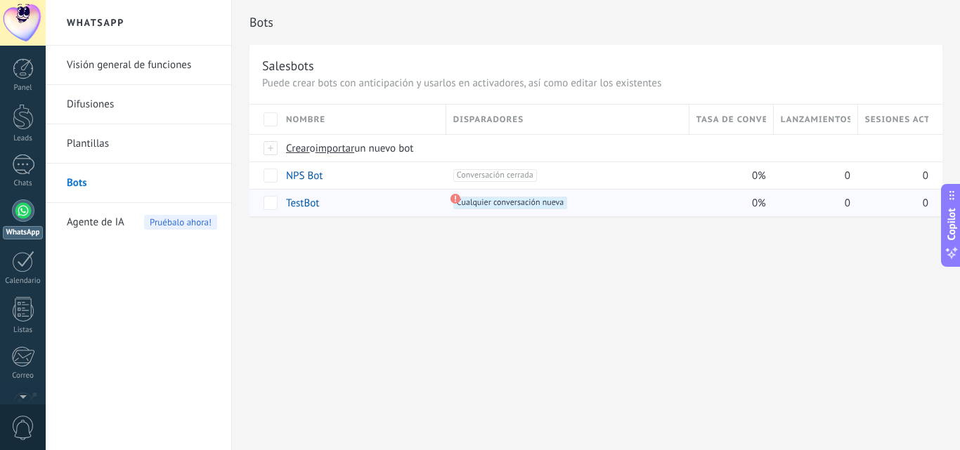
click at [452, 197] on use at bounding box center [455, 199] width 10 height 10
click at [467, 206] on span "Cualquier conversación nueva +0" at bounding box center [510, 203] width 114 height 13
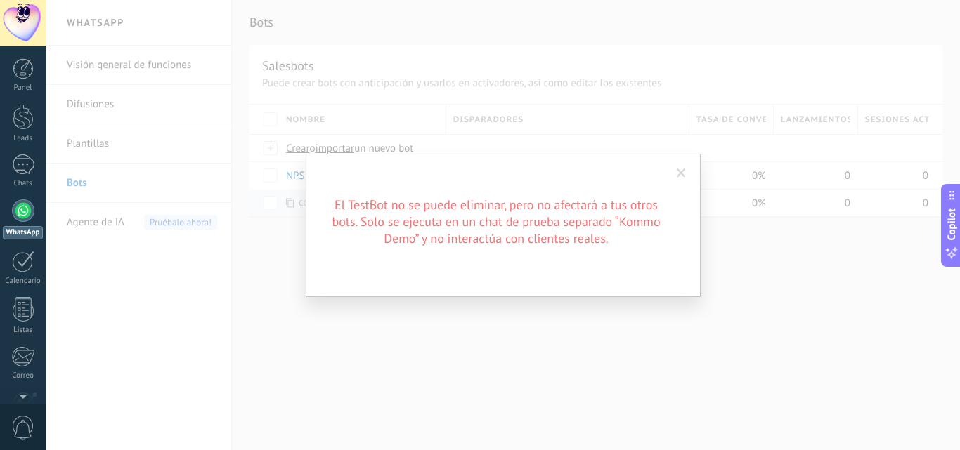
click at [673, 180] on span at bounding box center [681, 174] width 23 height 24
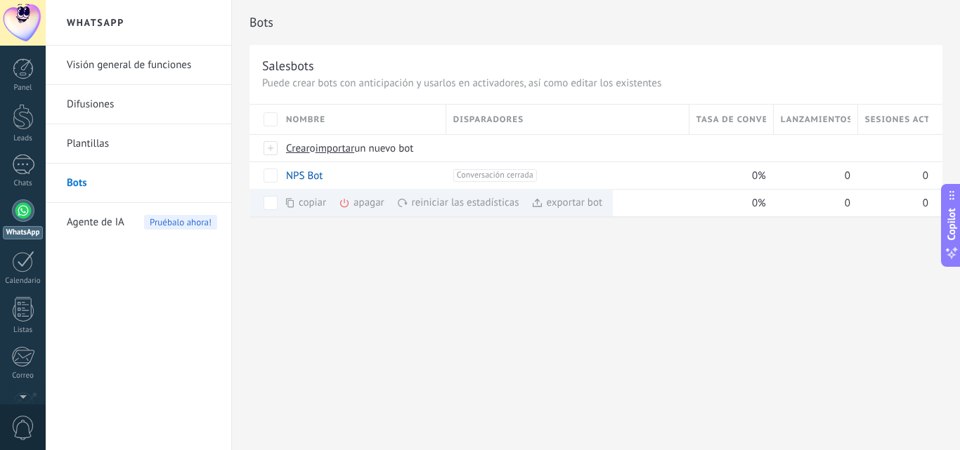
click at [30, 217] on div at bounding box center [23, 211] width 22 height 22
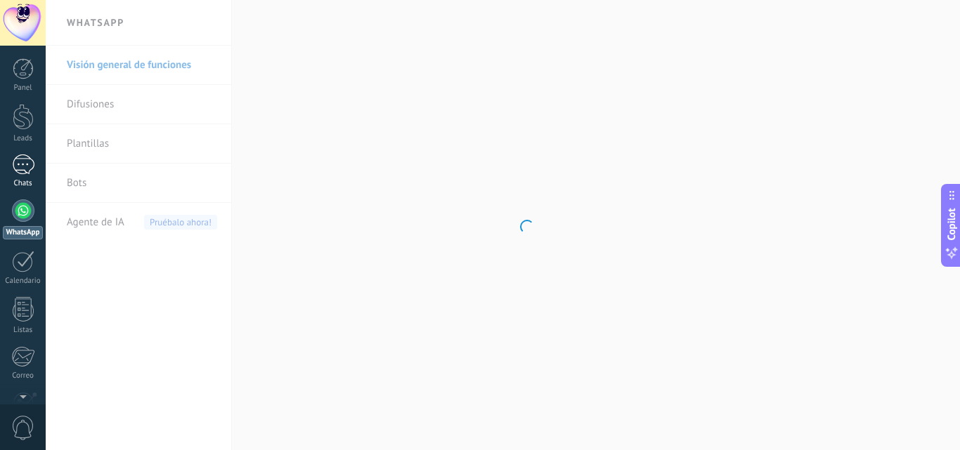
click at [24, 178] on link "Chats" at bounding box center [23, 172] width 46 height 34
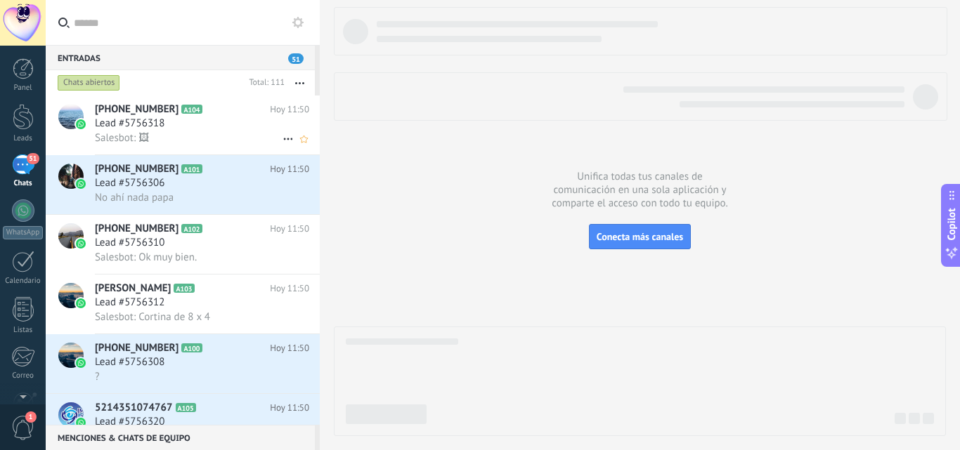
click at [201, 125] on div "Lead #5756318" at bounding box center [202, 124] width 214 height 14
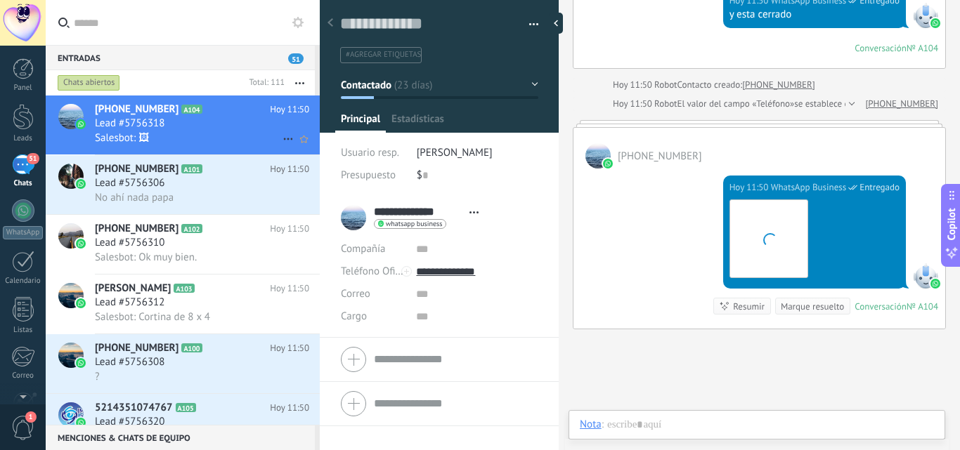
scroll to position [21, 0]
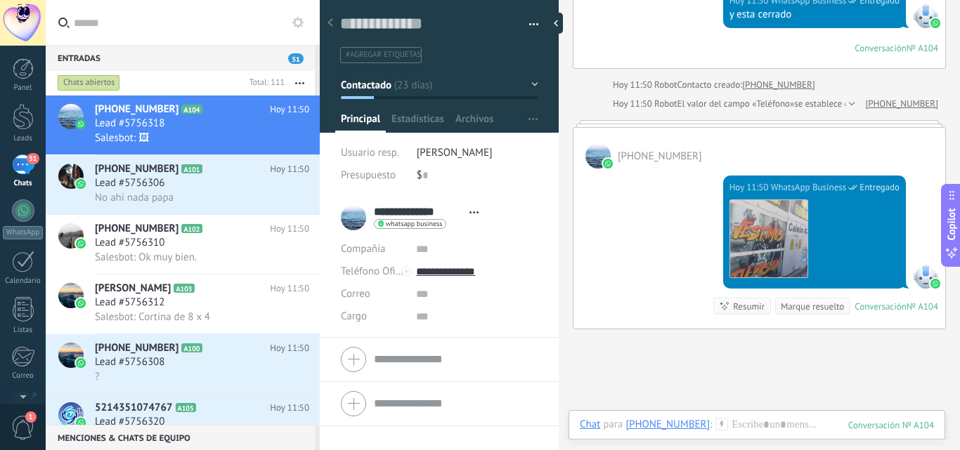
click at [640, 219] on div "Hoy 11:50 WhatsApp Business Entregado Descargar Conversación № A104 Conversació…" at bounding box center [759, 249] width 372 height 160
click at [442, 214] on input "**********" at bounding box center [418, 212] width 89 height 14
click at [442, 214] on input "**********" at bounding box center [456, 211] width 164 height 14
click at [614, 271] on div "Hoy 11:50 WhatsApp Business Entregado Descargar Conversación № A104 Conversació…" at bounding box center [759, 249] width 372 height 160
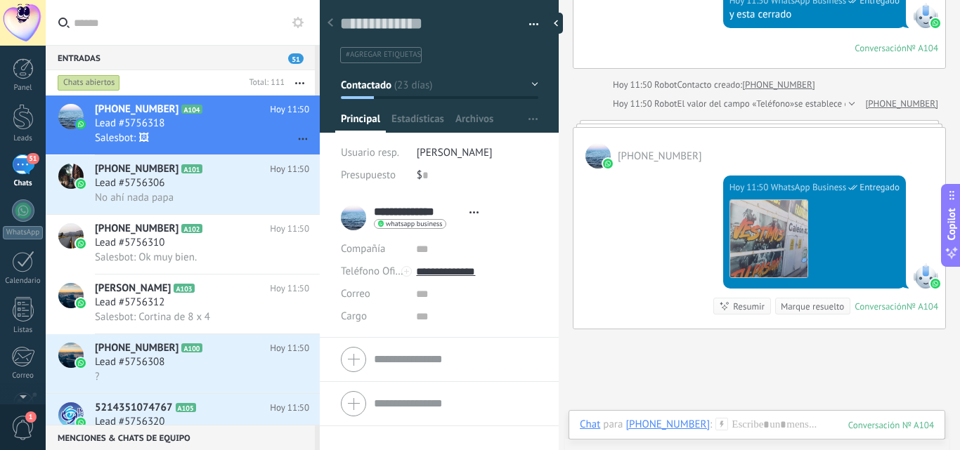
click at [15, 182] on div "Chats" at bounding box center [23, 183] width 41 height 9
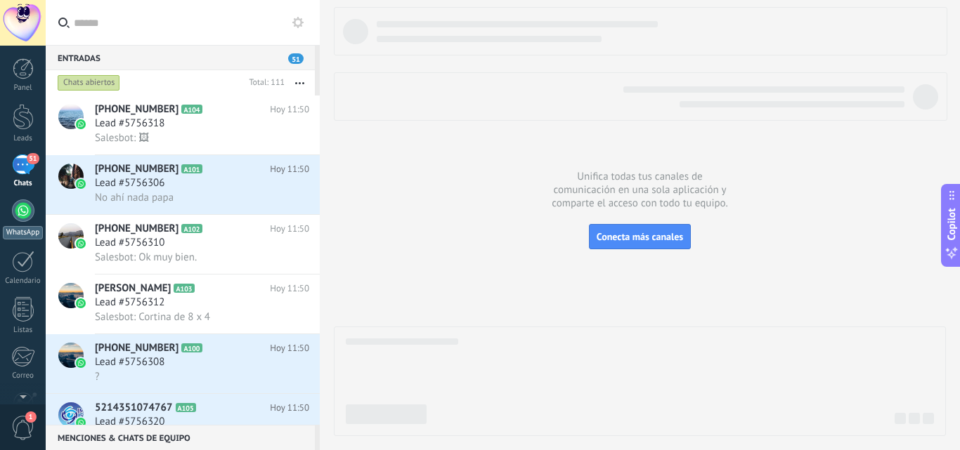
click at [18, 209] on div at bounding box center [23, 211] width 22 height 22
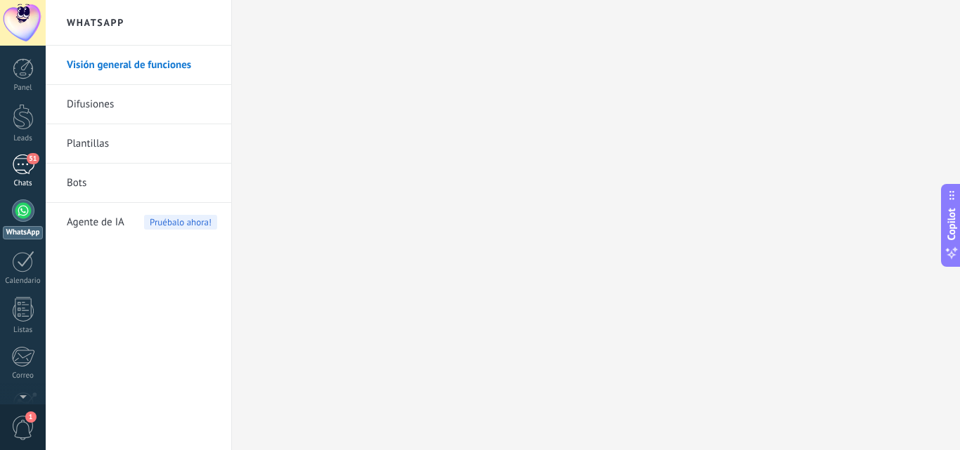
click at [22, 170] on div "51" at bounding box center [23, 165] width 22 height 20
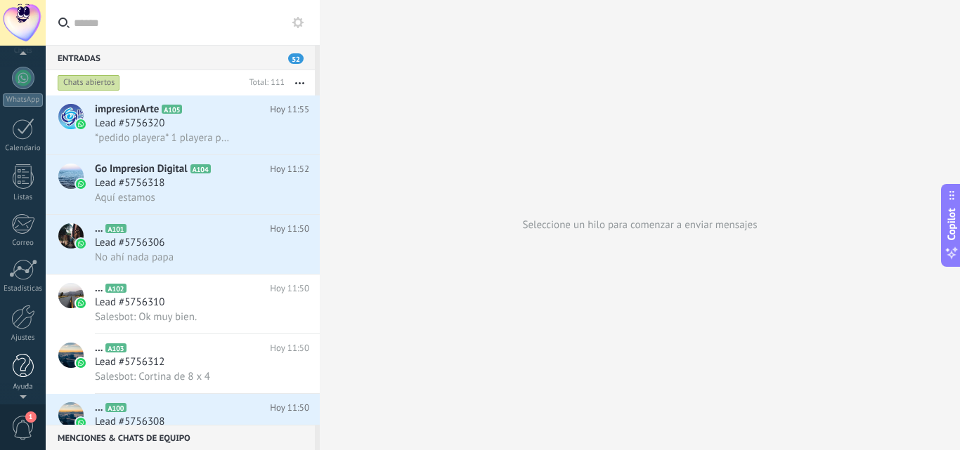
scroll to position [134, 0]
click at [25, 324] on div at bounding box center [23, 316] width 24 height 25
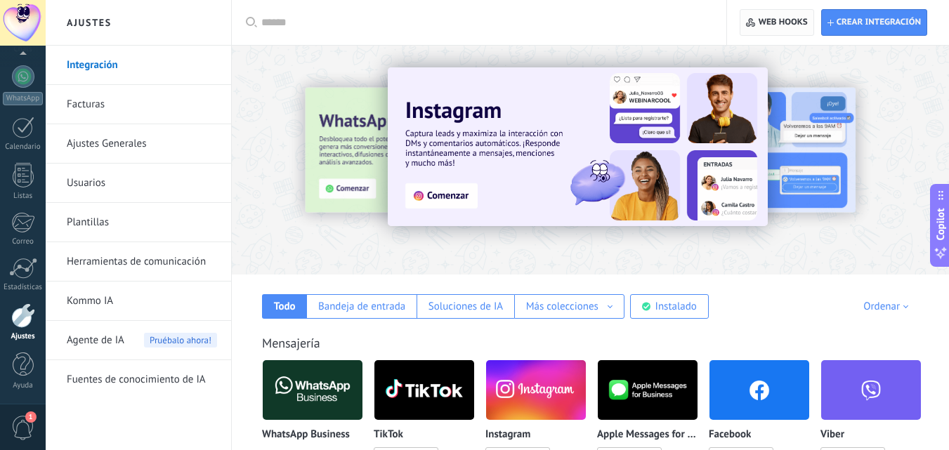
click at [780, 21] on span "Web hooks 0" at bounding box center [783, 22] width 49 height 11
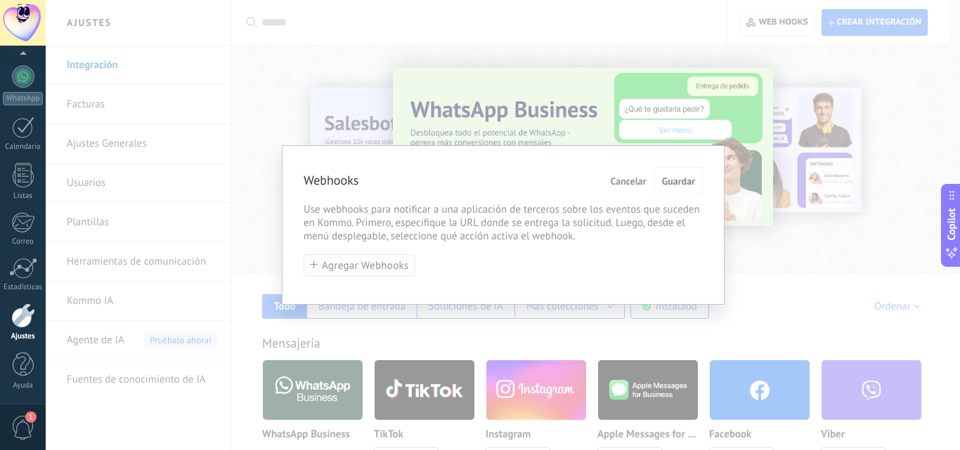
click at [382, 269] on span "Agregar Webhooks" at bounding box center [365, 266] width 87 height 11
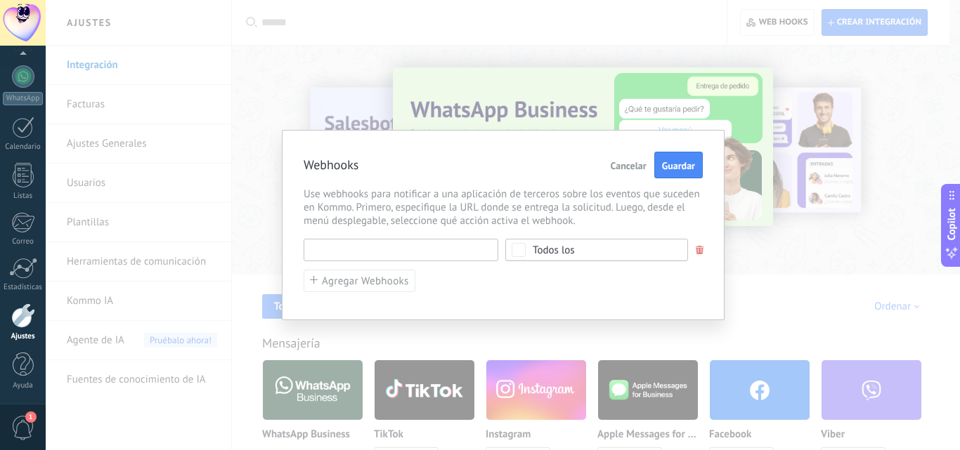
click at [386, 252] on input "text" at bounding box center [401, 250] width 195 height 22
paste input "**********"
type input "**********"
click at [524, 266] on div "**********" at bounding box center [503, 266] width 399 height 54
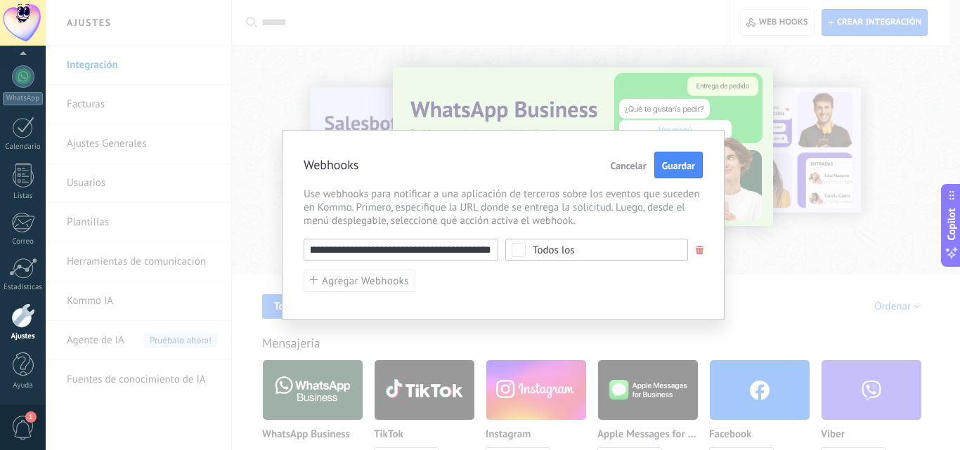
scroll to position [0, 0]
click at [547, 251] on div "Todos los" at bounding box center [554, 250] width 42 height 11
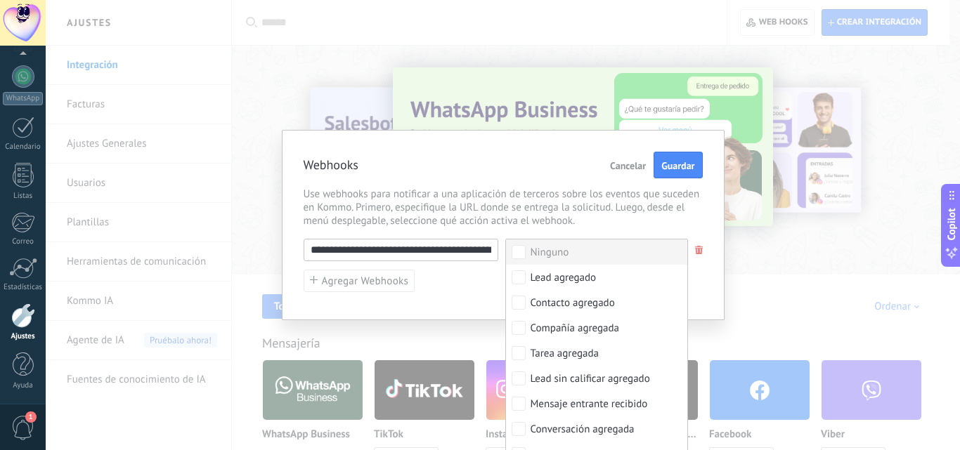
click at [686, 215] on span "Use webhooks para notificar a una aplicación de terceros sobre los eventos que …" at bounding box center [503, 208] width 399 height 40
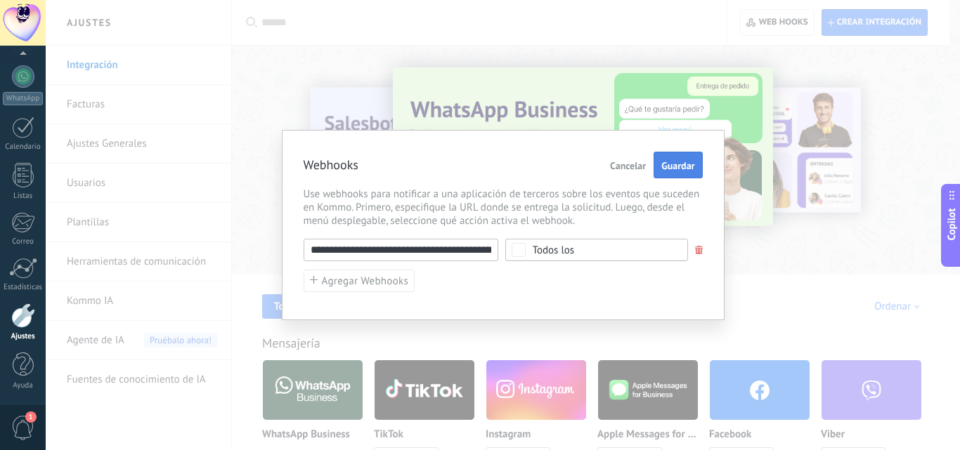
click at [680, 177] on button "Guardar" at bounding box center [677, 165] width 48 height 27
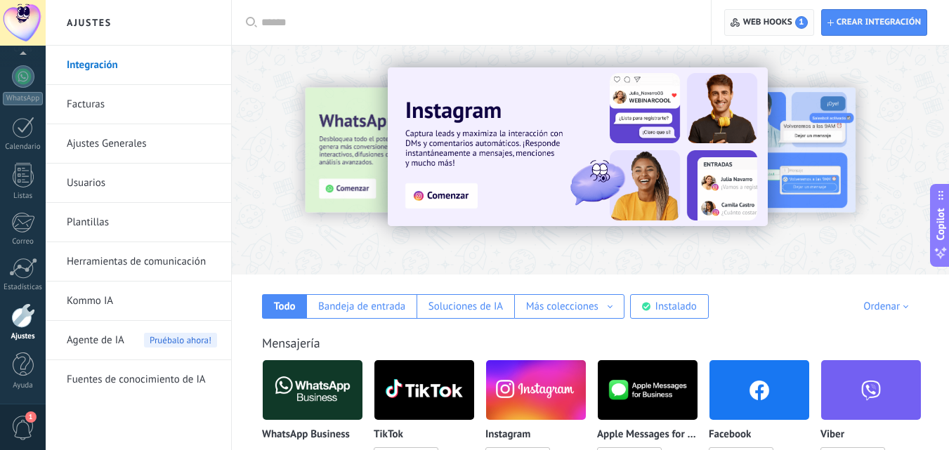
click at [753, 24] on span "Web hooks 1" at bounding box center [775, 22] width 65 height 13
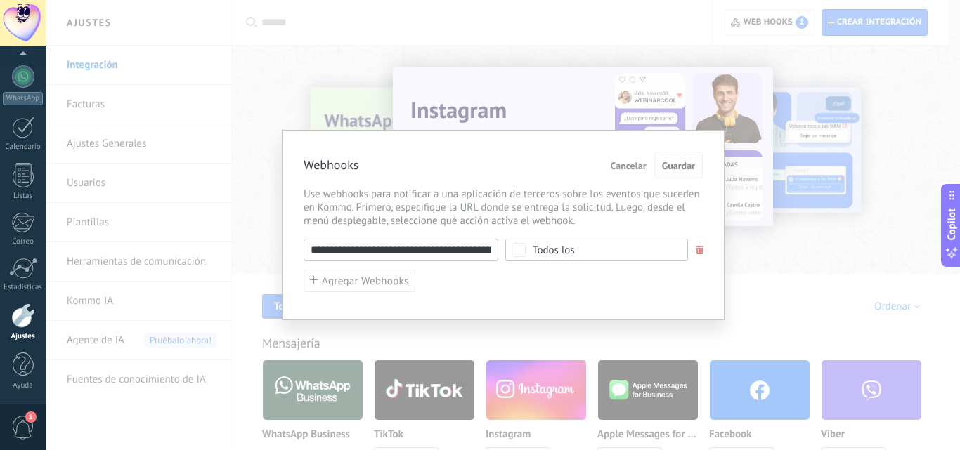
click at [660, 164] on button "Guardar" at bounding box center [678, 165] width 48 height 27
click at [667, 169] on span "Guardar" at bounding box center [678, 166] width 33 height 10
click at [400, 131] on div "**********" at bounding box center [503, 225] width 443 height 190
click at [471, 251] on input "**********" at bounding box center [401, 250] width 195 height 22
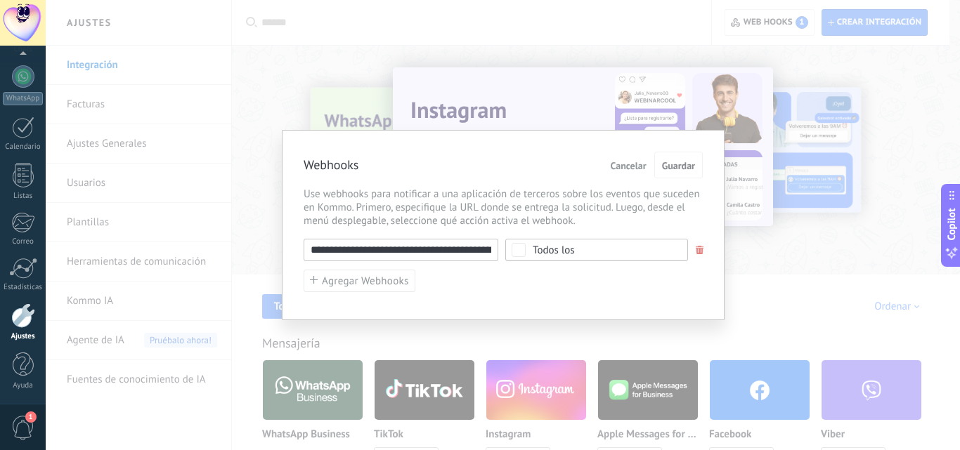
click at [471, 251] on input "**********" at bounding box center [401, 250] width 195 height 22
click at [471, 251] on input "text" at bounding box center [401, 250] width 195 height 22
paste input "**********"
type input "**********"
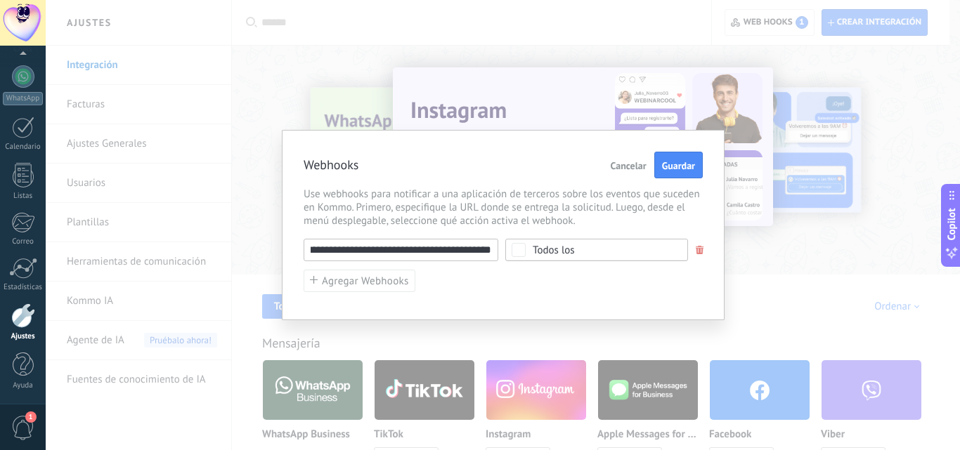
click at [590, 251] on span "Todos los" at bounding box center [601, 250] width 137 height 11
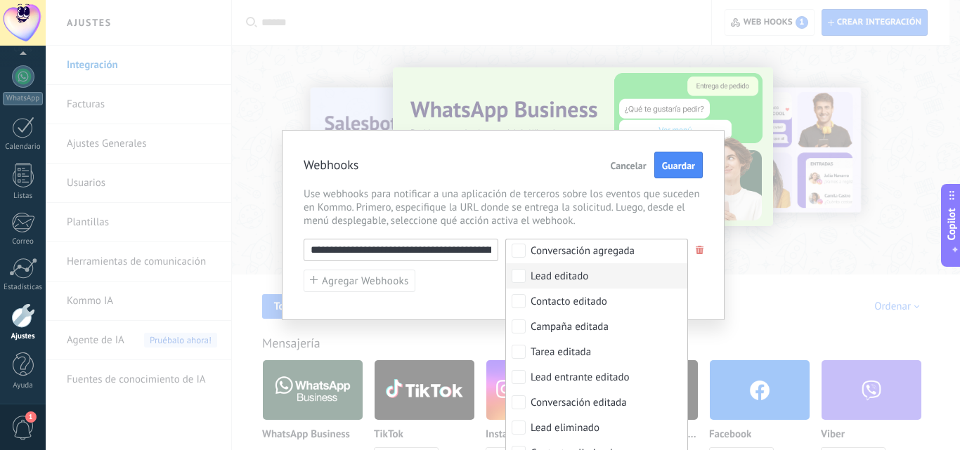
scroll to position [0, 0]
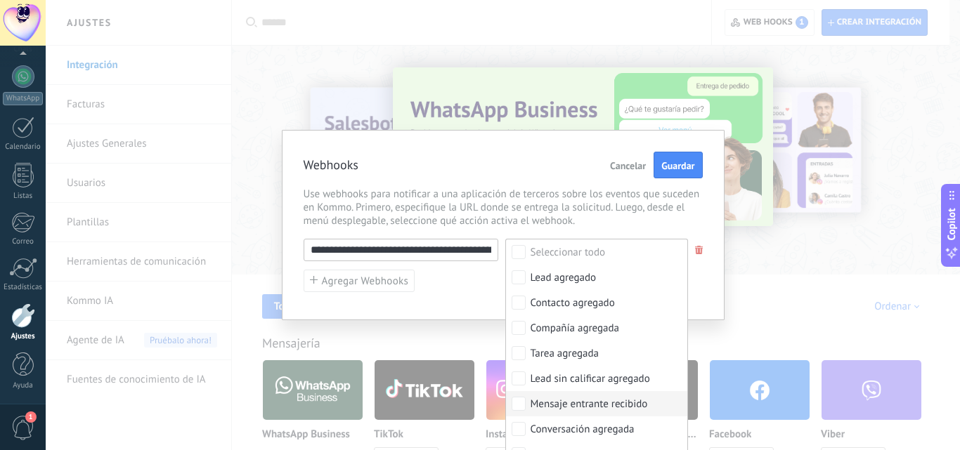
click at [560, 400] on div "Mensaje entrante recibido" at bounding box center [588, 405] width 117 height 14
click at [607, 195] on span "Use webhooks para notificar a una aplicación de terceros sobre los eventos que …" at bounding box center [503, 208] width 399 height 40
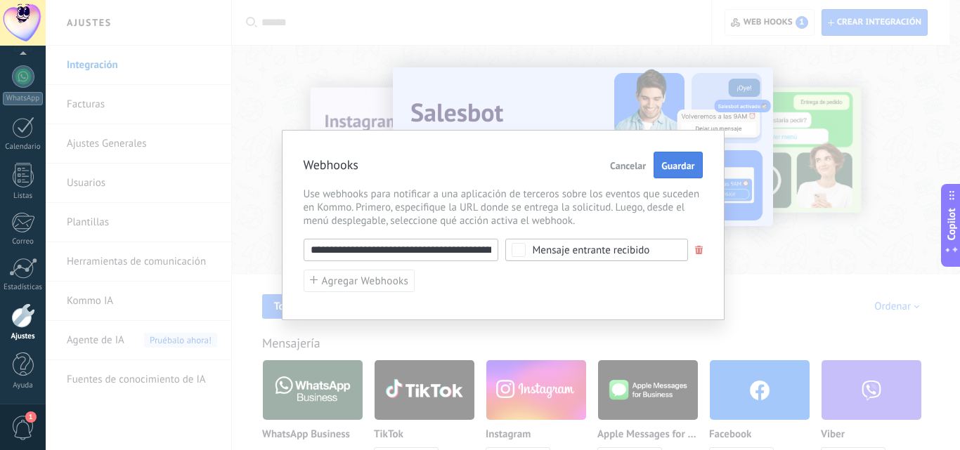
click at [670, 168] on span "Guardar" at bounding box center [677, 166] width 33 height 10
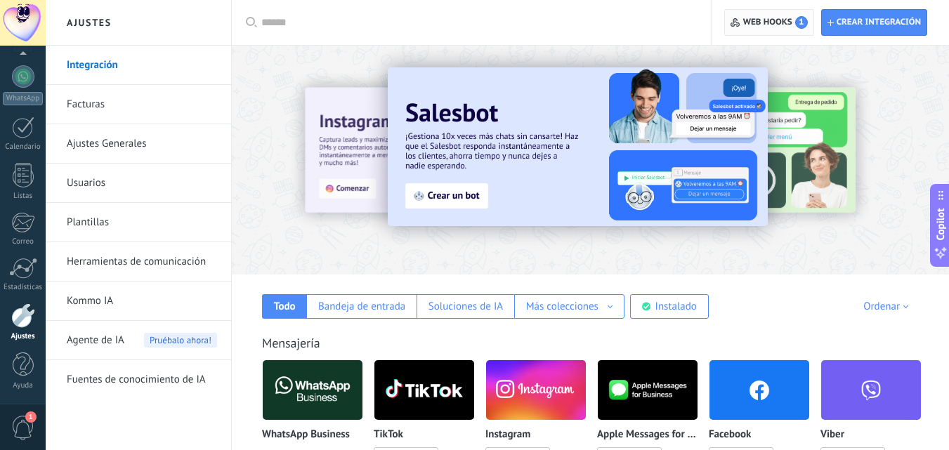
click at [779, 25] on span "Web hooks 1" at bounding box center [775, 22] width 65 height 13
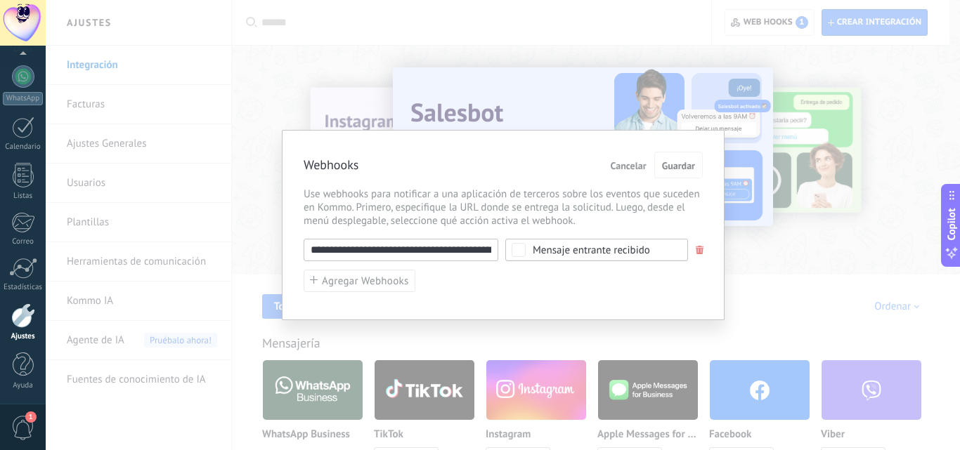
click at [434, 245] on input "**********" at bounding box center [401, 250] width 195 height 22
click at [431, 250] on input "**********" at bounding box center [401, 250] width 195 height 22
paste input "text"
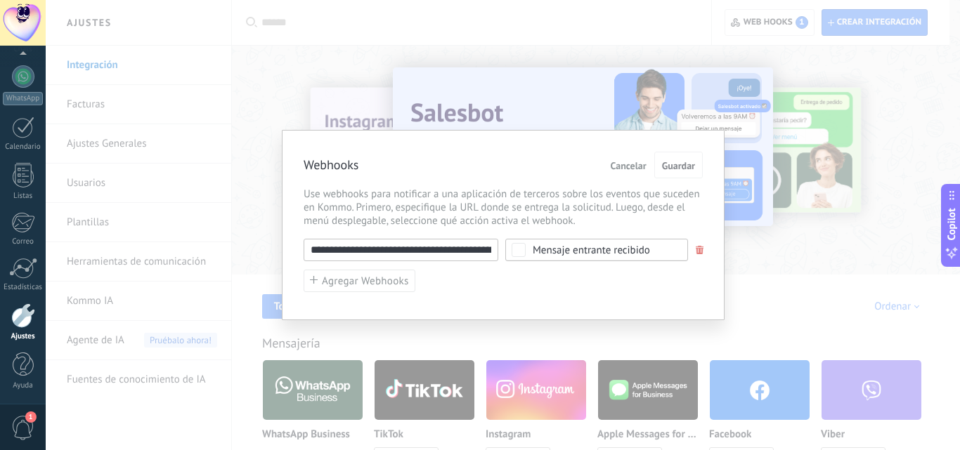
scroll to position [0, 260]
type input "**********"
click at [688, 156] on button "Guardar" at bounding box center [678, 165] width 48 height 27
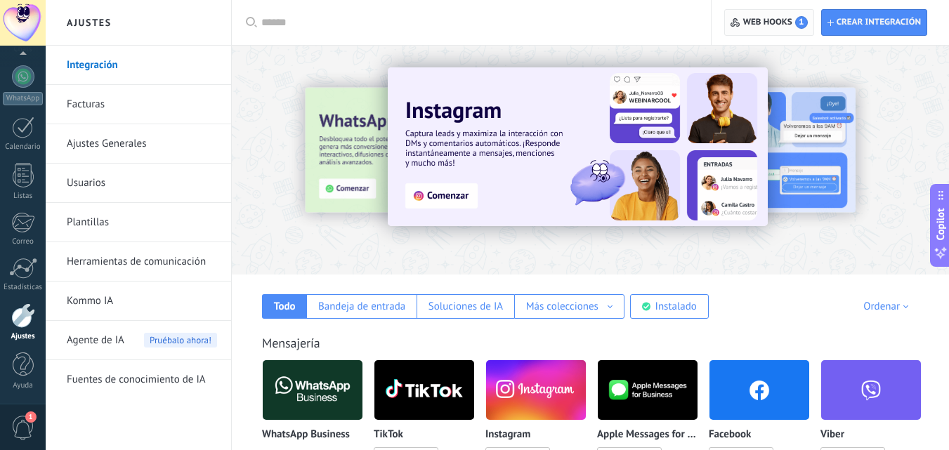
click at [763, 25] on span "Web hooks 1" at bounding box center [775, 22] width 65 height 13
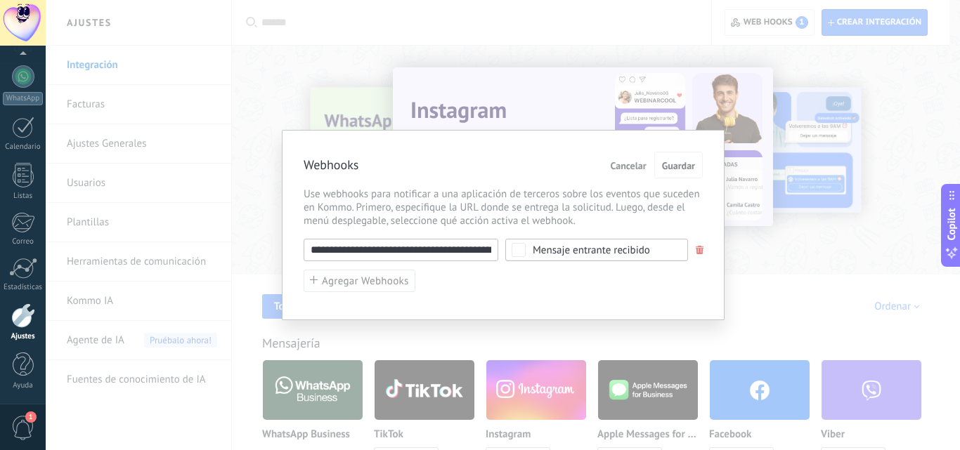
click at [658, 33] on div "**********" at bounding box center [503, 225] width 914 height 450
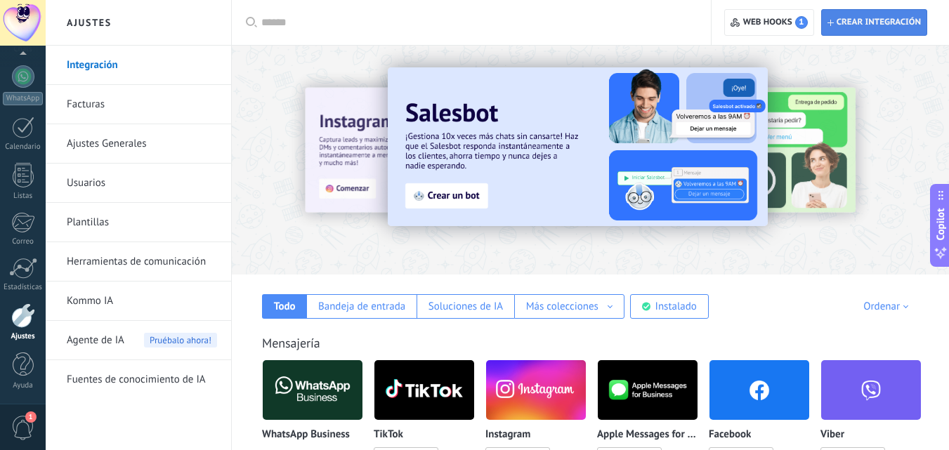
click at [857, 27] on span "Crear integración" at bounding box center [879, 22] width 84 height 11
type textarea "**********"
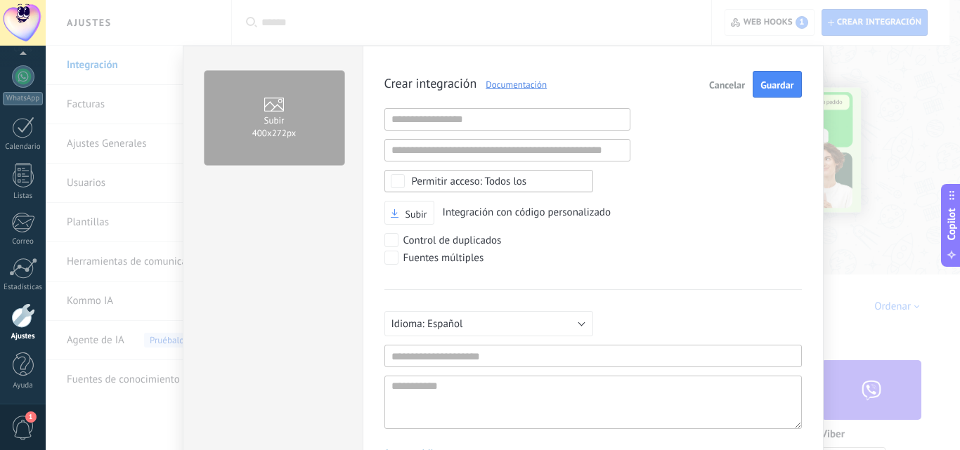
scroll to position [13, 0]
click at [468, 123] on input "text" at bounding box center [507, 119] width 246 height 22
paste input "**********"
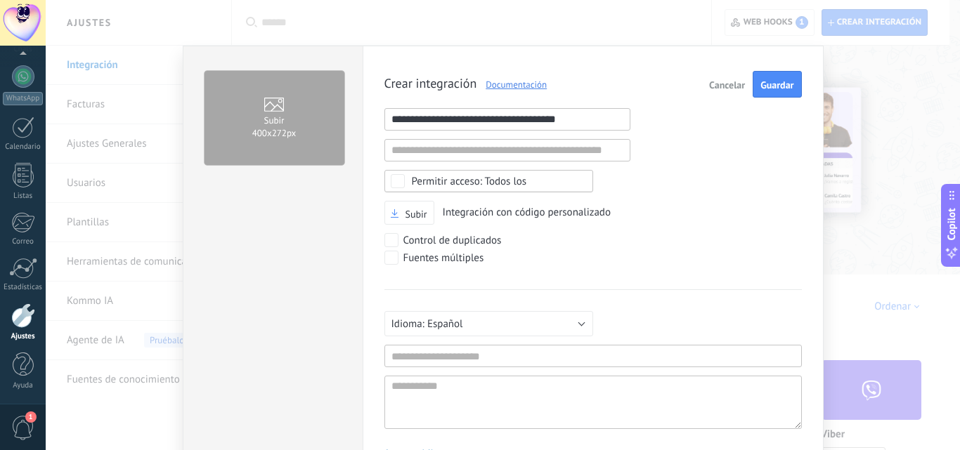
type input "**********"
click at [424, 356] on input "text" at bounding box center [592, 356] width 417 height 22
type input "***"
click at [422, 379] on textarea at bounding box center [592, 402] width 417 height 53
type textarea "*"
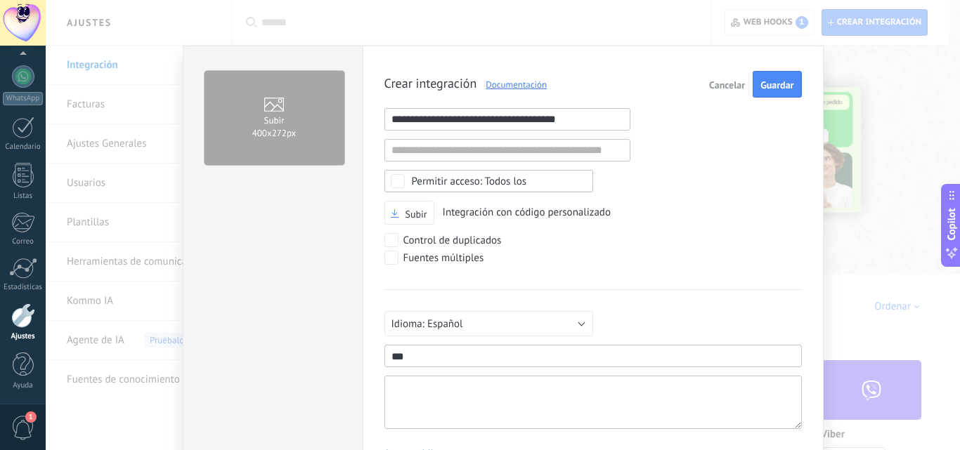
type textarea "*"
type textarea "**"
type textarea "***"
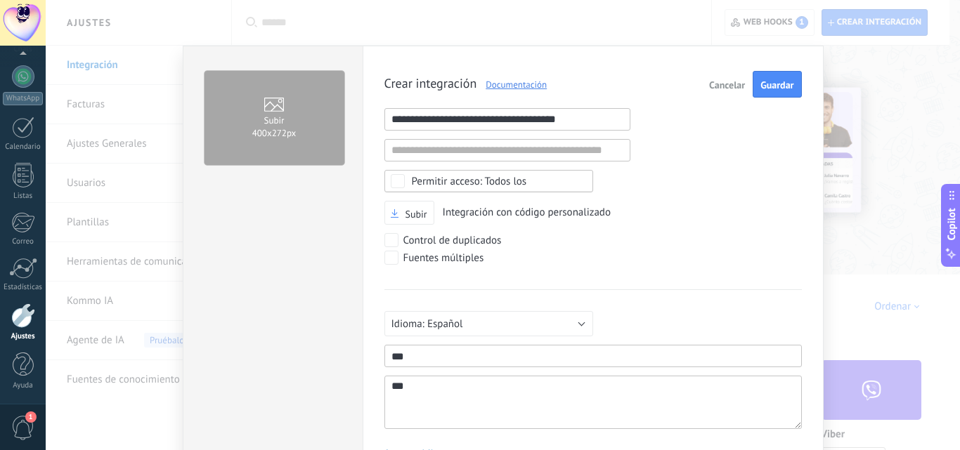
click at [427, 185] on div "Todos los" at bounding box center [469, 181] width 115 height 11
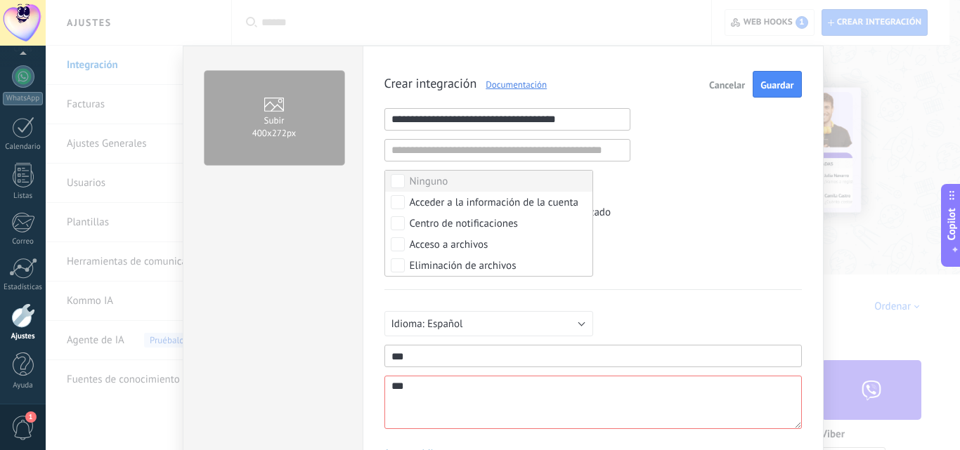
click at [446, 182] on label "Ninguno" at bounding box center [488, 181] width 207 height 21
click at [431, 183] on div "Seleccionar todo" at bounding box center [447, 182] width 75 height 14
click at [727, 184] on div "**********" at bounding box center [592, 271] width 417 height 400
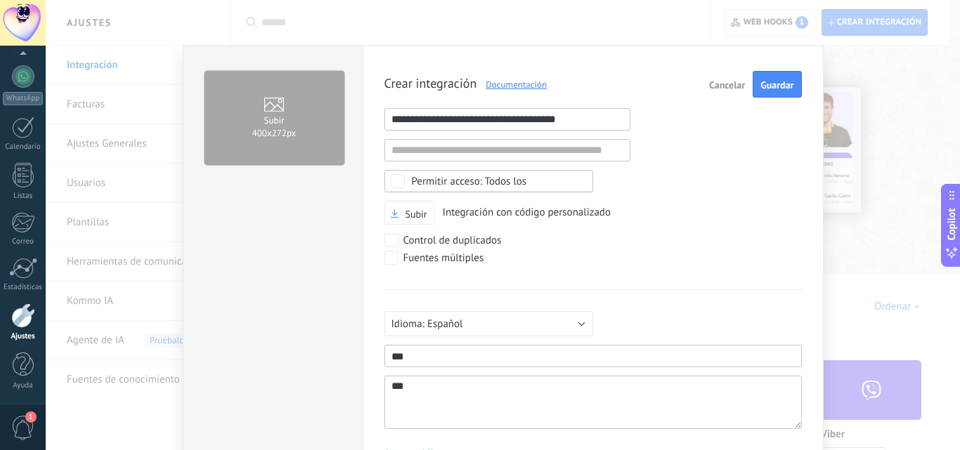
click at [469, 394] on textarea "***" at bounding box center [592, 402] width 417 height 53
type textarea "***"
type textarea "*****"
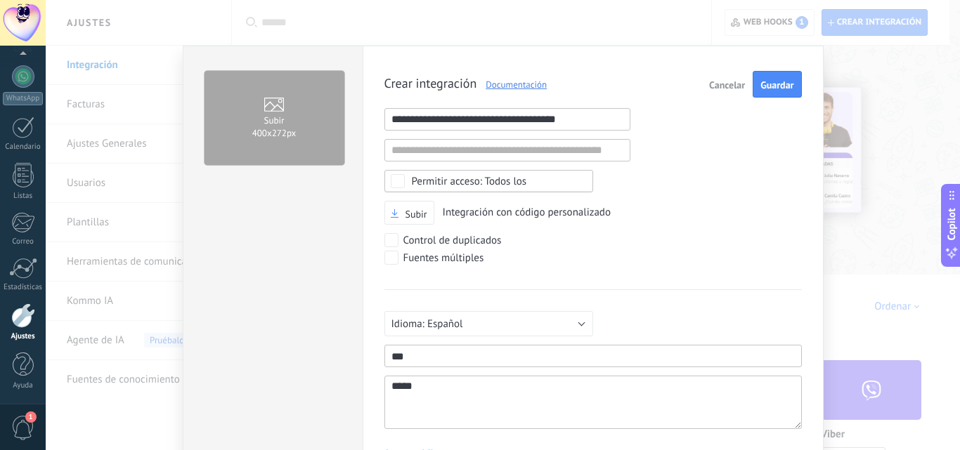
type textarea "******"
type textarea "*******"
type textarea "********"
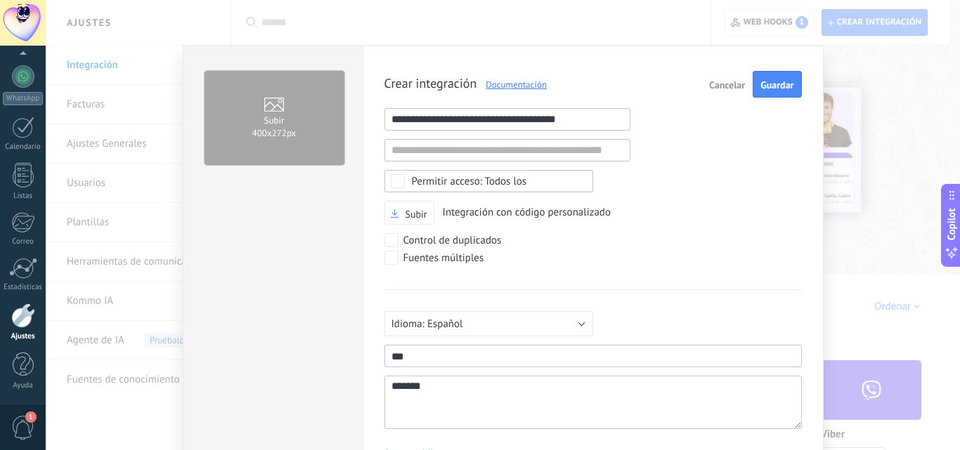
type textarea "********"
type textarea "*********"
type textarea "**********"
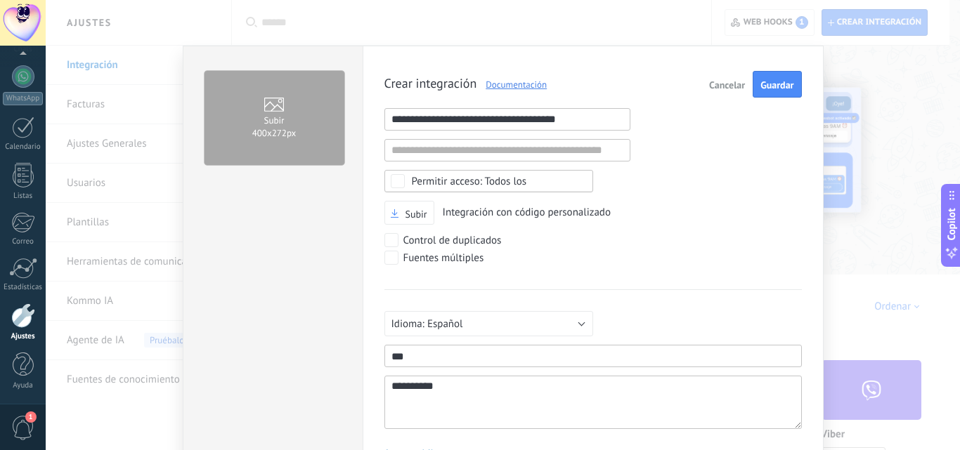
type textarea "**********"
click at [760, 78] on button "Guardar" at bounding box center [777, 84] width 48 height 27
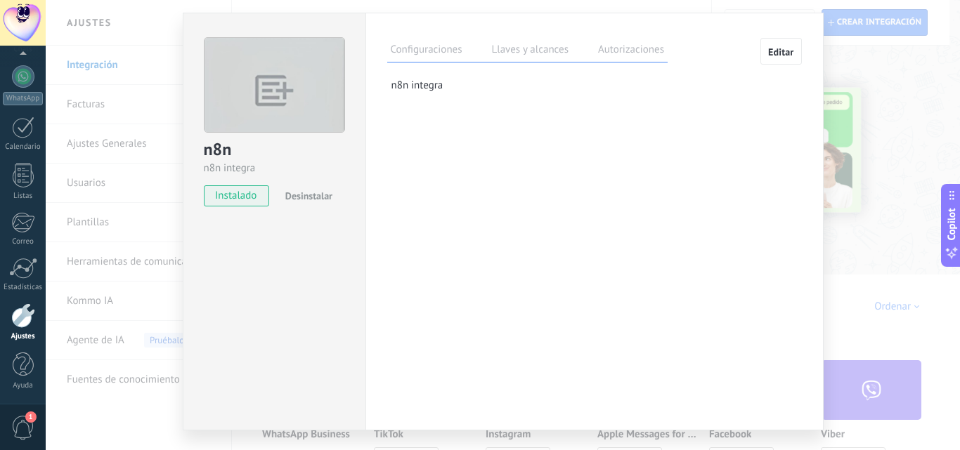
scroll to position [59, 0]
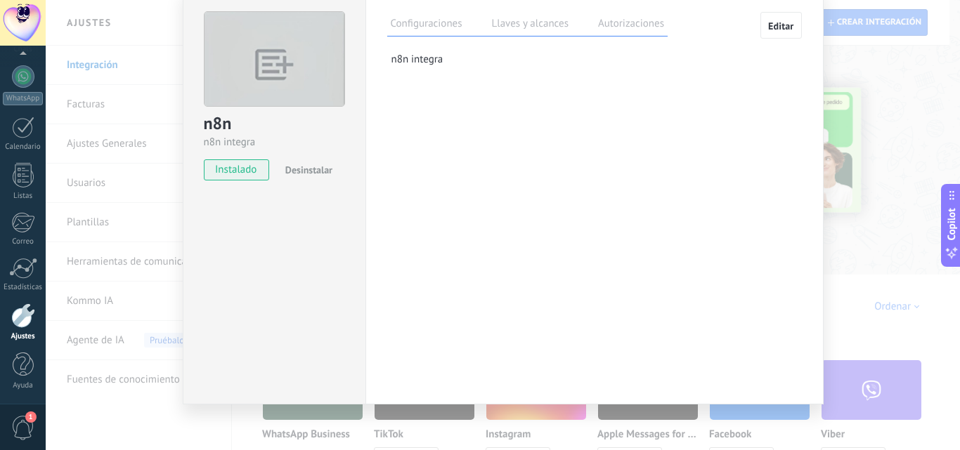
click at [541, 30] on label "Llaves y alcances" at bounding box center [530, 25] width 84 height 20
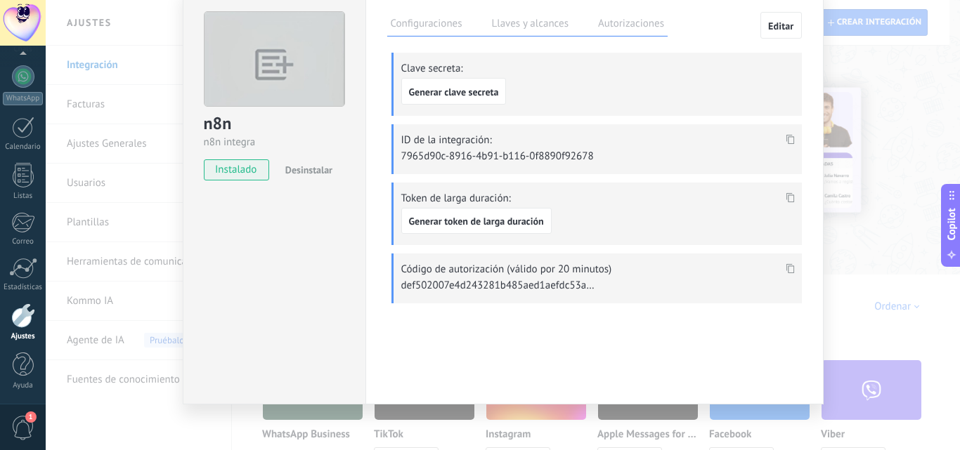
click at [478, 156] on p "7965d90c-8916-4b91-b116-0f8890f92678" at bounding box center [499, 156] width 197 height 13
click at [786, 144] on span at bounding box center [790, 144] width 16 height 12
click at [467, 96] on span "Generar clave secreta" at bounding box center [454, 92] width 90 height 10
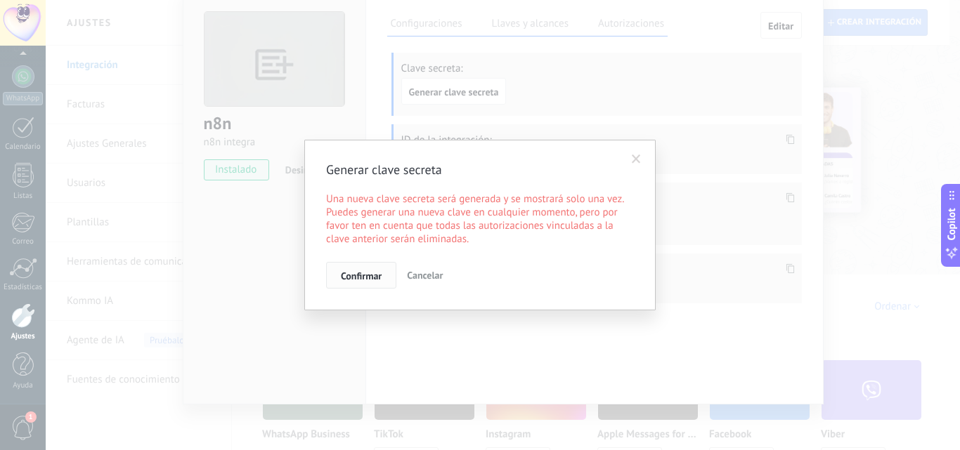
click at [377, 277] on span "Confirmar" at bounding box center [361, 276] width 41 height 10
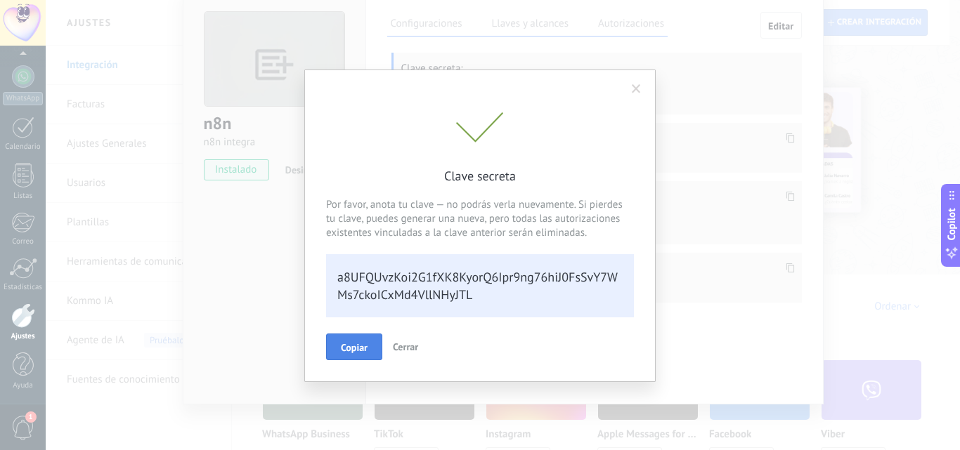
click at [371, 348] on button "Copiar" at bounding box center [354, 347] width 56 height 27
click at [405, 348] on span "Cerrar" at bounding box center [405, 346] width 25 height 13
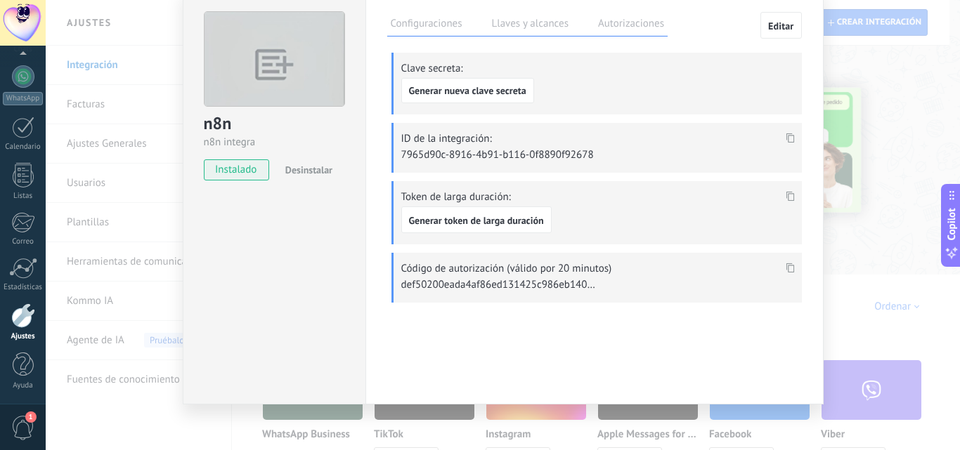
click at [856, 87] on div "n8n n8n integra instalado Desinstalar Configuraciones Llaves y alcances Autoriz…" at bounding box center [503, 225] width 914 height 450
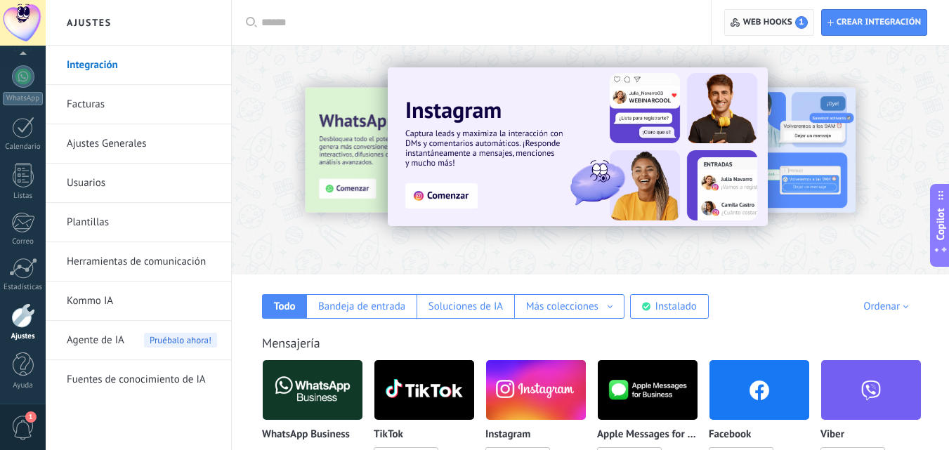
click at [740, 18] on span "Web hooks 1" at bounding box center [769, 22] width 77 height 25
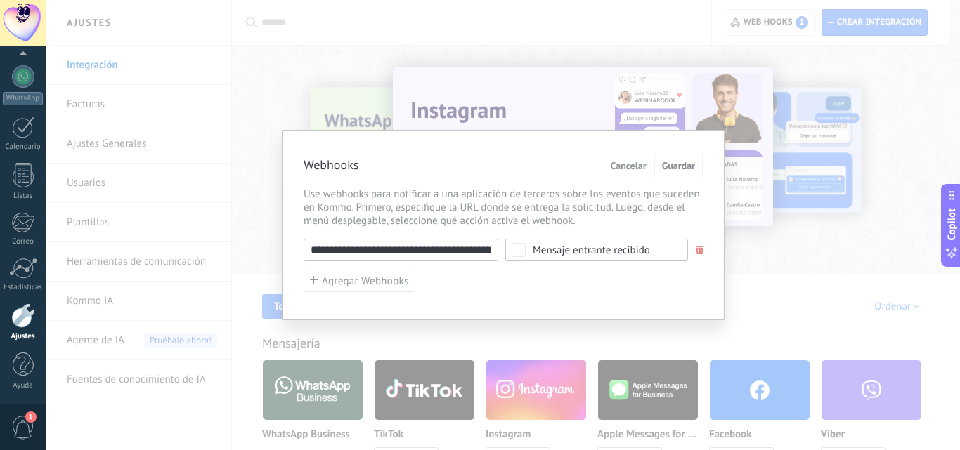
click at [477, 252] on input "**********" at bounding box center [401, 250] width 195 height 22
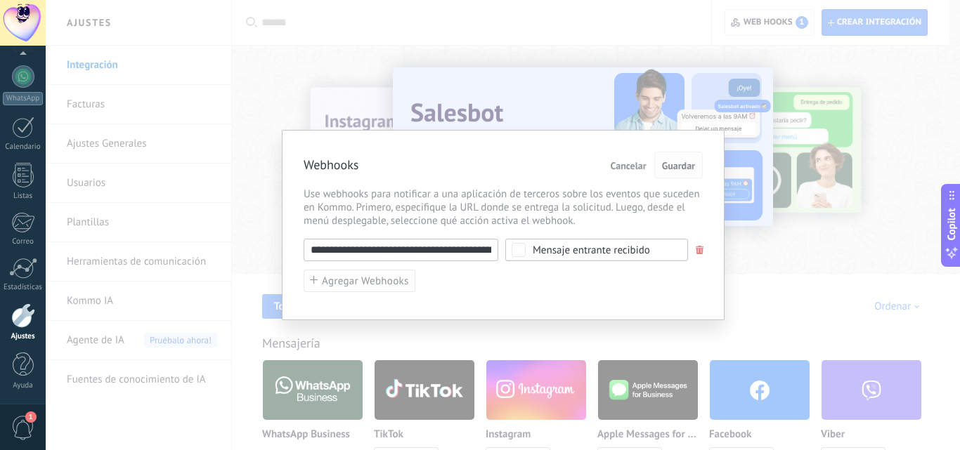
click at [670, 169] on span "Guardar" at bounding box center [678, 166] width 33 height 10
click at [674, 161] on span "Guardar" at bounding box center [678, 166] width 33 height 10
click at [650, 73] on div "**********" at bounding box center [503, 225] width 914 height 450
